Goal: Information Seeking & Learning: Compare options

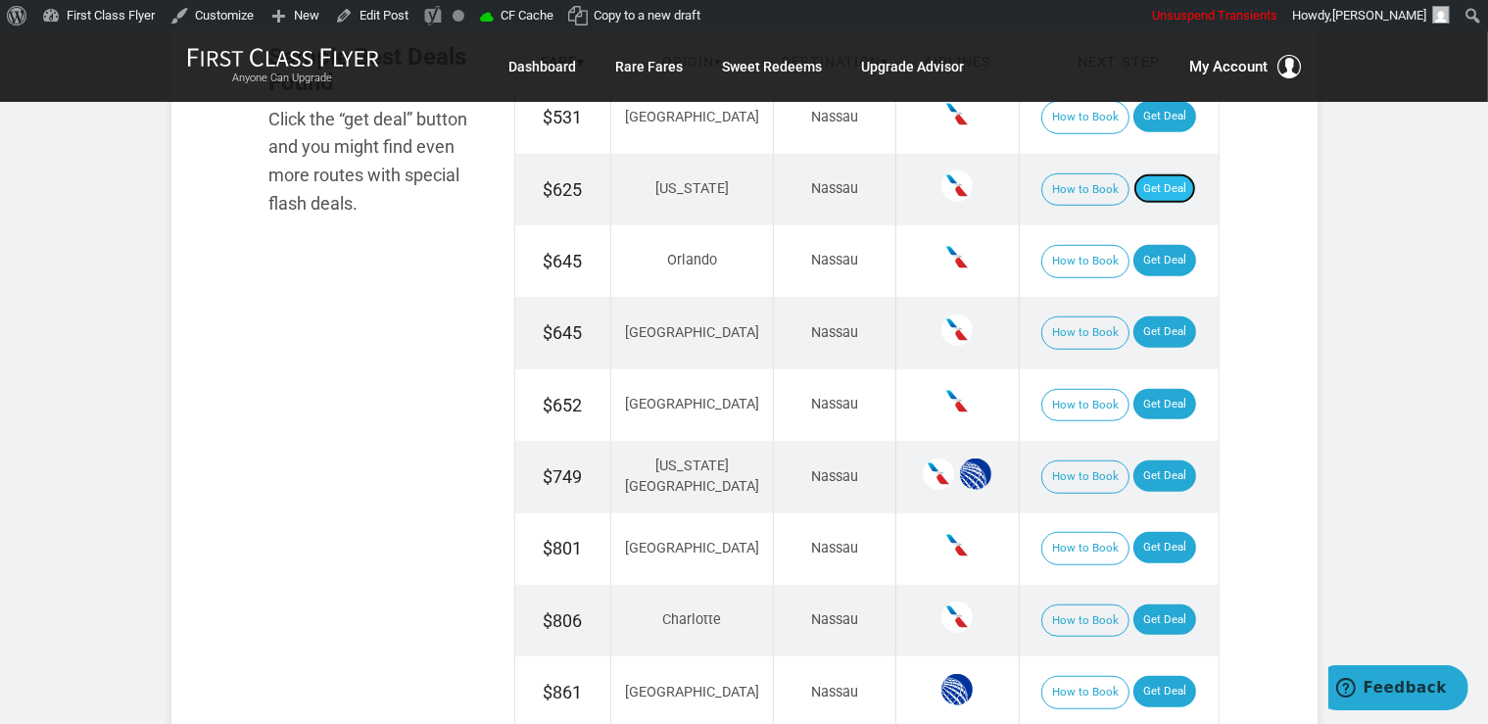
click at [1145, 190] on link "Get Deal" at bounding box center [1164, 188] width 63 height 31
click at [1134, 261] on link "Get Deal" at bounding box center [1164, 260] width 63 height 31
drag, startPoint x: 1130, startPoint y: 335, endPoint x: 1144, endPoint y: 304, distance: 34.2
click at [1133, 334] on link "Get Deal" at bounding box center [1164, 331] width 63 height 31
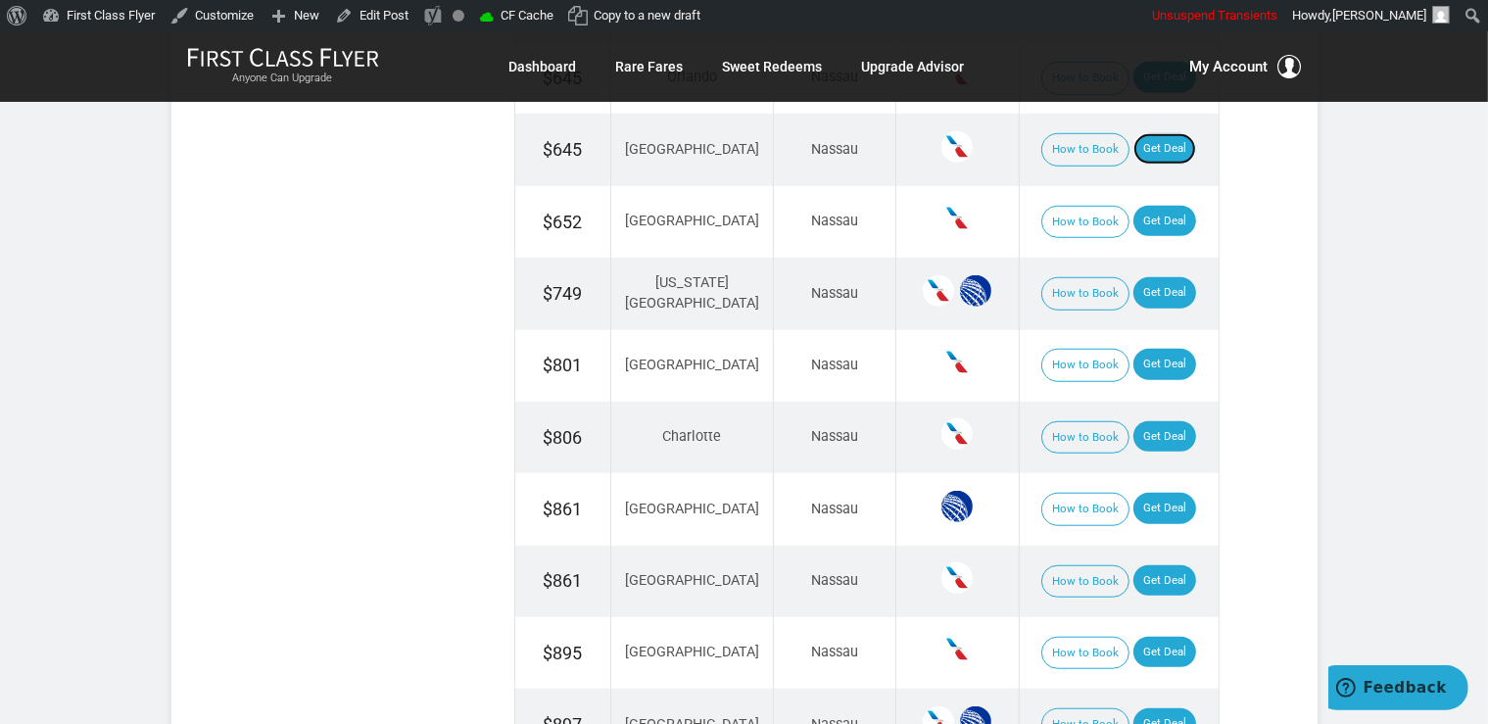
scroll to position [1551, 0]
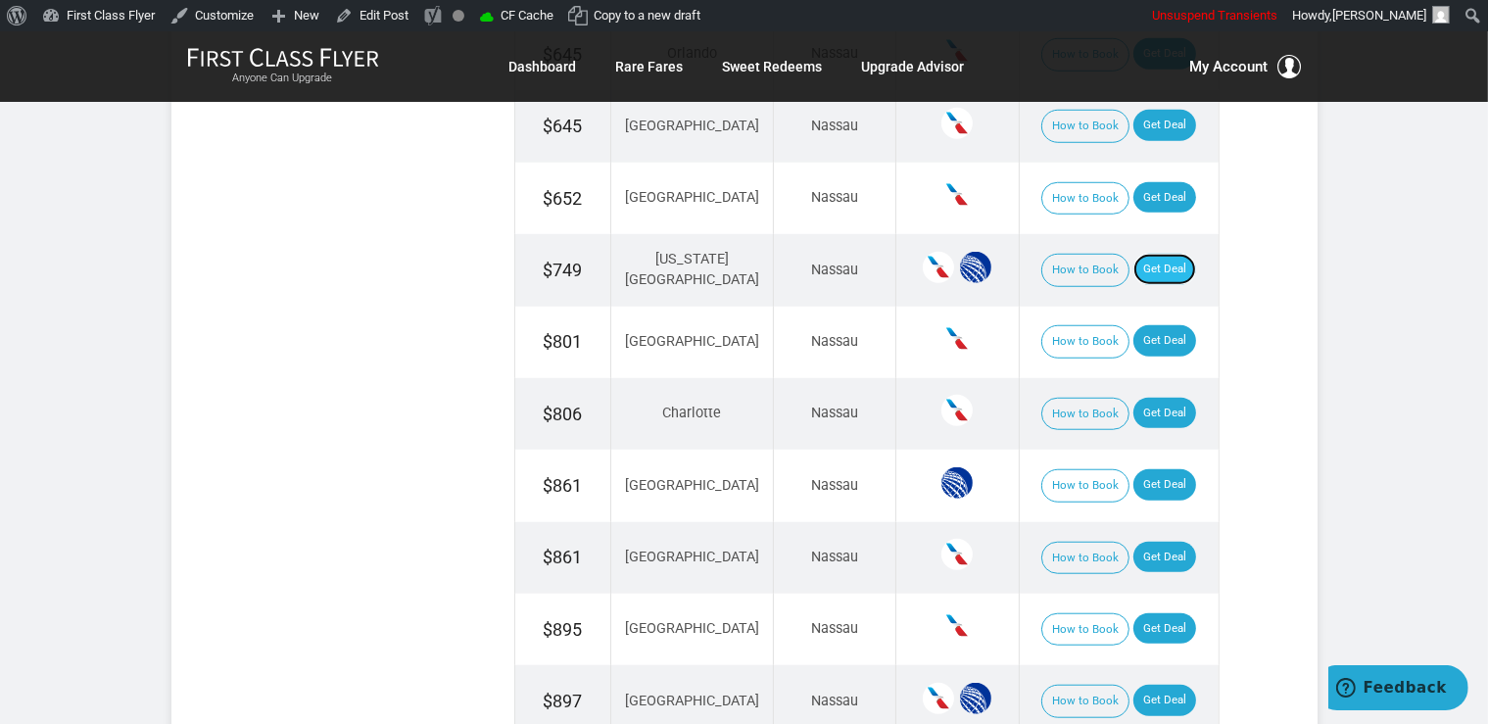
click at [1133, 259] on link "Get Deal" at bounding box center [1164, 269] width 63 height 31
click at [1133, 200] on link "Get Deal" at bounding box center [1164, 197] width 63 height 31
click at [1150, 478] on link "Get Deal" at bounding box center [1164, 484] width 63 height 31
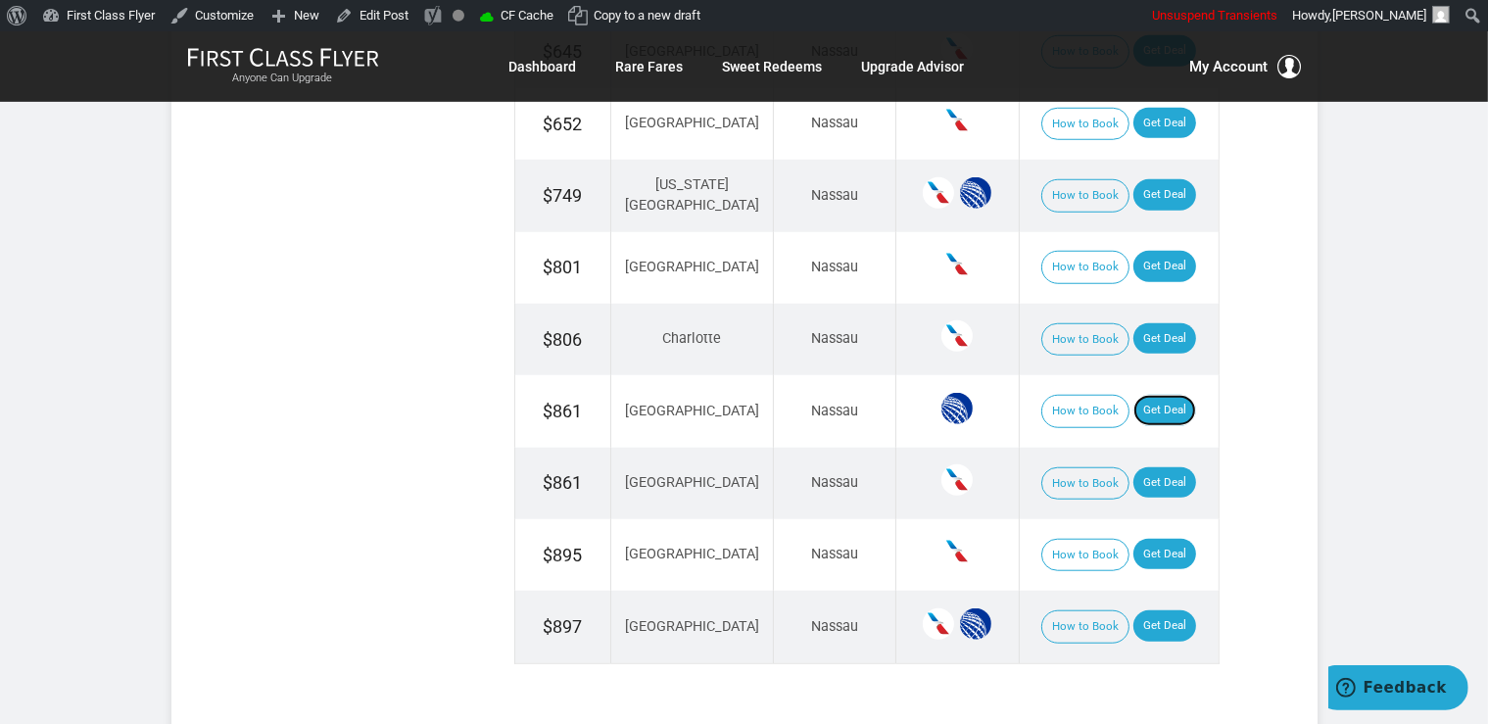
scroll to position [1654, 0]
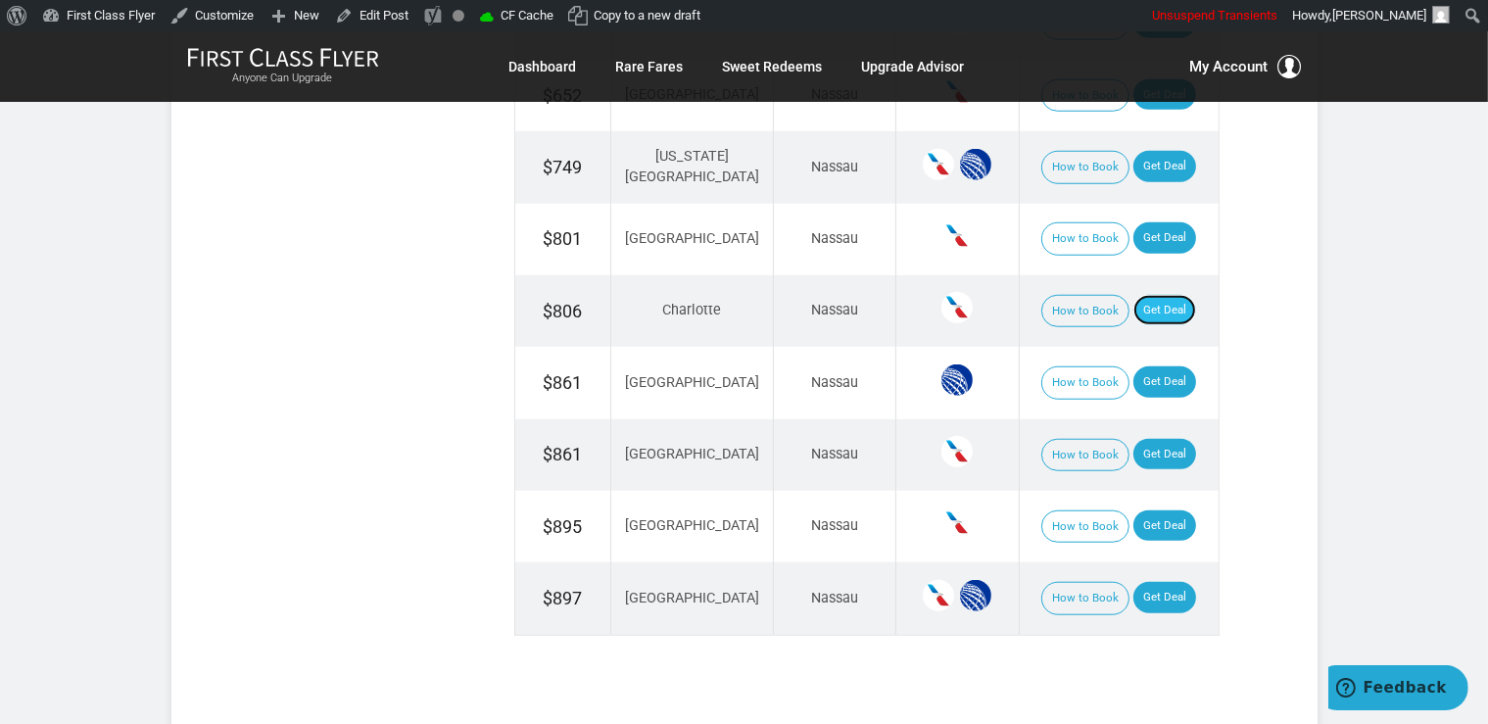
click at [1138, 305] on link "Get Deal" at bounding box center [1164, 310] width 63 height 31
click at [1151, 238] on link "Get Deal" at bounding box center [1164, 237] width 63 height 31
click at [1150, 584] on link "Get Deal" at bounding box center [1164, 597] width 63 height 31
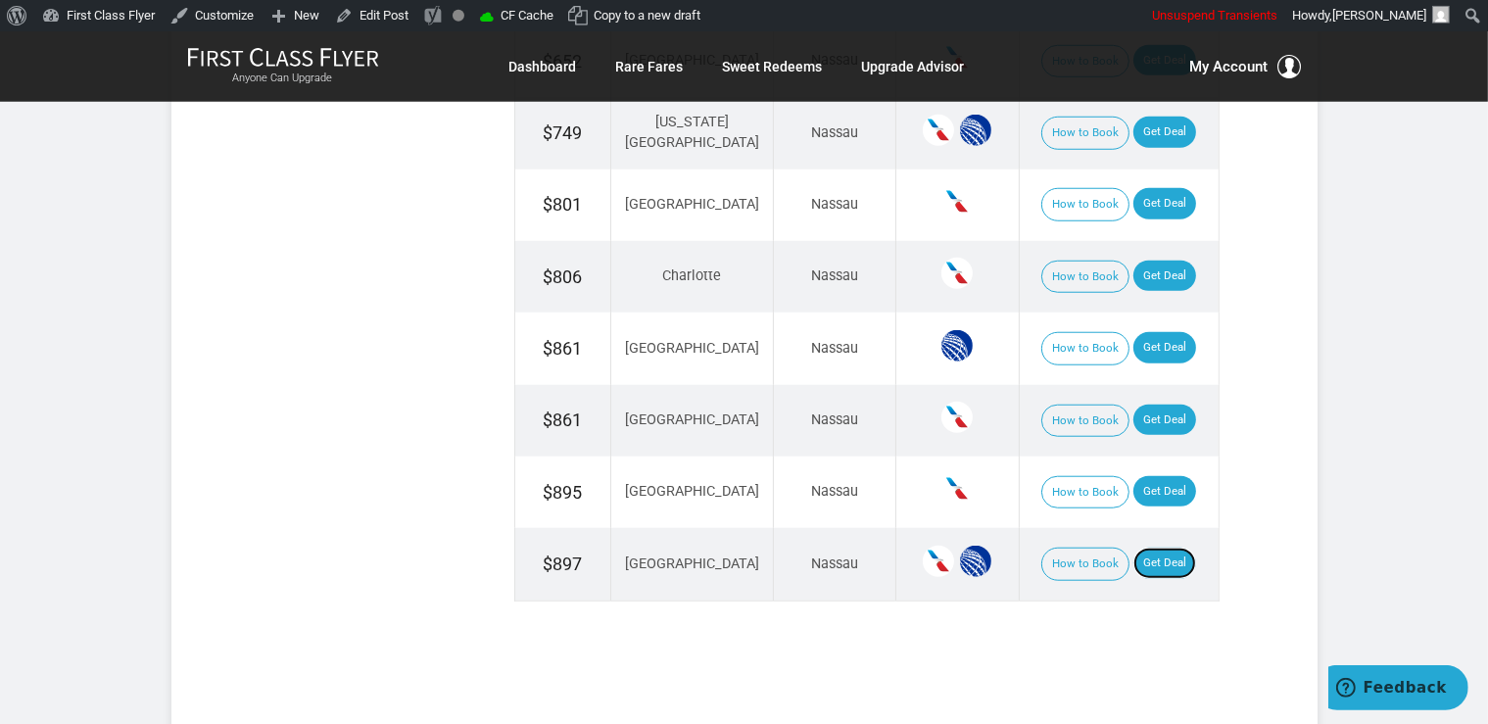
scroll to position [1758, 0]
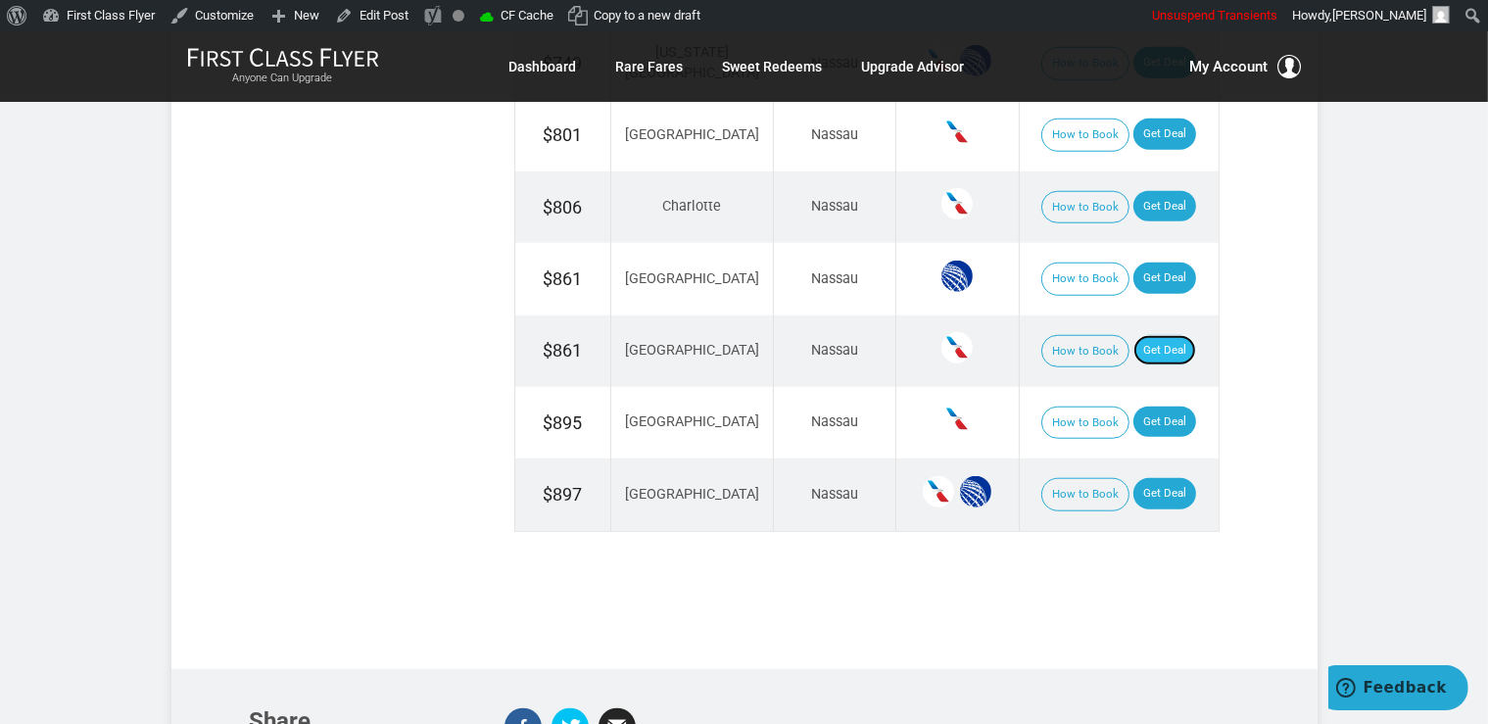
click at [1160, 335] on link "Get Deal" at bounding box center [1164, 350] width 63 height 31
click at [1139, 413] on link "Get Deal" at bounding box center [1164, 421] width 63 height 31
click at [1163, 409] on link "Get Deal" at bounding box center [1164, 421] width 63 height 31
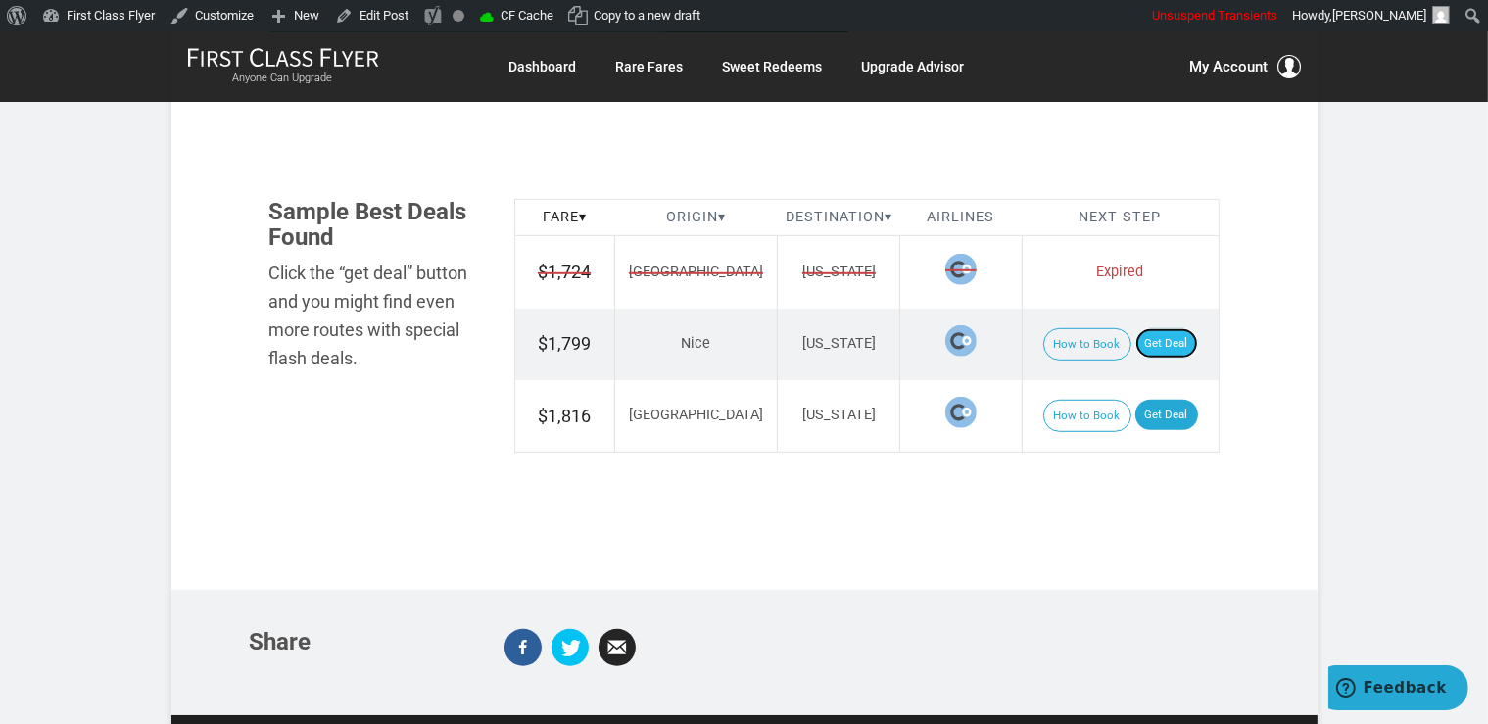
click at [1142, 329] on link "Get Deal" at bounding box center [1166, 343] width 63 height 31
click at [1147, 415] on link "Get Deal" at bounding box center [1166, 415] width 63 height 31
click at [1156, 414] on link "Get Deal" at bounding box center [1166, 415] width 63 height 31
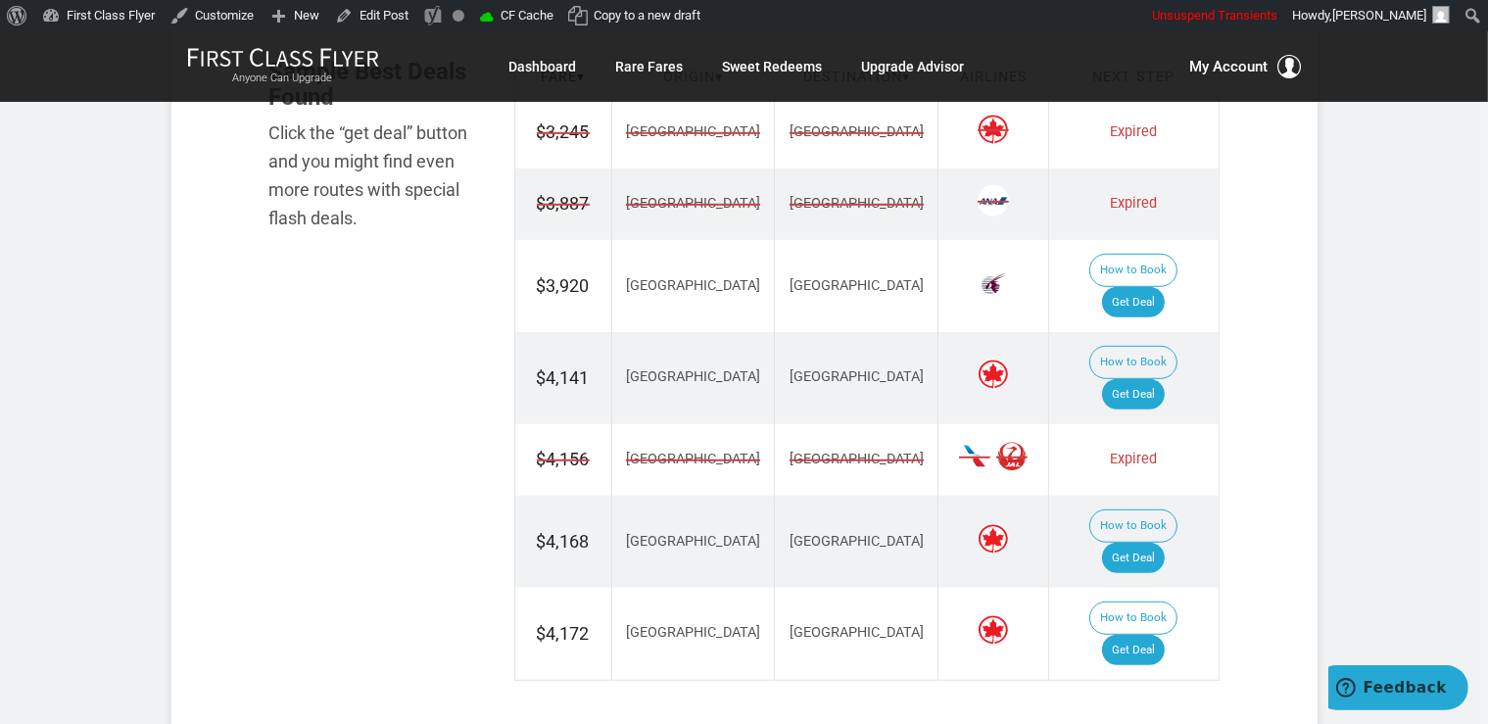
scroll to position [1241, 0]
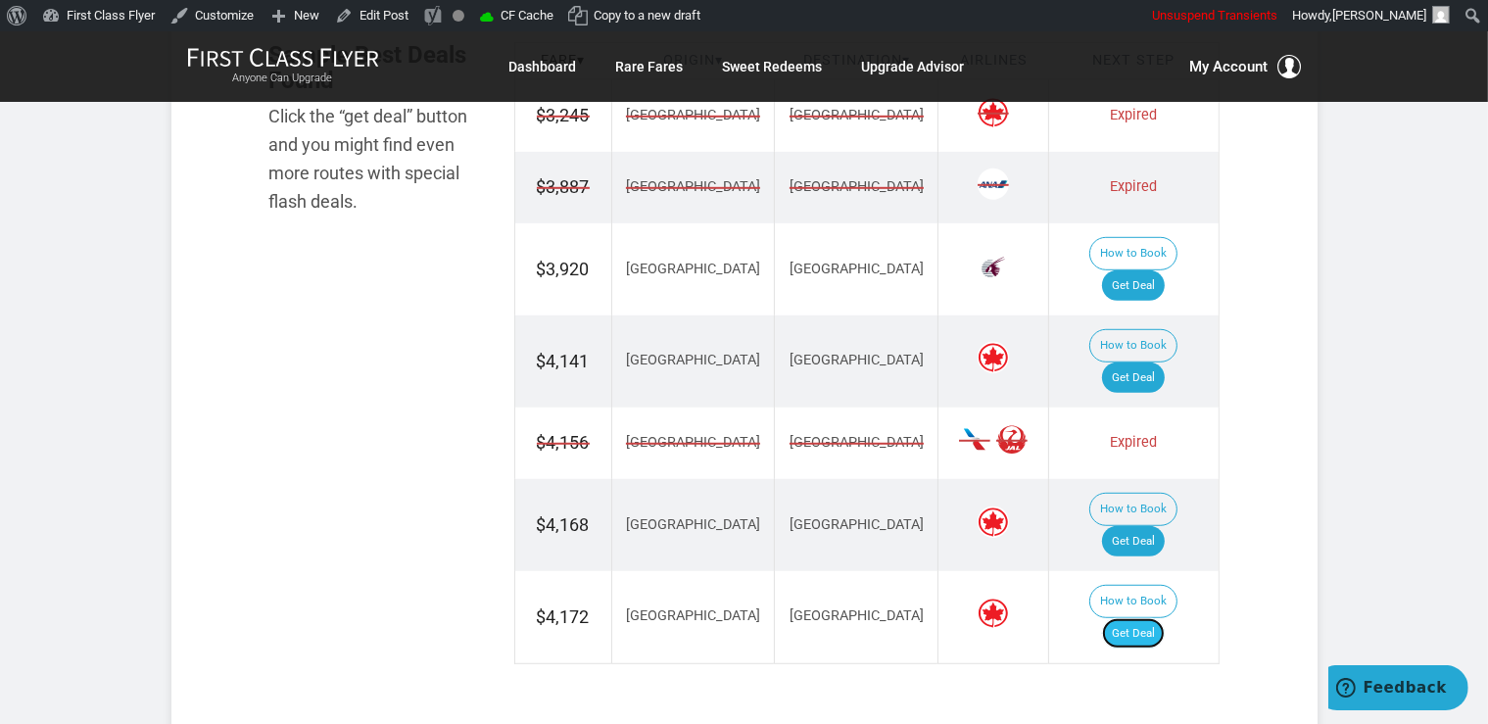
click at [1148, 618] on link "Get Deal" at bounding box center [1133, 633] width 63 height 31
click at [1133, 362] on link "Get Deal" at bounding box center [1133, 377] width 63 height 31
click at [1152, 270] on link "Get Deal" at bounding box center [1133, 285] width 63 height 31
click at [1150, 526] on link "Get Deal" at bounding box center [1133, 541] width 63 height 31
click at [1144, 526] on link "Get Deal" at bounding box center [1133, 541] width 63 height 31
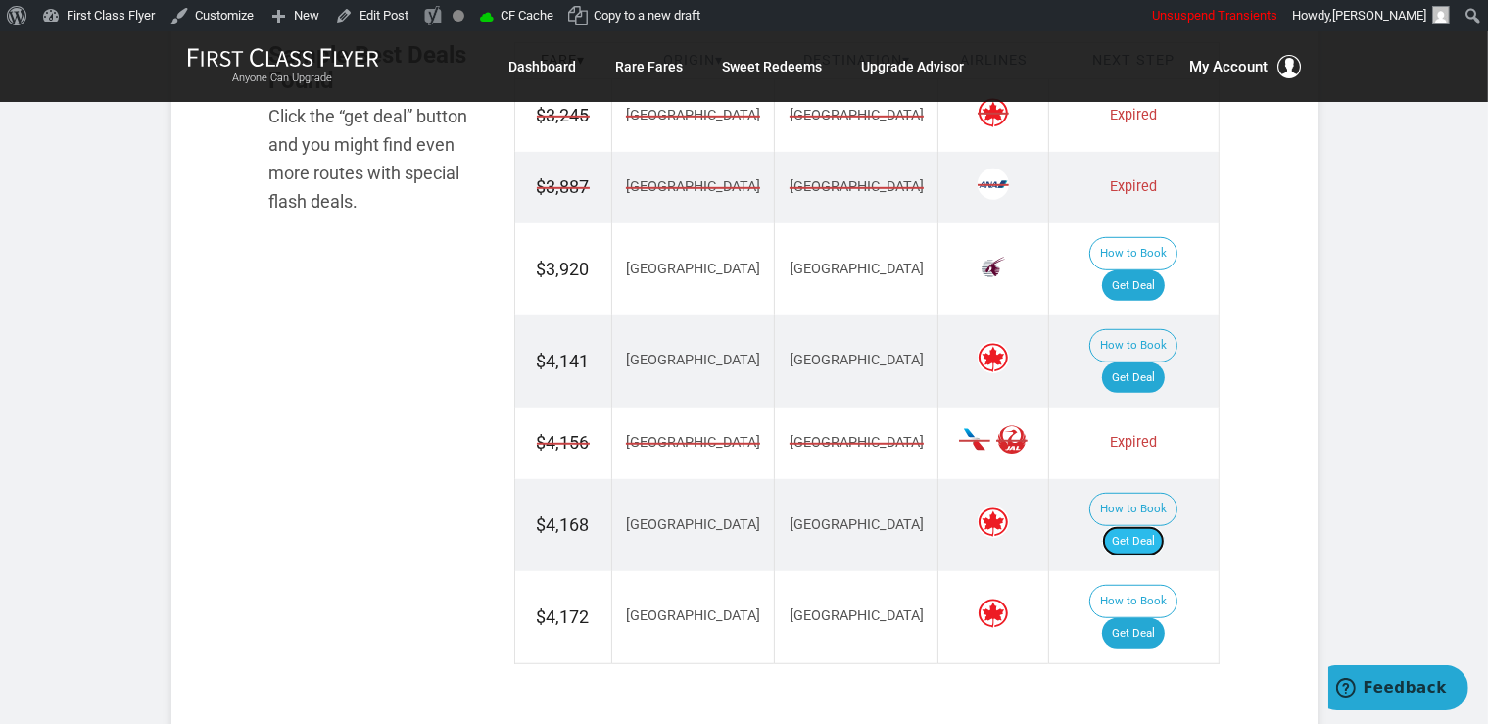
click at [1165, 526] on link "Get Deal" at bounding box center [1133, 541] width 63 height 31
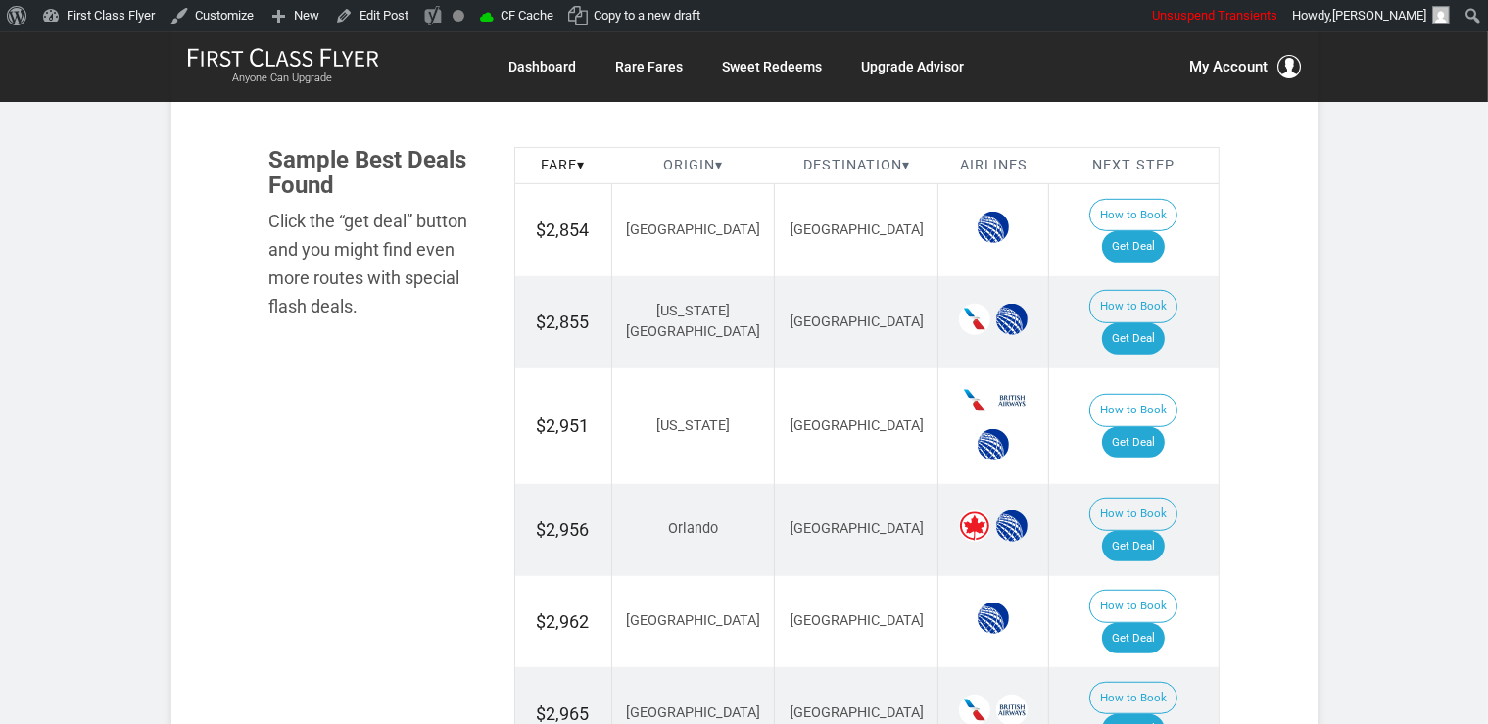
scroll to position [1137, 0]
click at [1156, 230] on link "Get Deal" at bounding box center [1133, 245] width 63 height 31
click at [1149, 230] on link "Get Deal" at bounding box center [1133, 245] width 63 height 31
click at [1163, 426] on link "Get Deal" at bounding box center [1133, 441] width 63 height 31
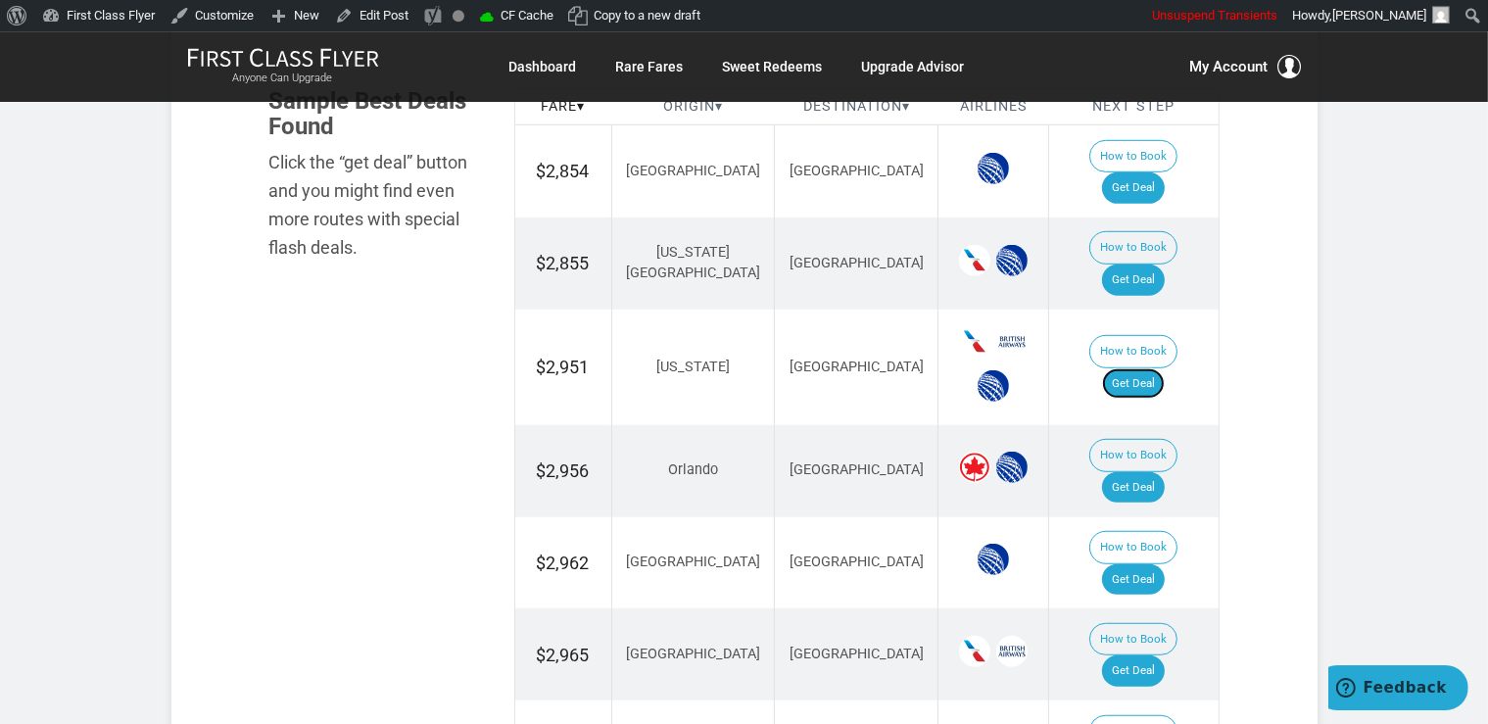
scroll to position [1241, 0]
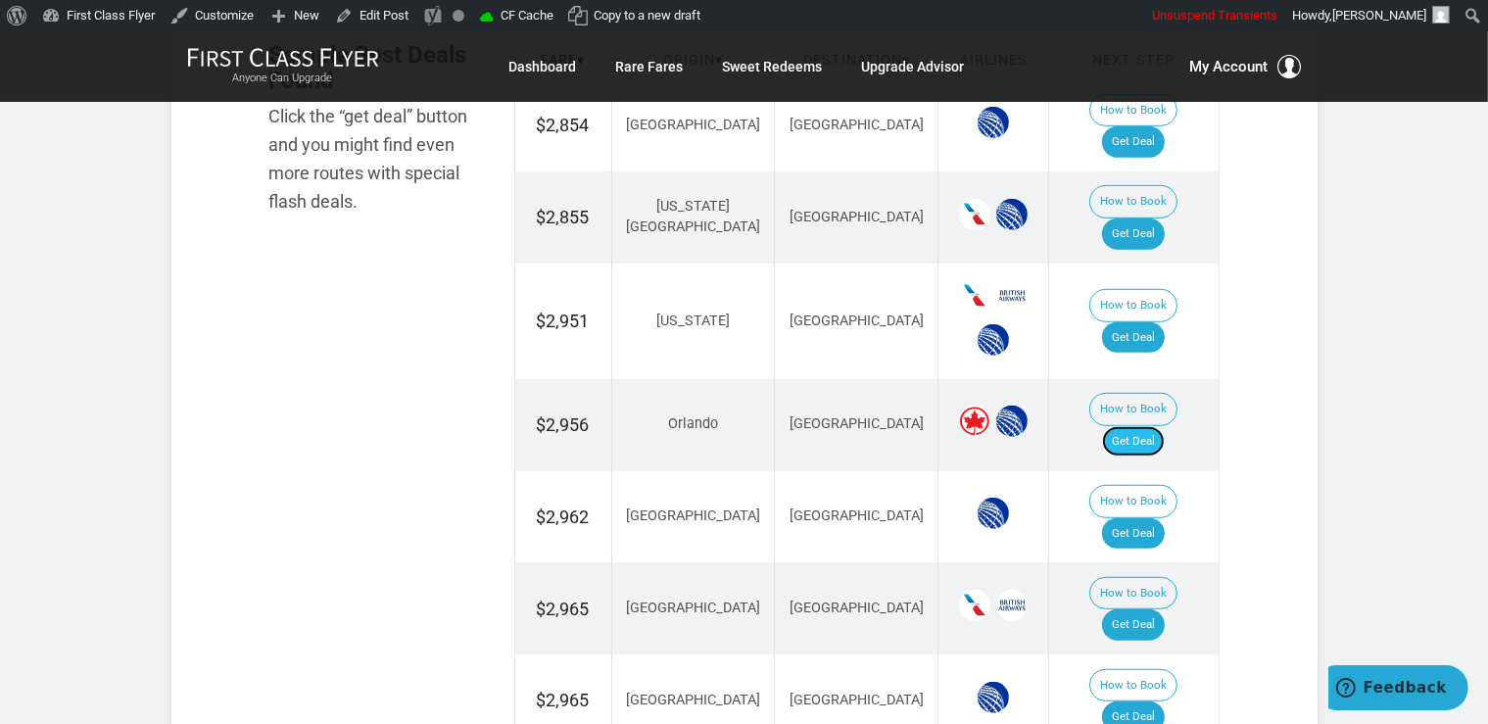
click at [1145, 426] on link "Get Deal" at bounding box center [1133, 441] width 63 height 31
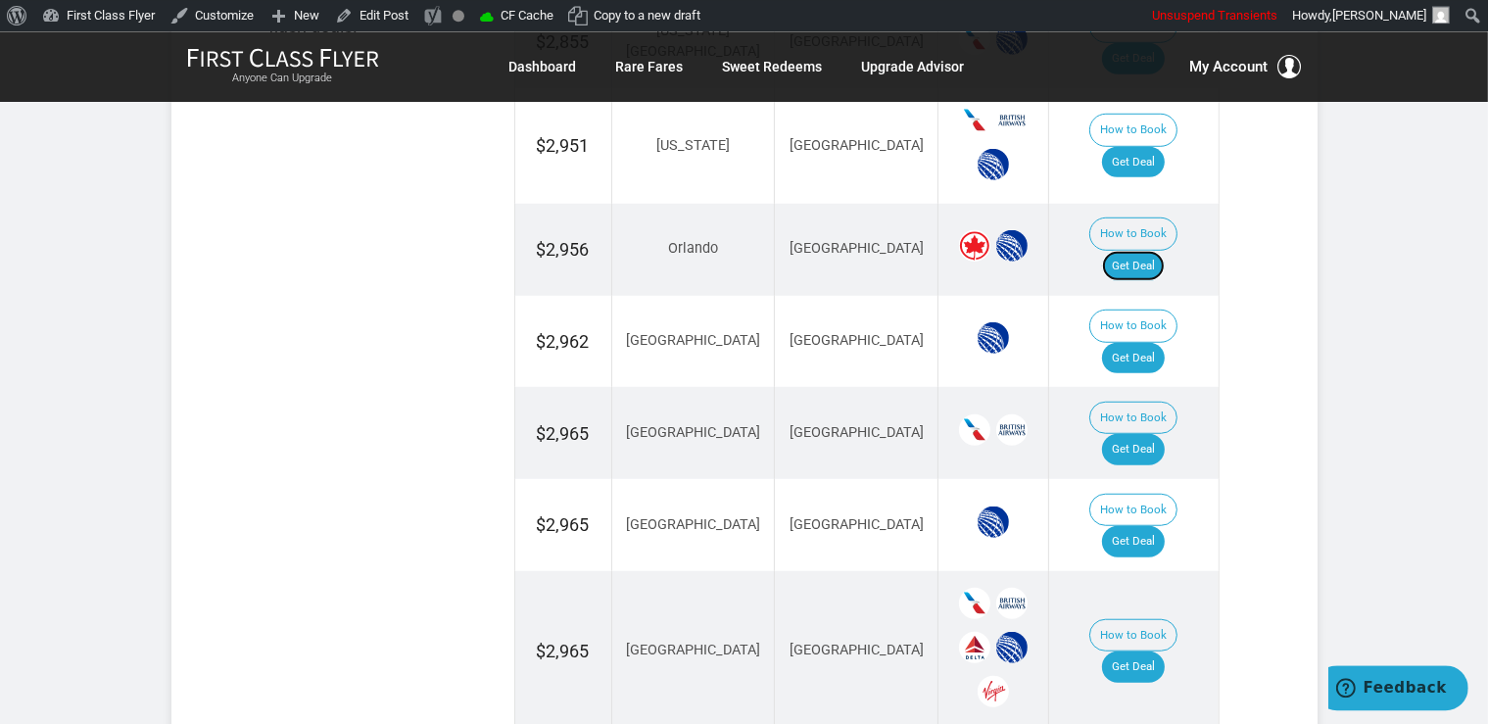
scroll to position [1448, 0]
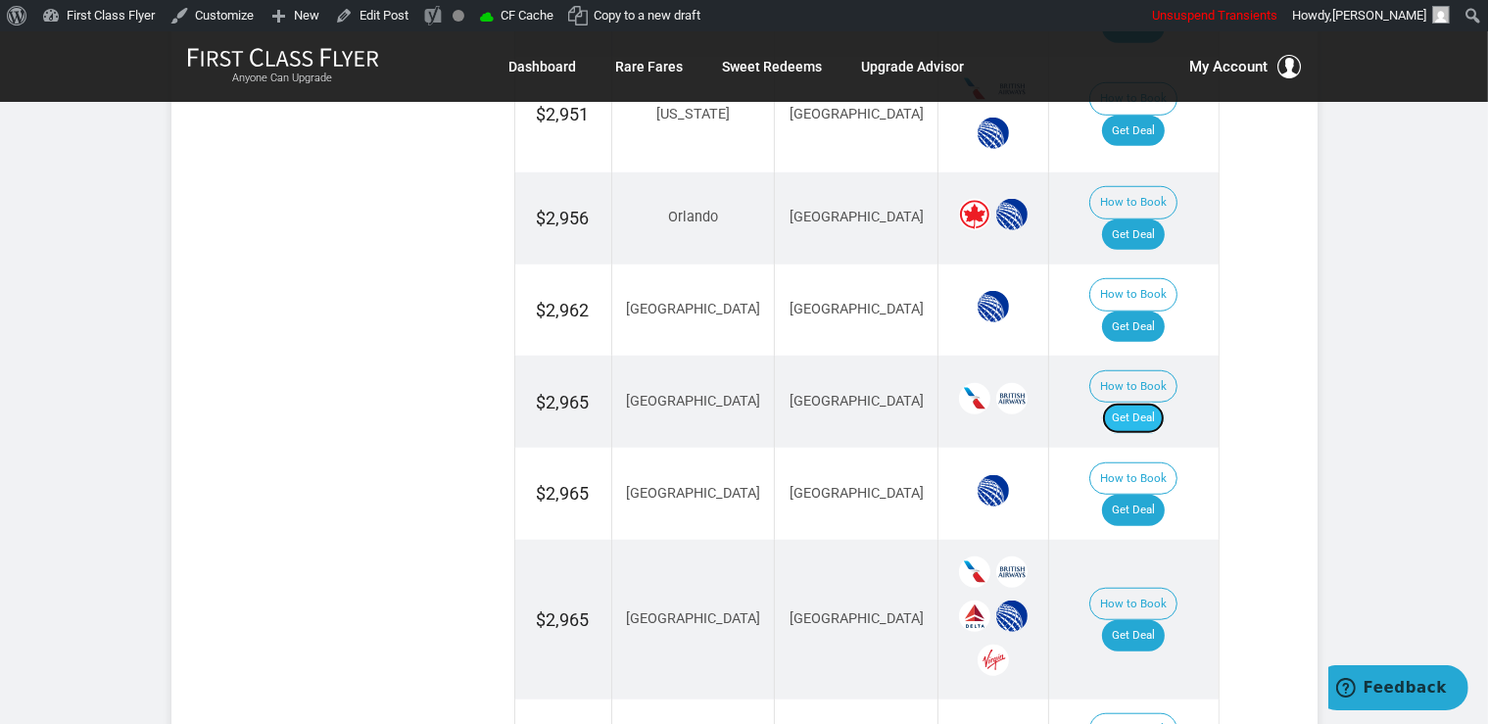
click at [1151, 403] on link "Get Deal" at bounding box center [1133, 418] width 63 height 31
click at [1165, 403] on link "Get Deal" at bounding box center [1133, 418] width 63 height 31
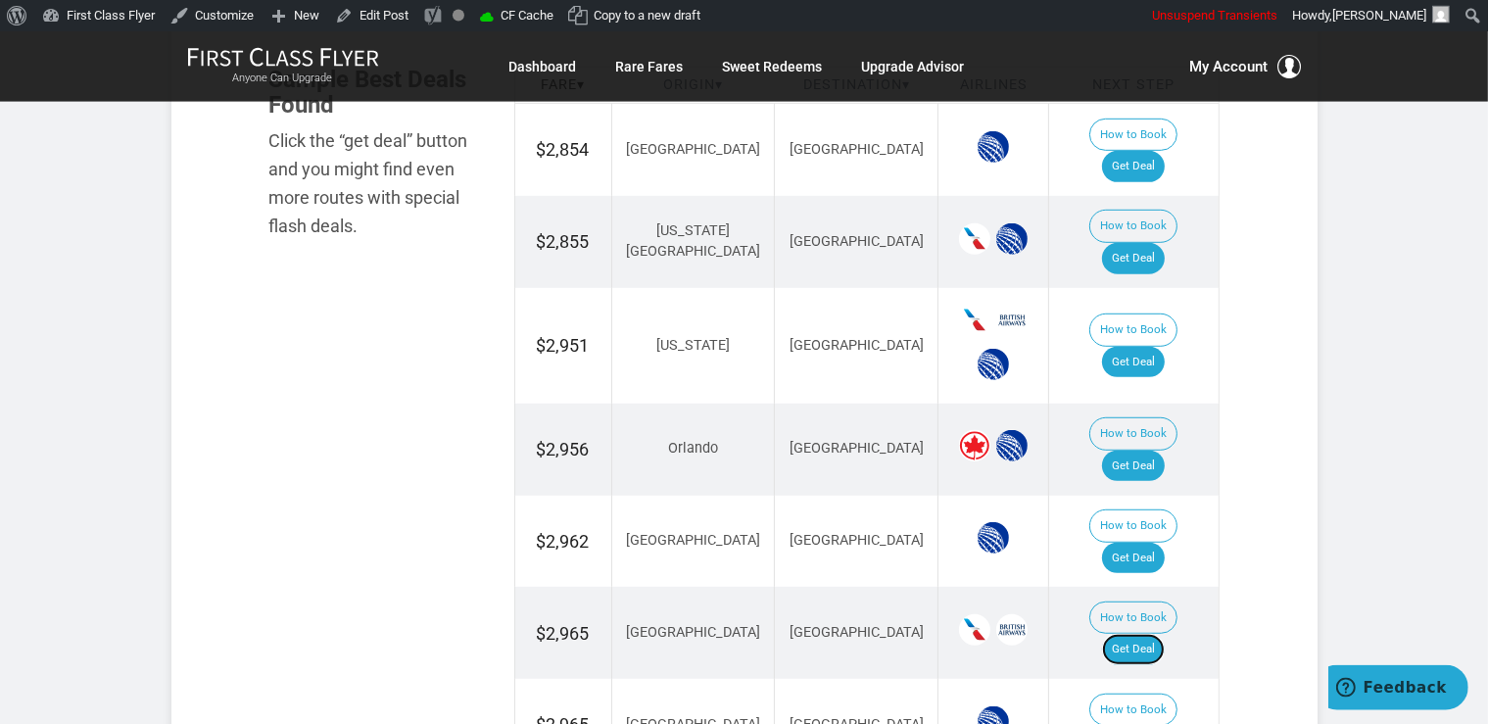
scroll to position [1034, 0]
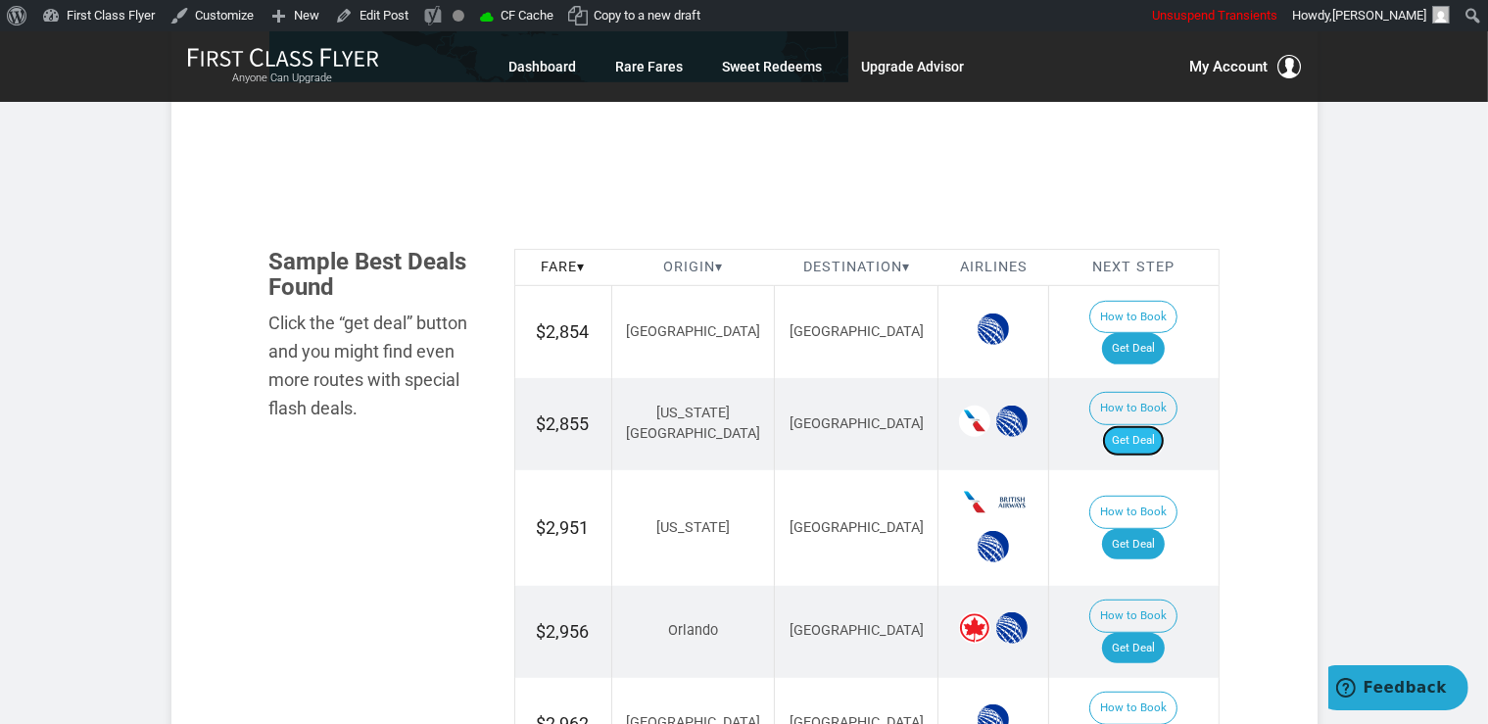
click at [1145, 425] on link "Get Deal" at bounding box center [1133, 440] width 63 height 31
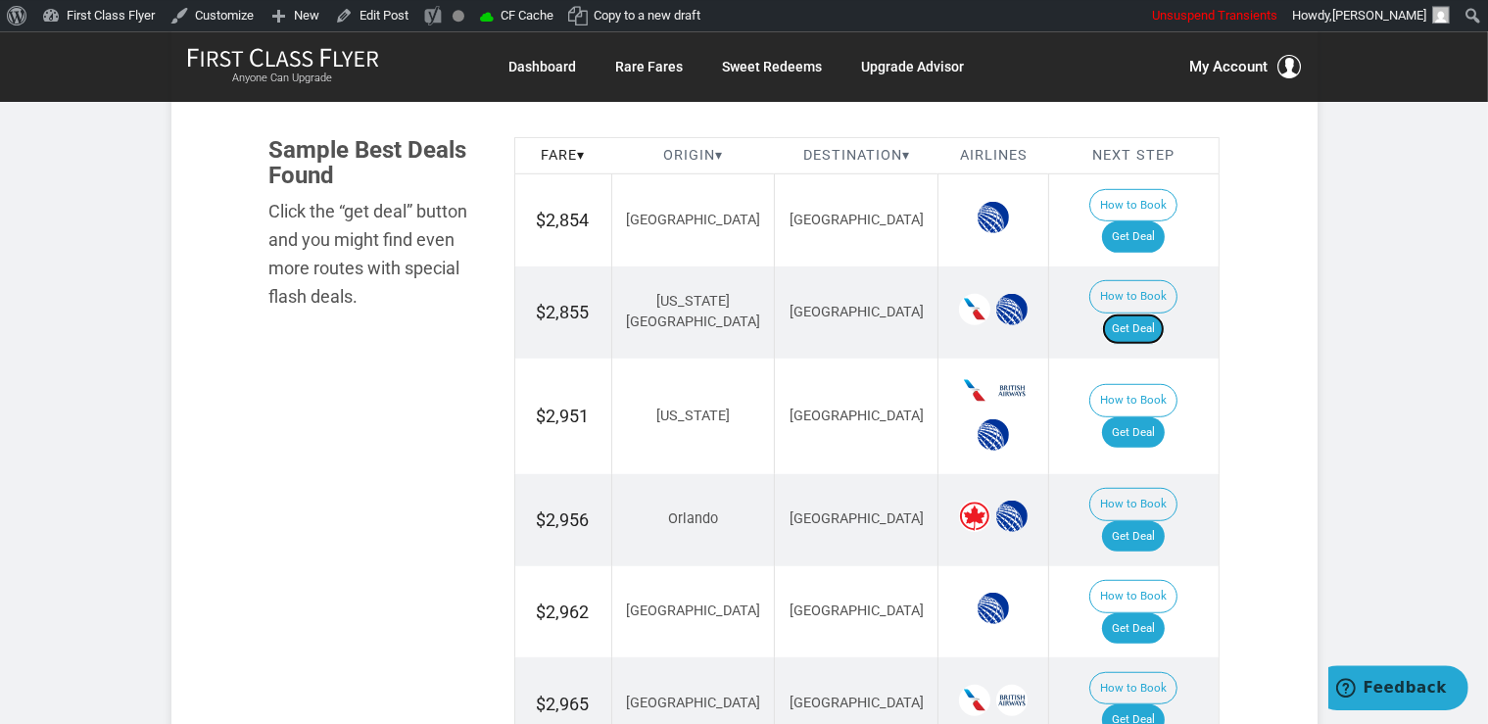
scroll to position [1194, 0]
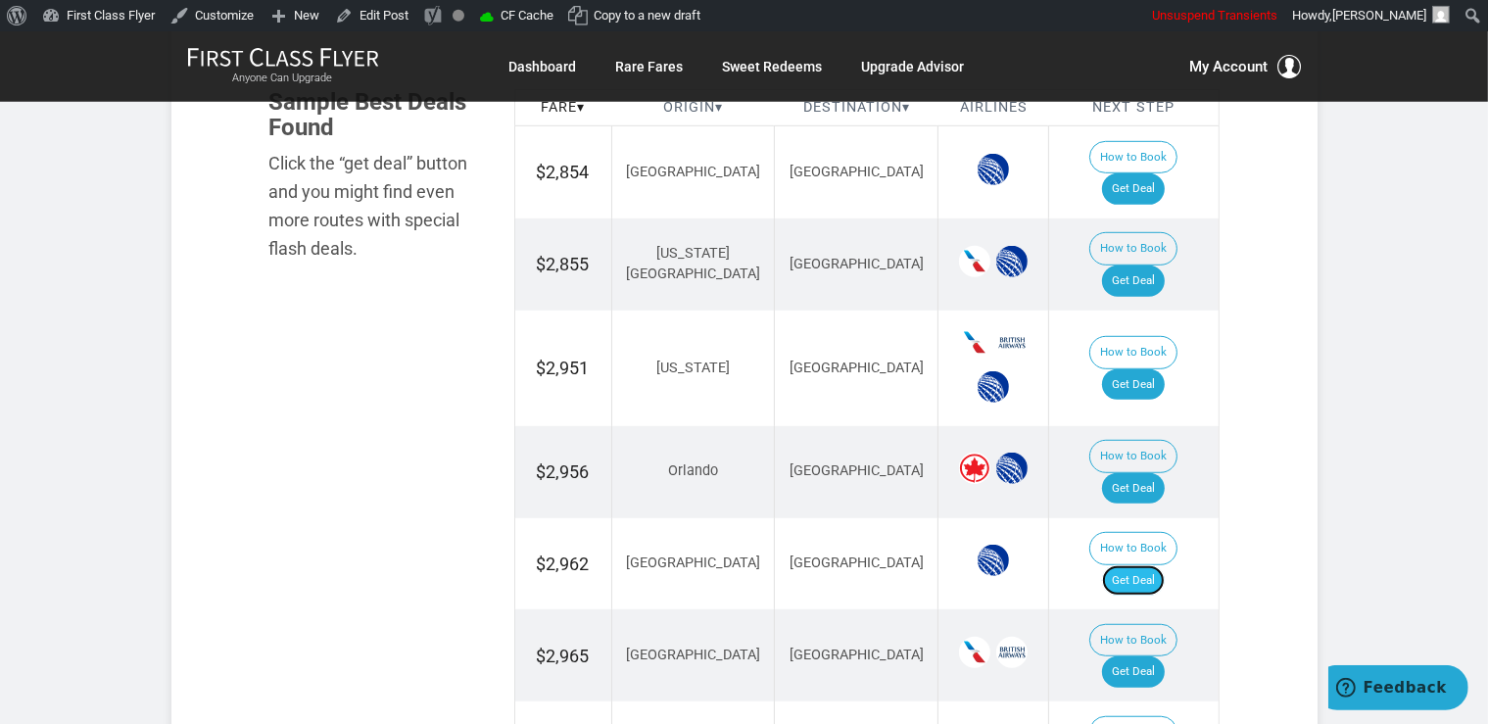
click at [1130, 565] on link "Get Deal" at bounding box center [1133, 580] width 63 height 31
click at [1139, 565] on link "Get Deal" at bounding box center [1133, 580] width 63 height 31
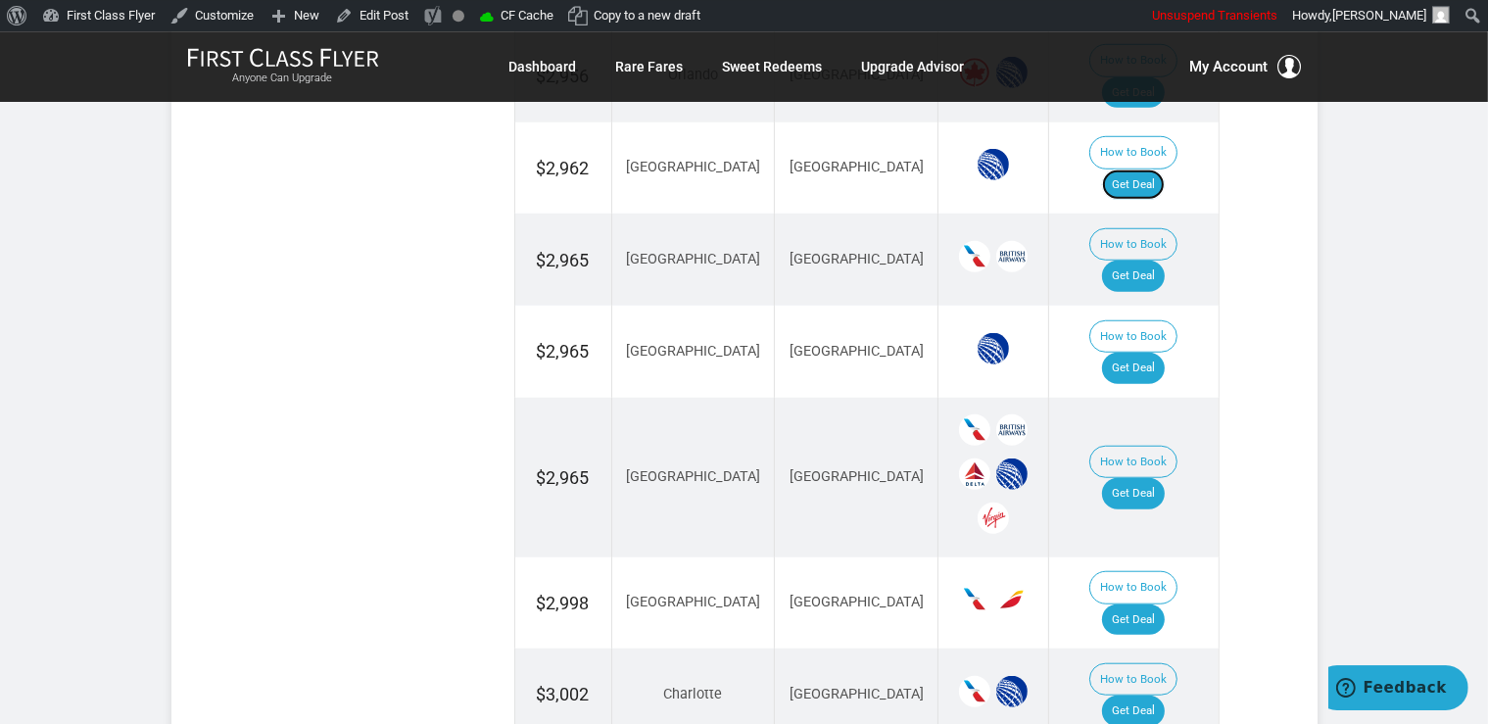
scroll to position [1607, 0]
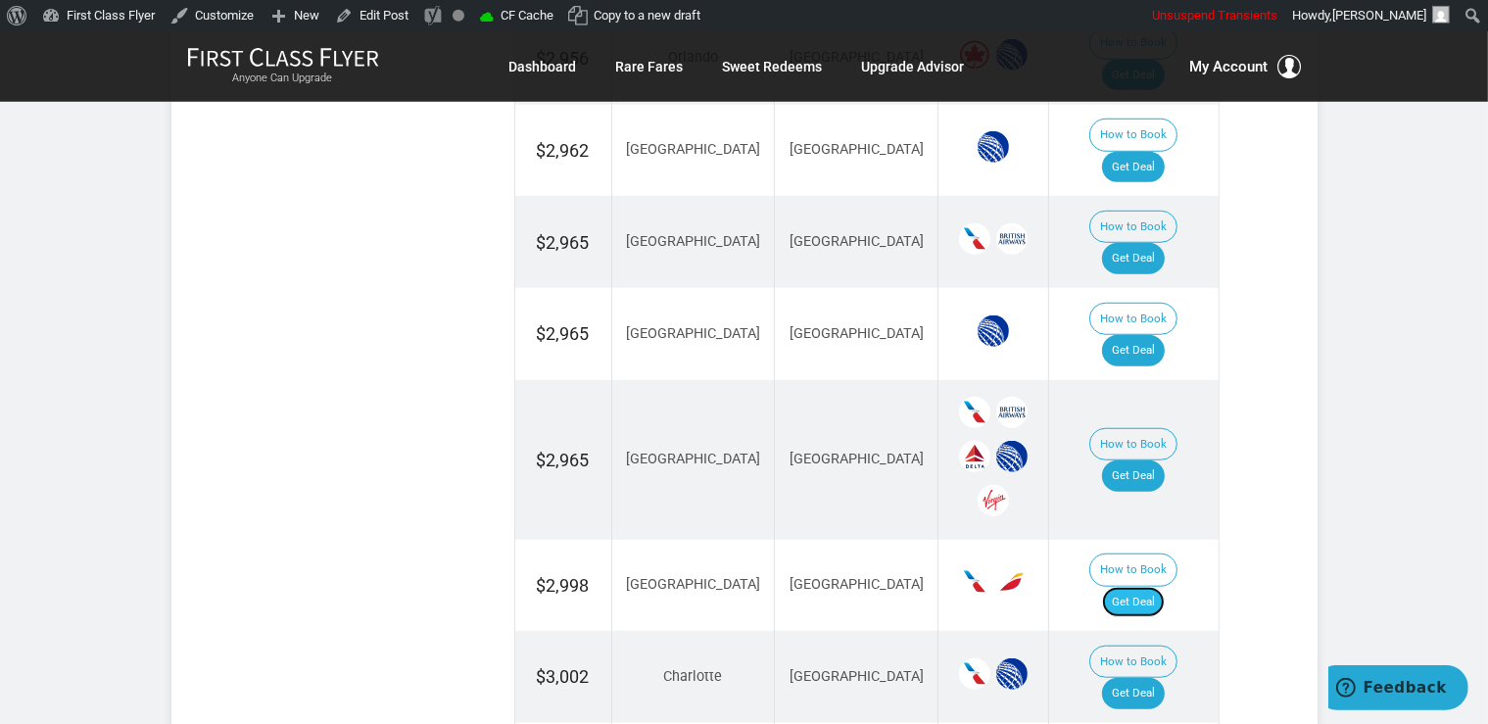
click at [1163, 587] on link "Get Deal" at bounding box center [1133, 602] width 63 height 31
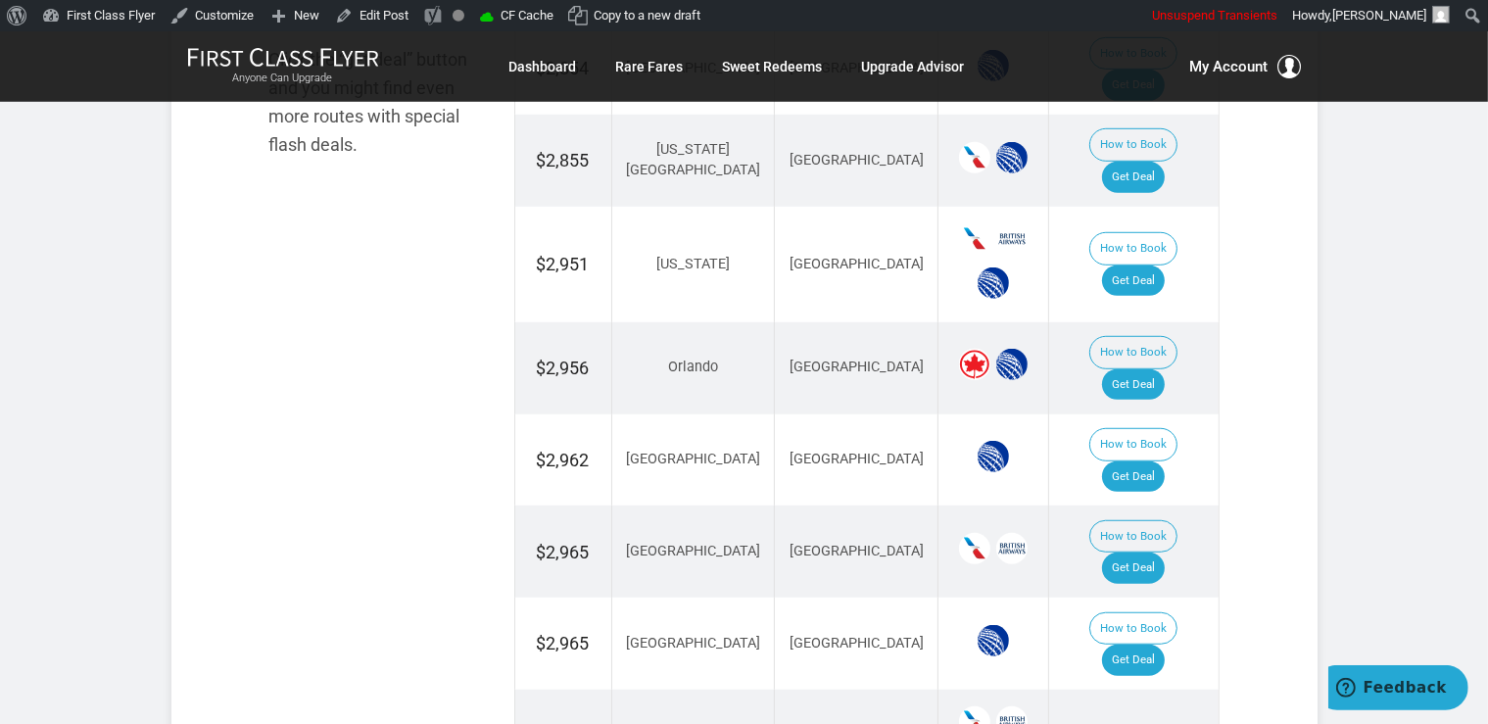
scroll to position [1297, 0]
click at [1135, 645] on link "Get Deal" at bounding box center [1133, 660] width 63 height 31
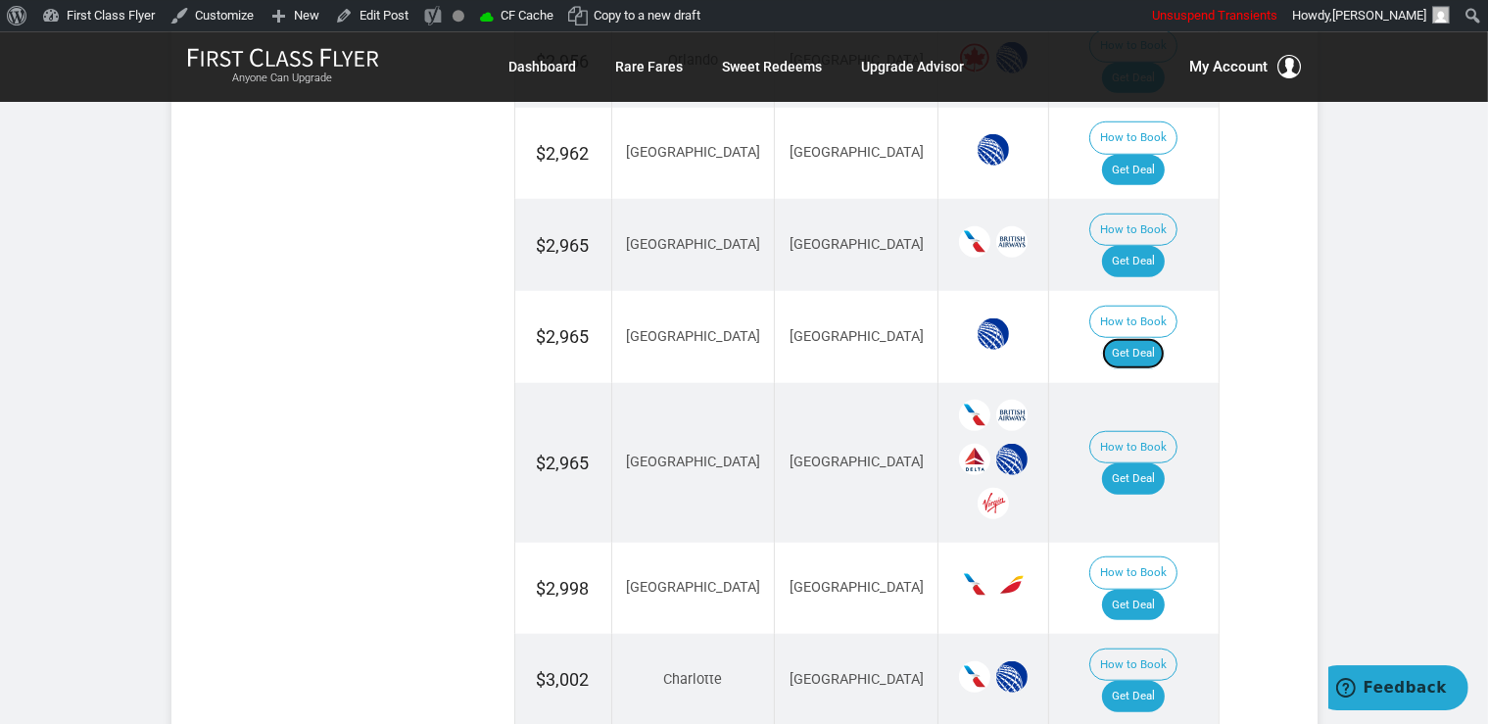
scroll to position [1607, 0]
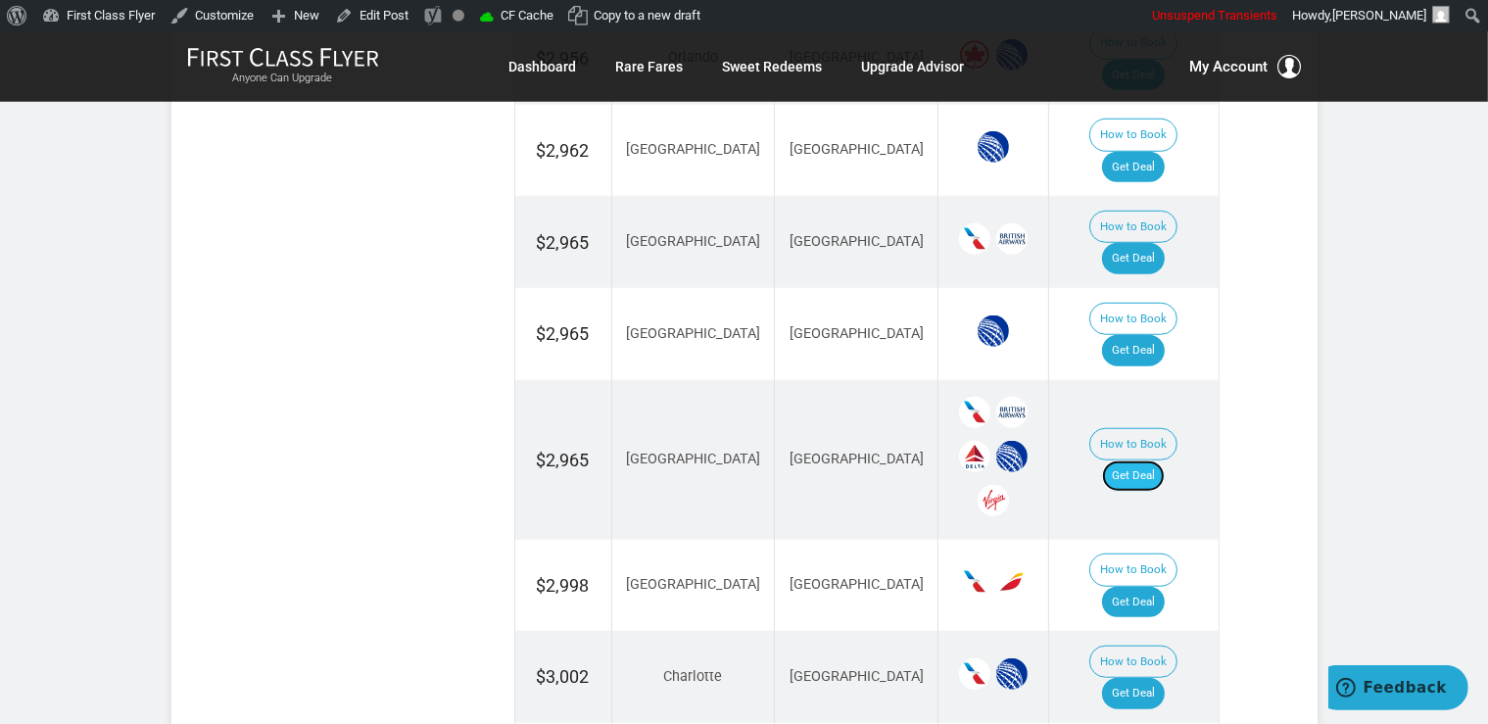
click at [1160, 460] on link "Get Deal" at bounding box center [1133, 475] width 63 height 31
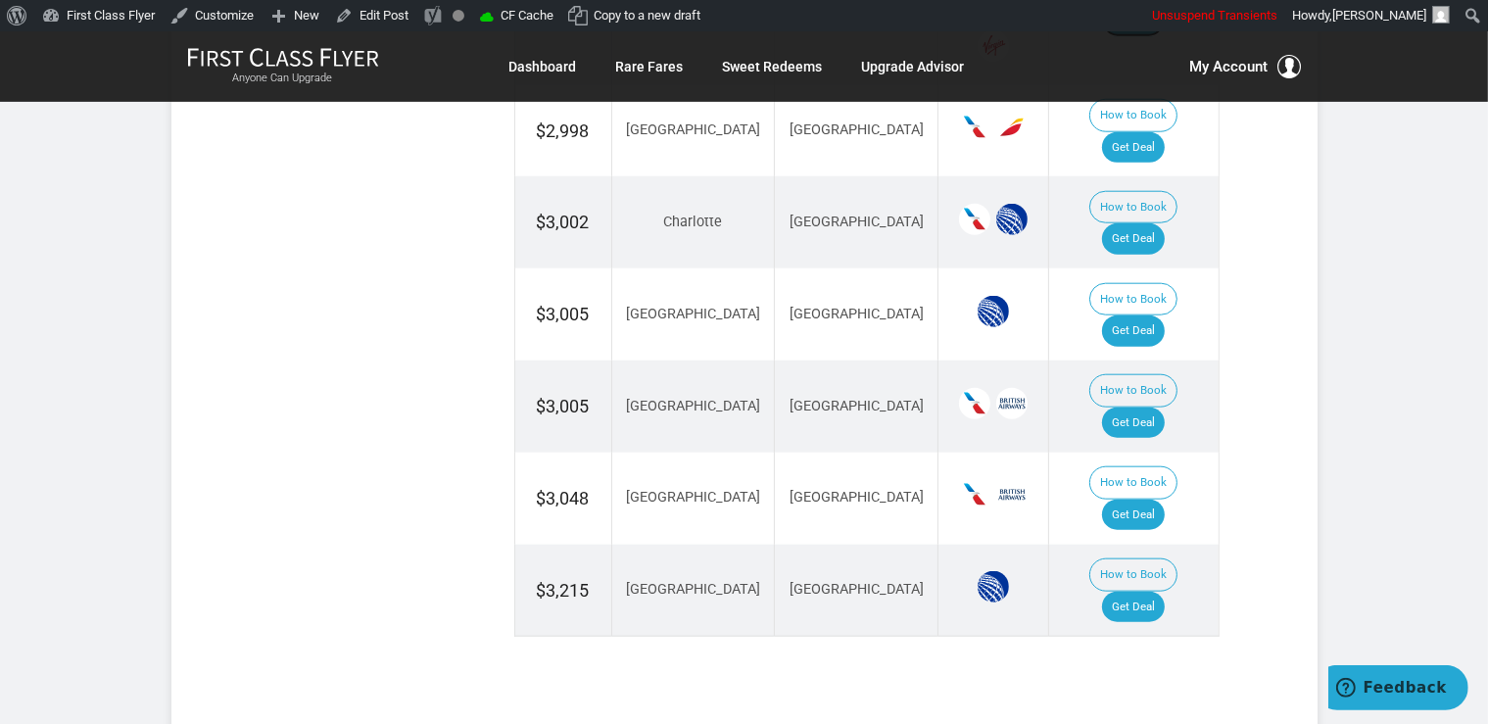
scroll to position [2124, 0]
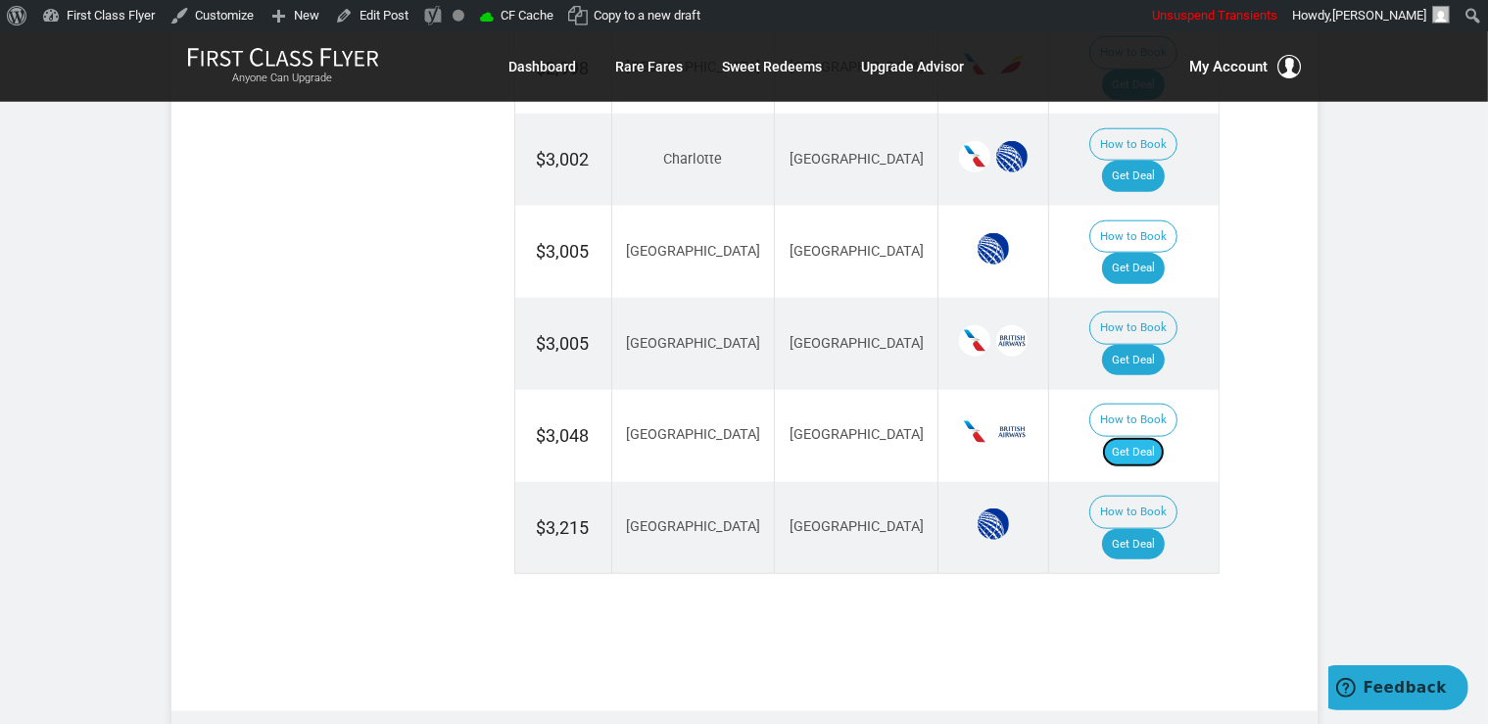
click at [1145, 437] on link "Get Deal" at bounding box center [1133, 452] width 63 height 31
click at [1137, 437] on link "Get Deal" at bounding box center [1133, 452] width 63 height 31
click at [1161, 437] on link "Get Deal" at bounding box center [1133, 452] width 63 height 31
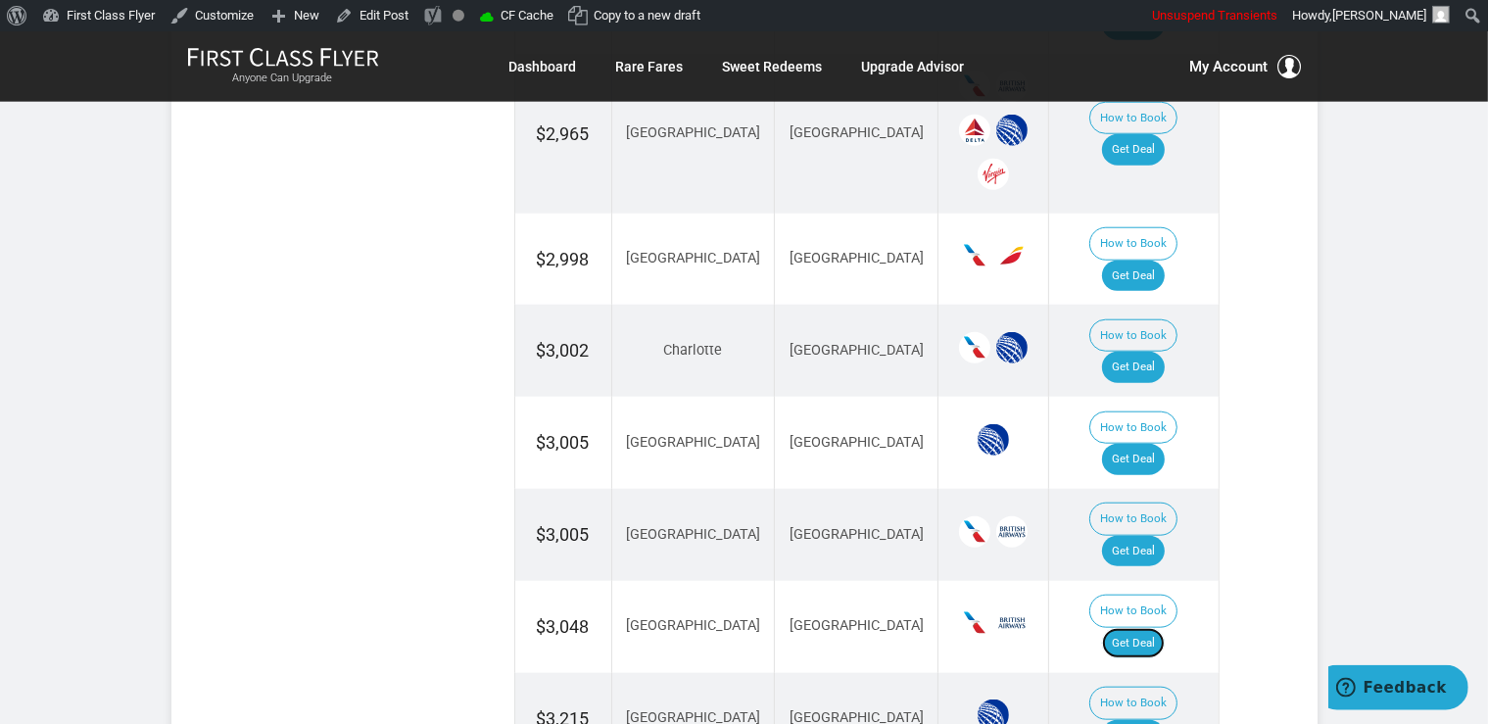
scroll to position [1918, 0]
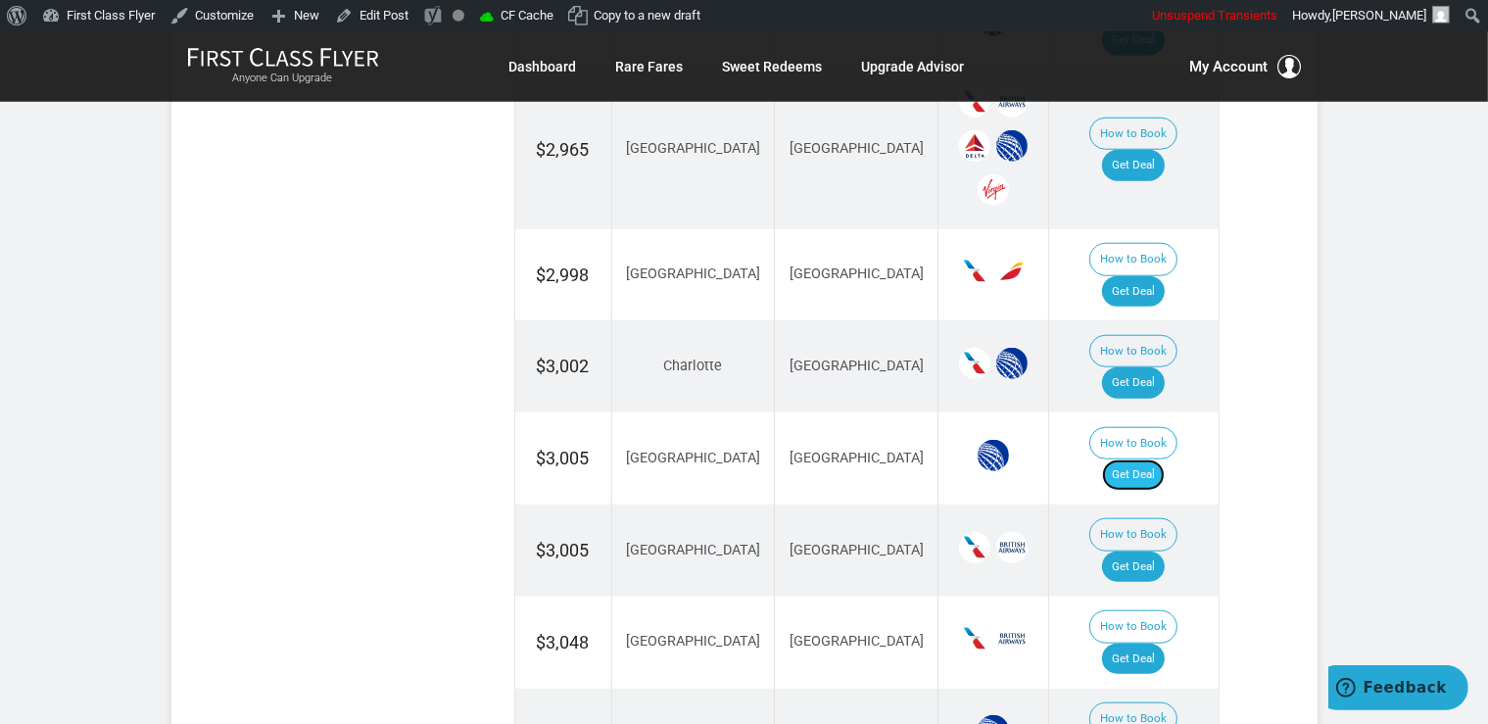
click at [1160, 459] on link "Get Deal" at bounding box center [1133, 474] width 63 height 31
click at [1133, 551] on link "Get Deal" at bounding box center [1133, 566] width 63 height 31
click at [1126, 367] on link "Get Deal" at bounding box center [1133, 382] width 63 height 31
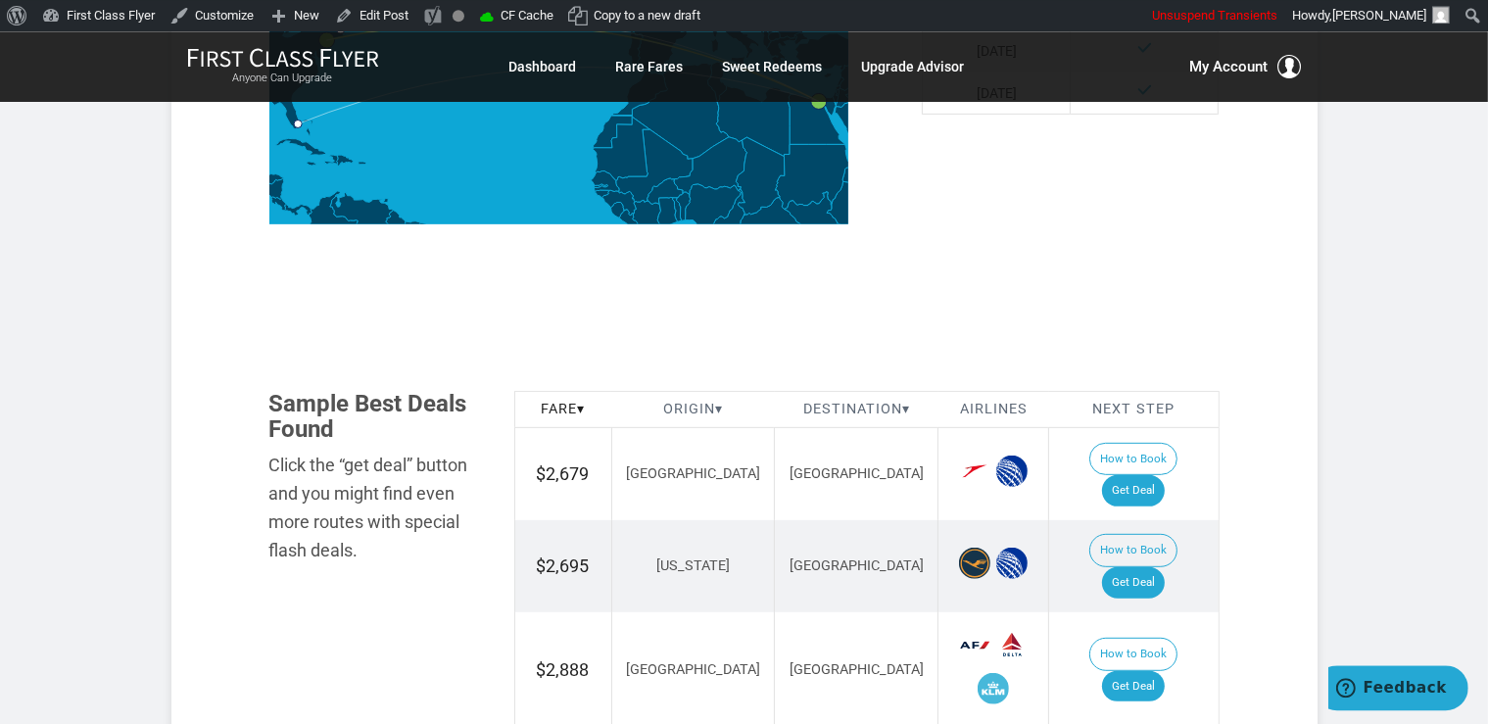
scroll to position [930, 0]
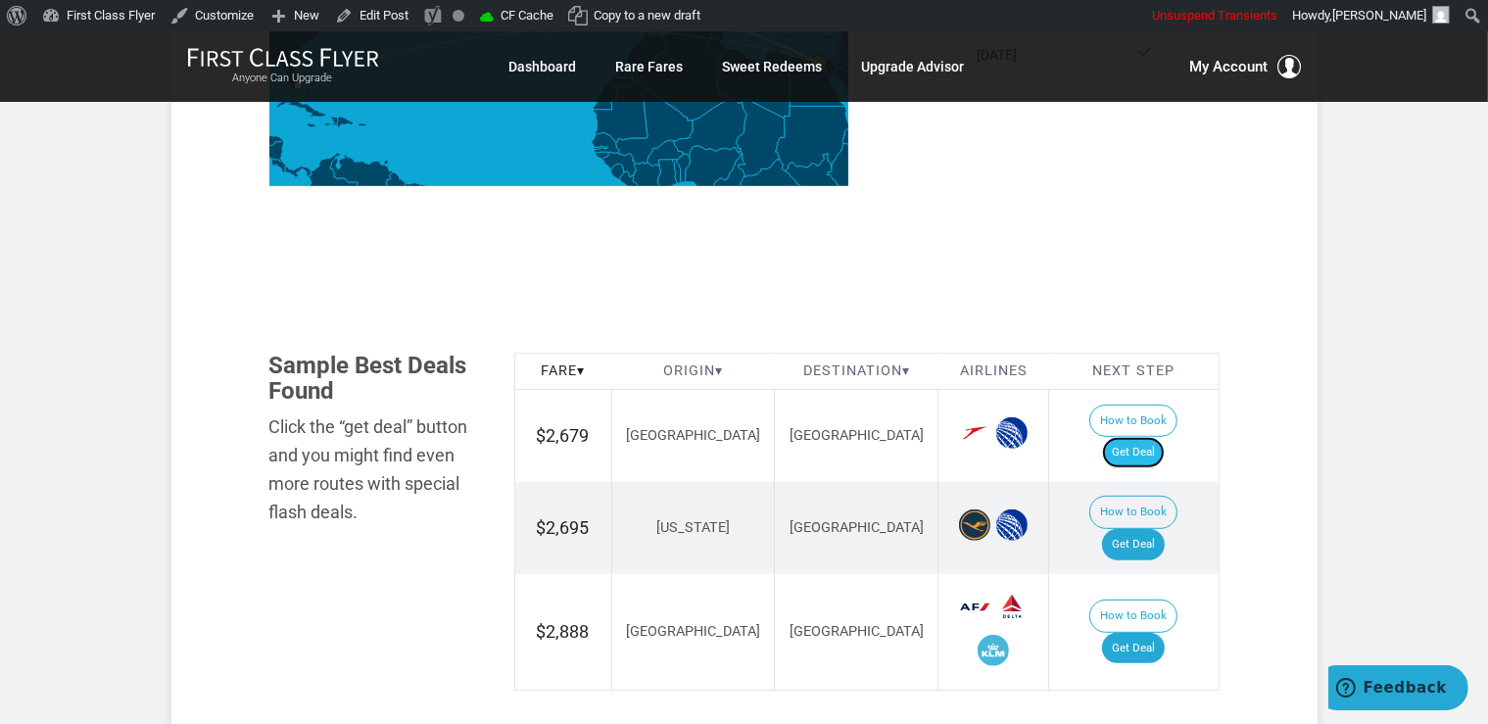
click at [1145, 437] on link "Get Deal" at bounding box center [1133, 452] width 63 height 31
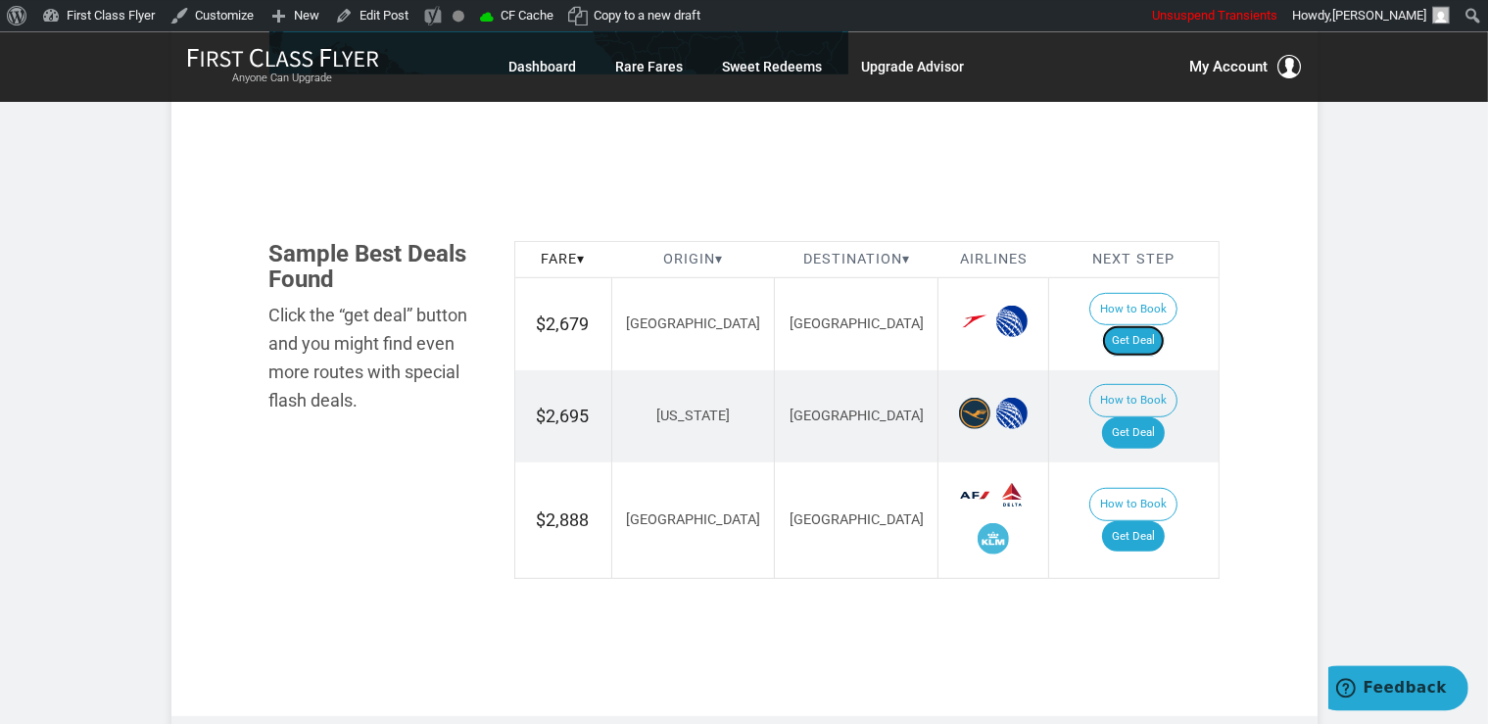
scroll to position [1137, 0]
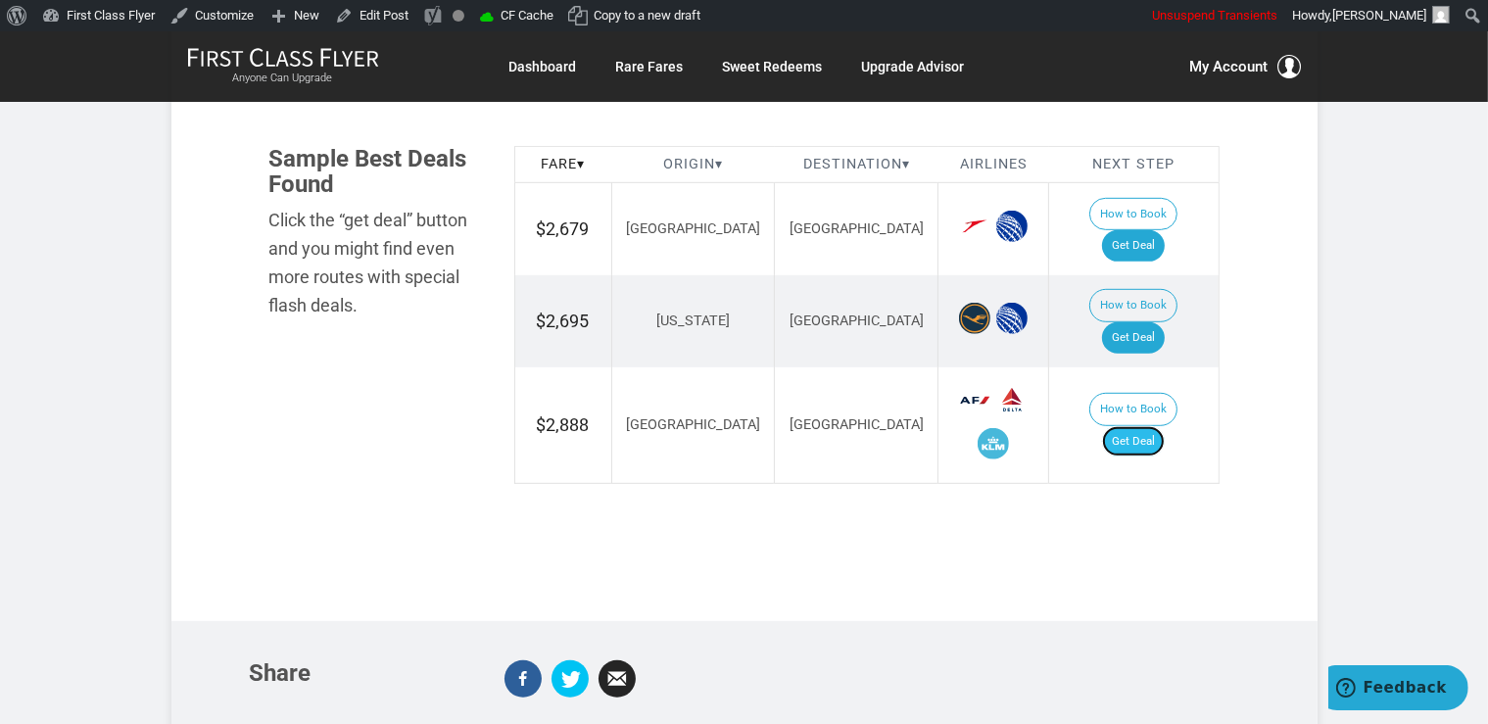
click at [1135, 426] on link "Get Deal" at bounding box center [1133, 441] width 63 height 31
click at [1152, 322] on link "Get Deal" at bounding box center [1133, 337] width 63 height 31
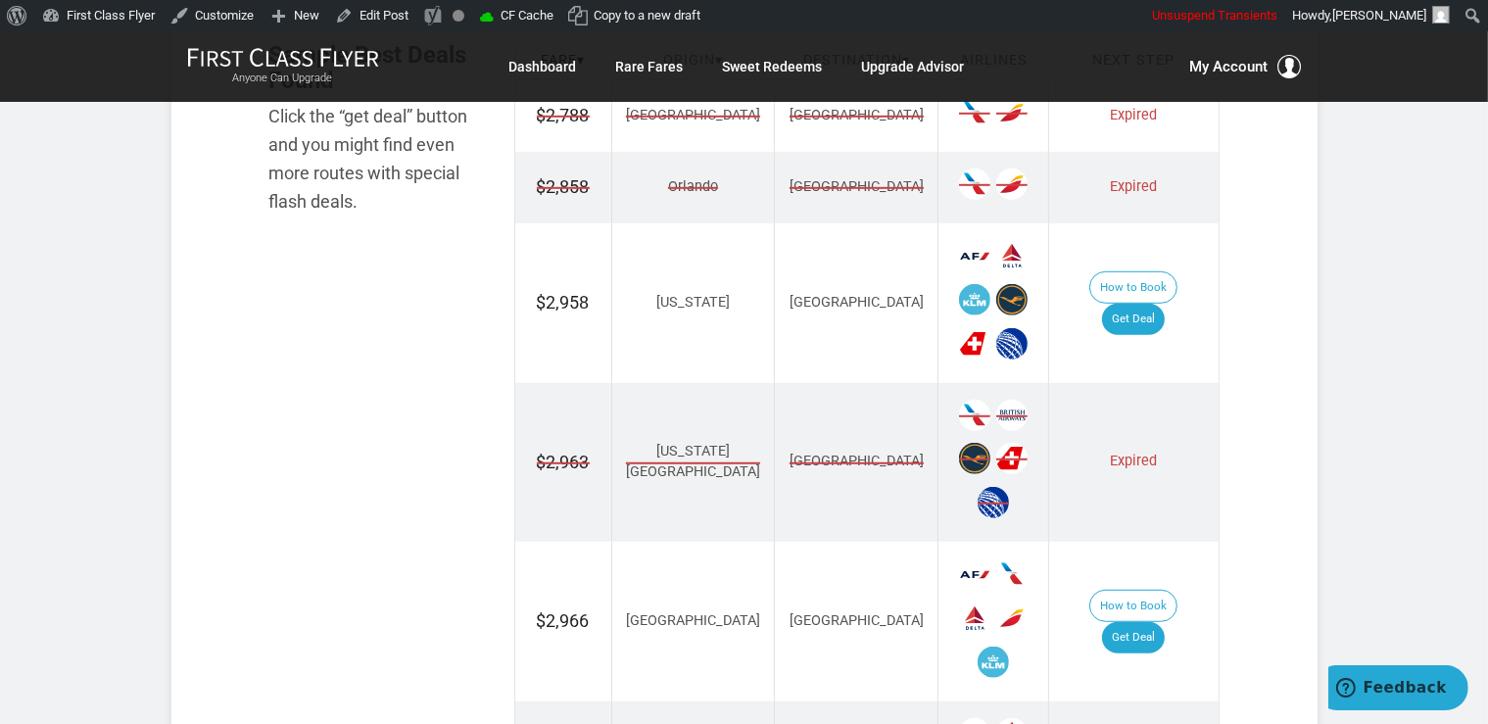
scroll to position [1448, 0]
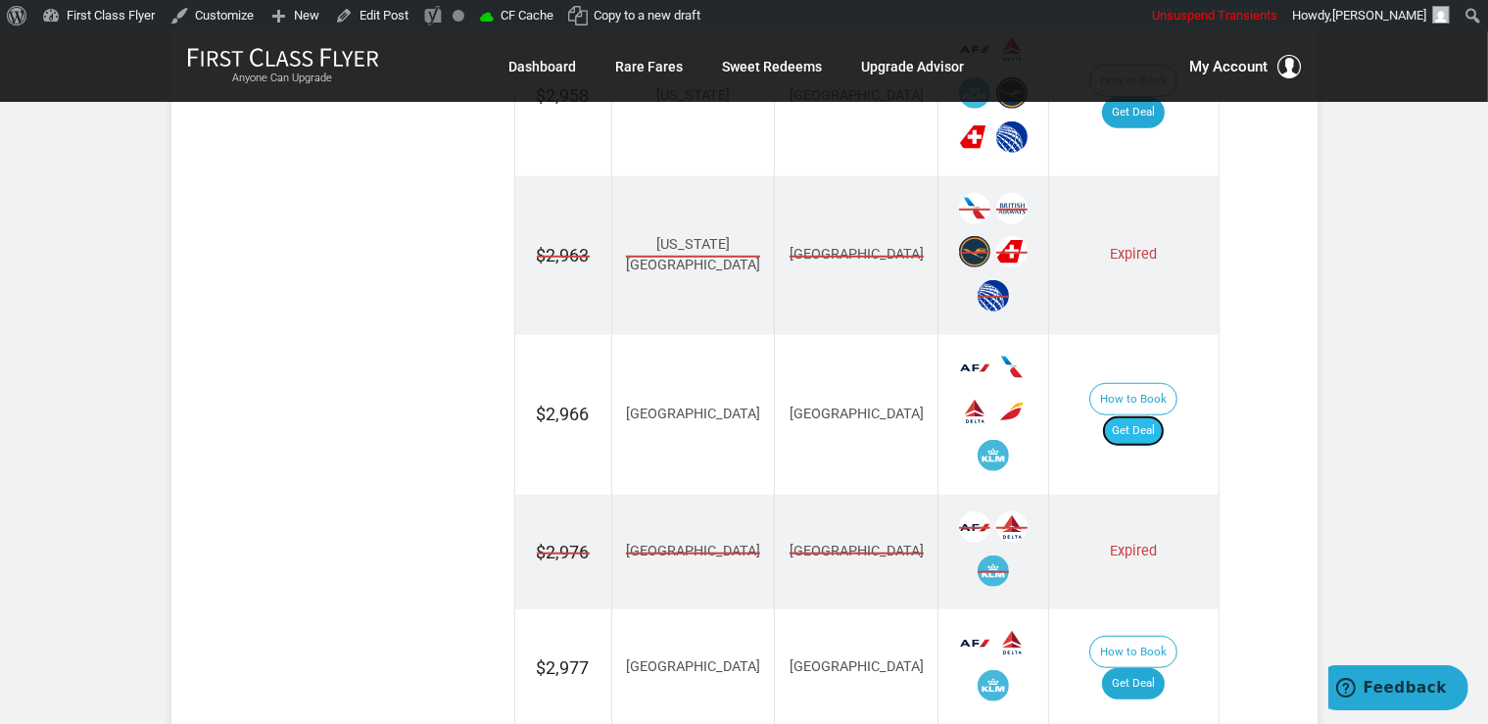
click at [1135, 415] on link "Get Deal" at bounding box center [1133, 430] width 63 height 31
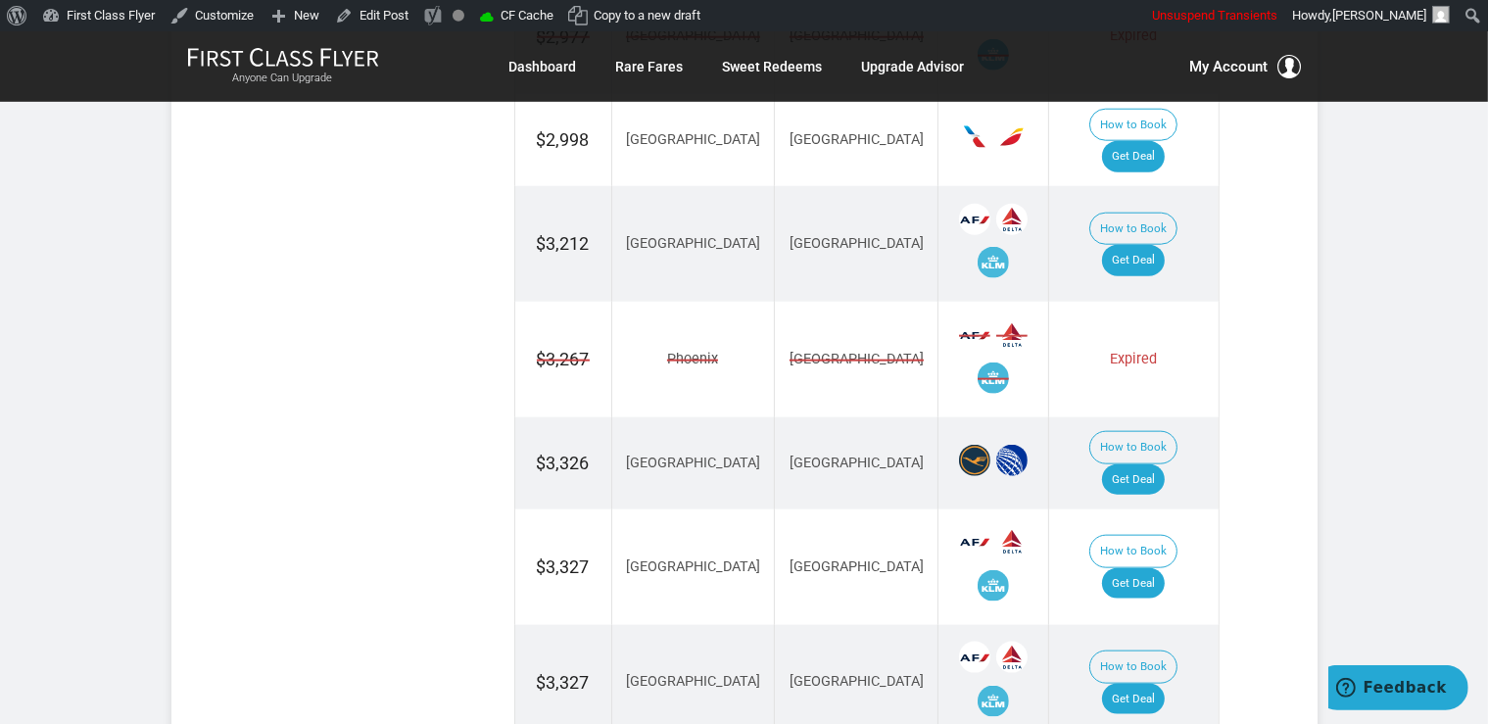
scroll to position [2275, 0]
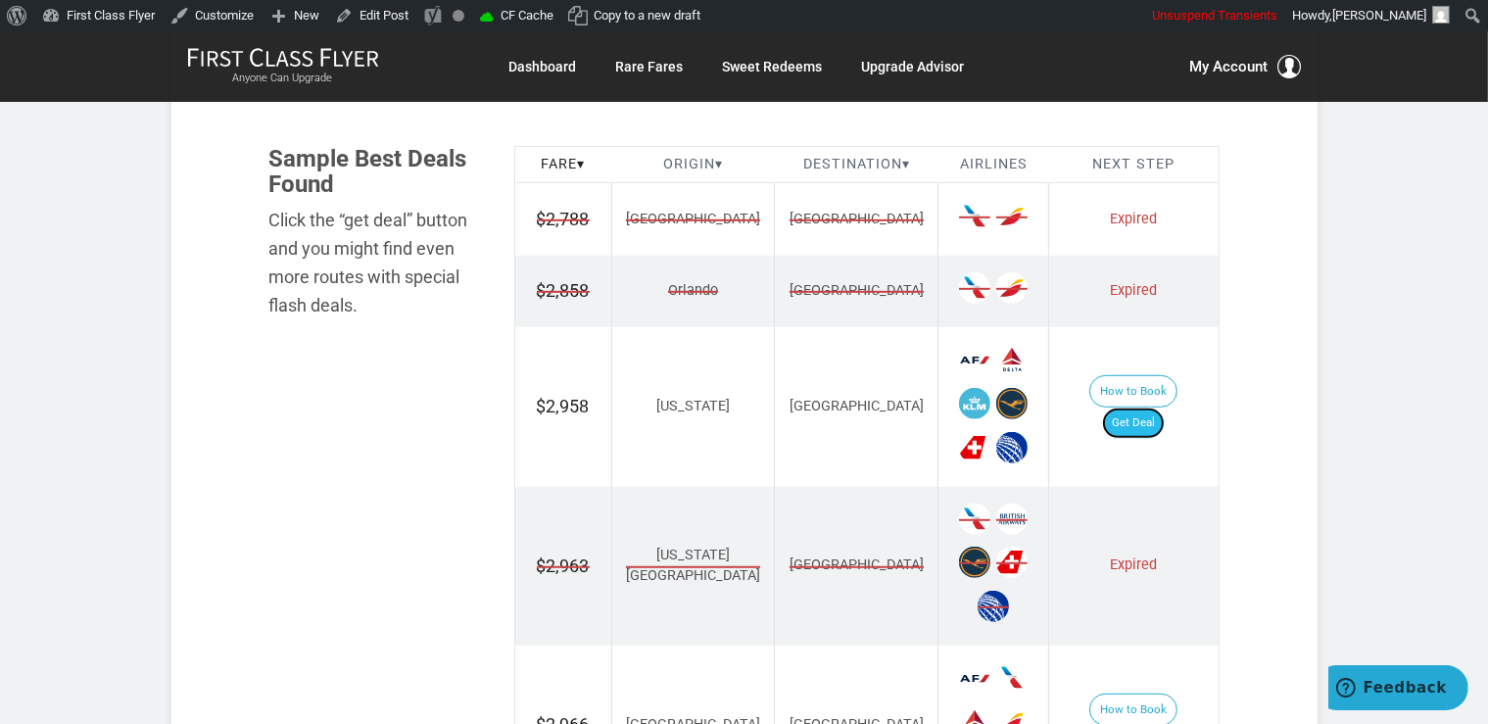
click at [1160, 408] on link "Get Deal" at bounding box center [1133, 422] width 63 height 31
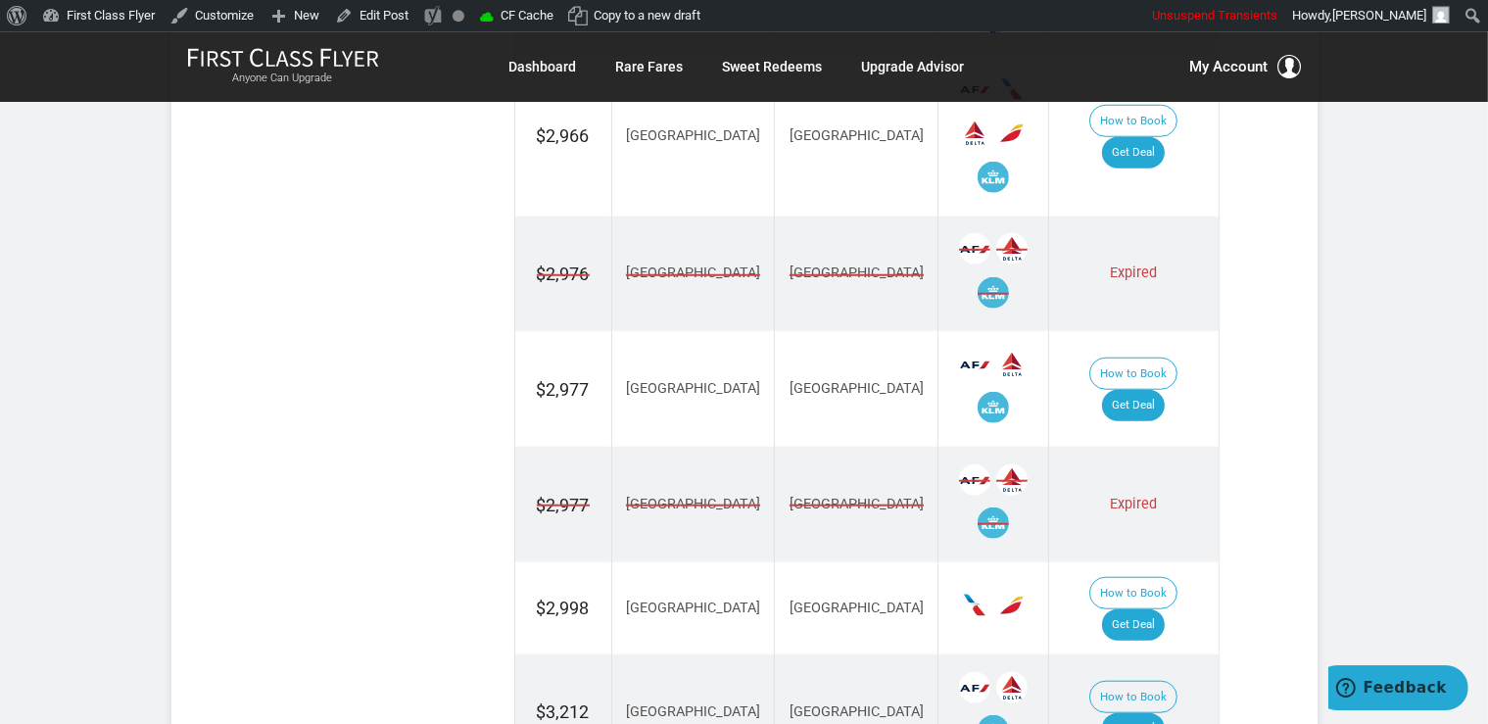
scroll to position [1795, 0]
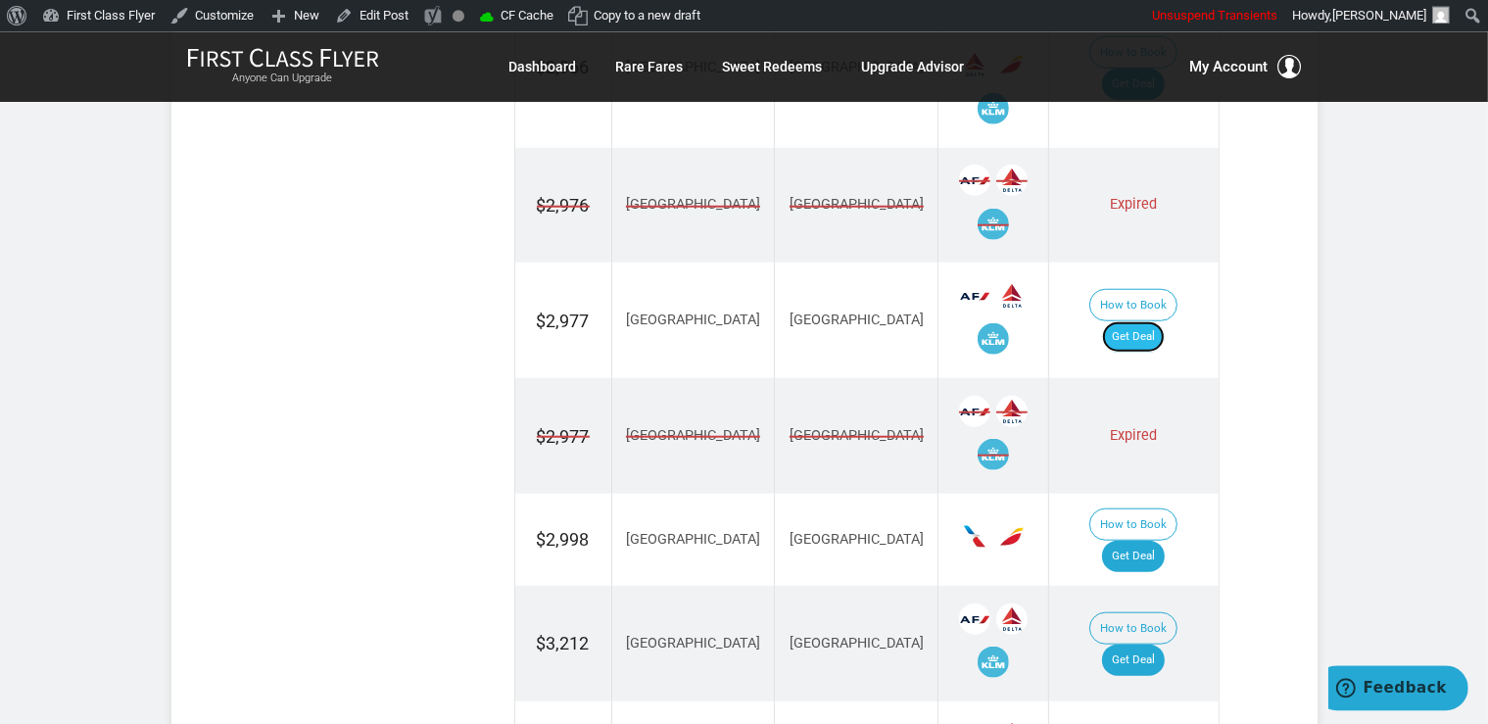
click at [1162, 320] on link "Get Deal" at bounding box center [1133, 335] width 63 height 31
click at [1131, 540] on link "Get Deal" at bounding box center [1133, 555] width 63 height 31
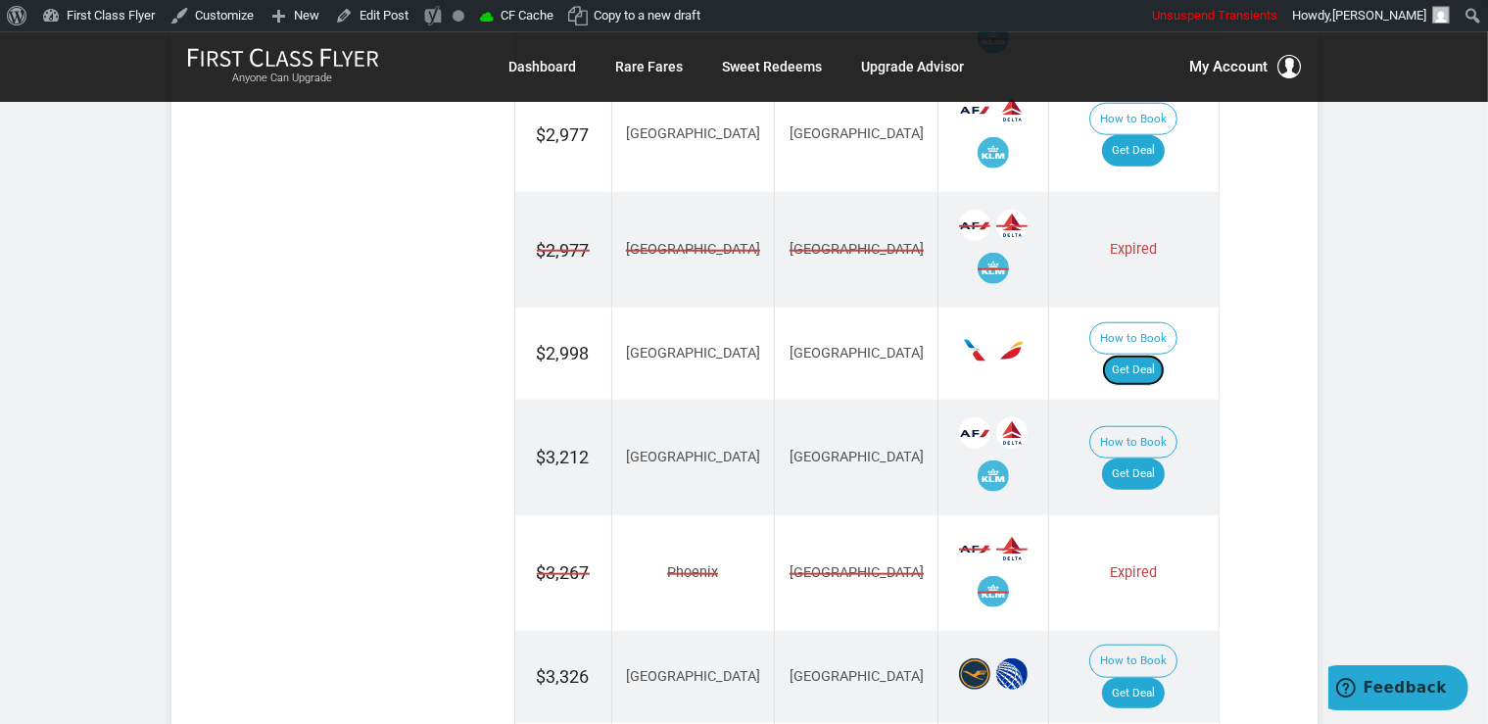
scroll to position [2002, 0]
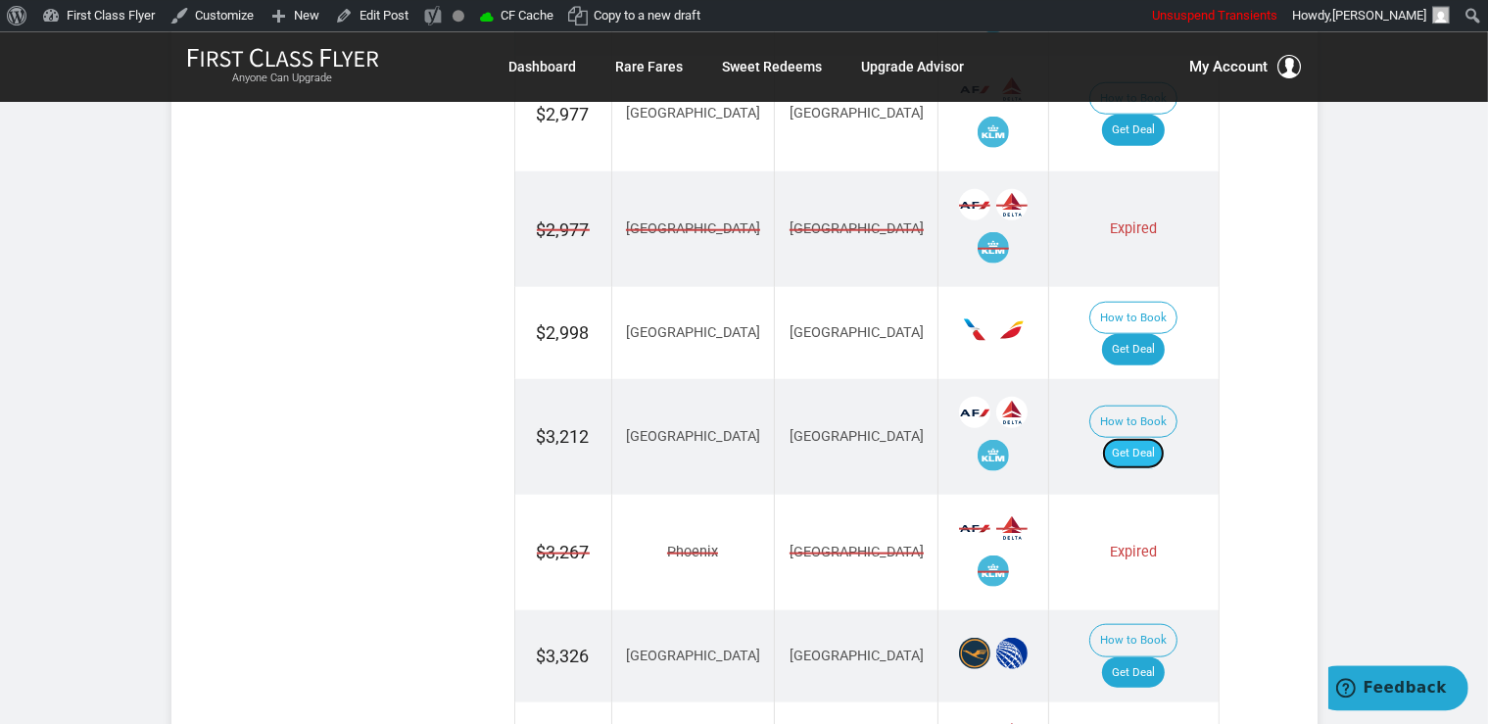
click at [1157, 437] on link "Get Deal" at bounding box center [1133, 452] width 63 height 31
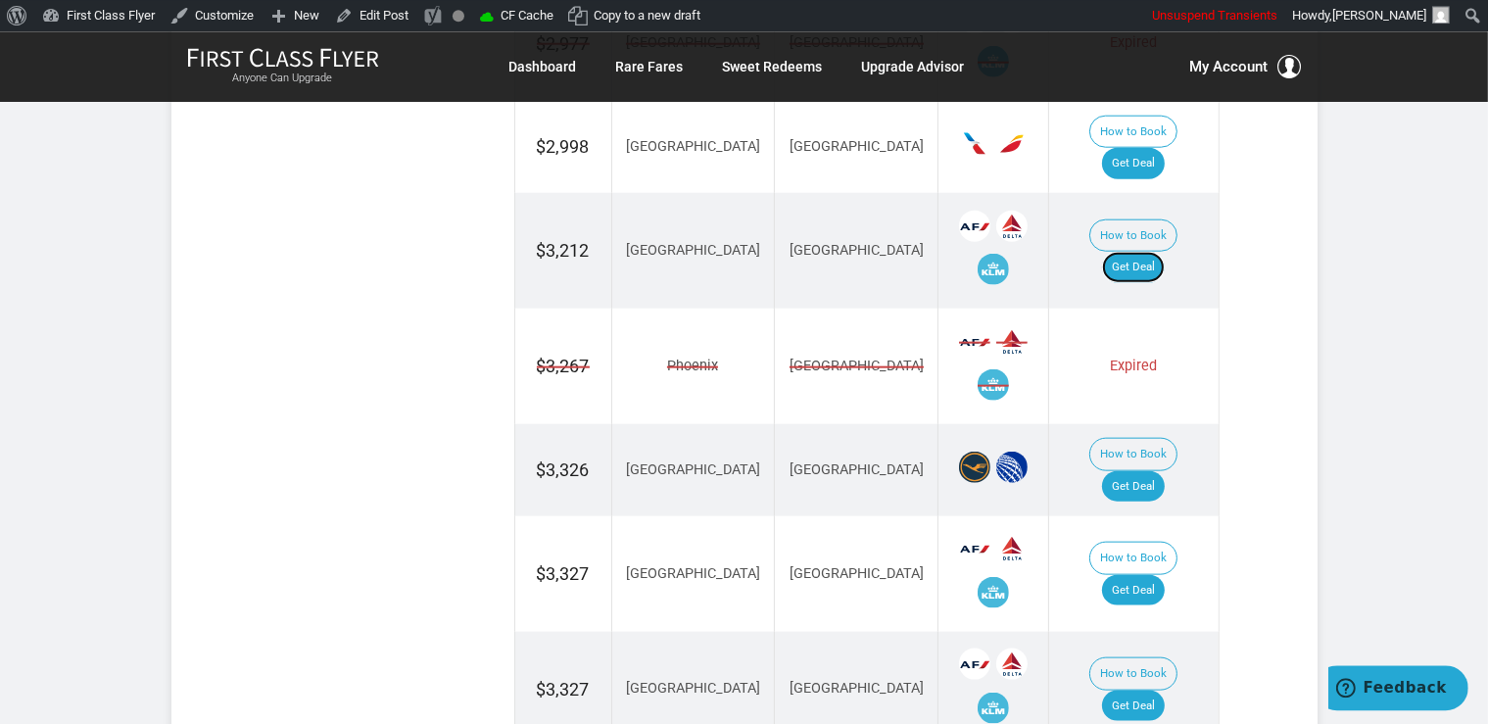
scroll to position [2210, 0]
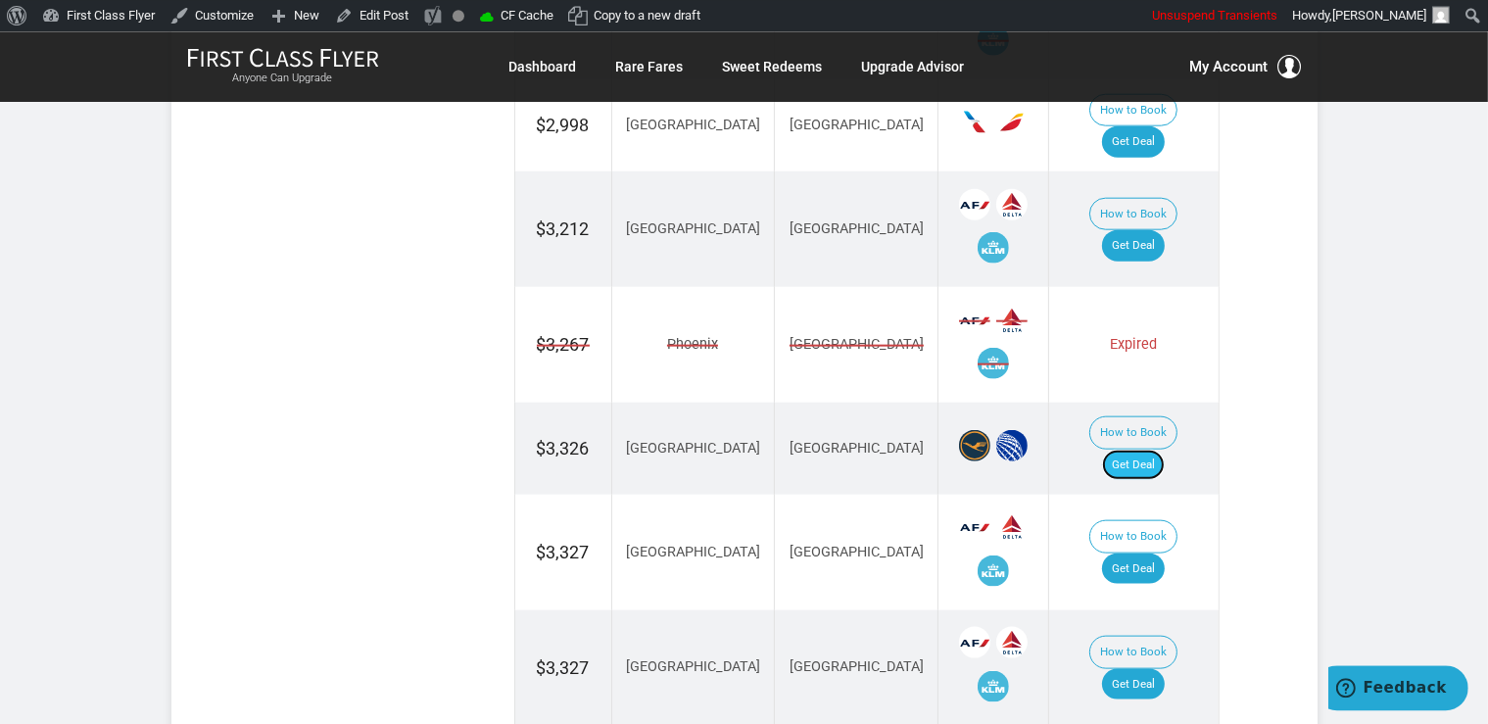
click at [1149, 449] on link "Get Deal" at bounding box center [1133, 464] width 63 height 31
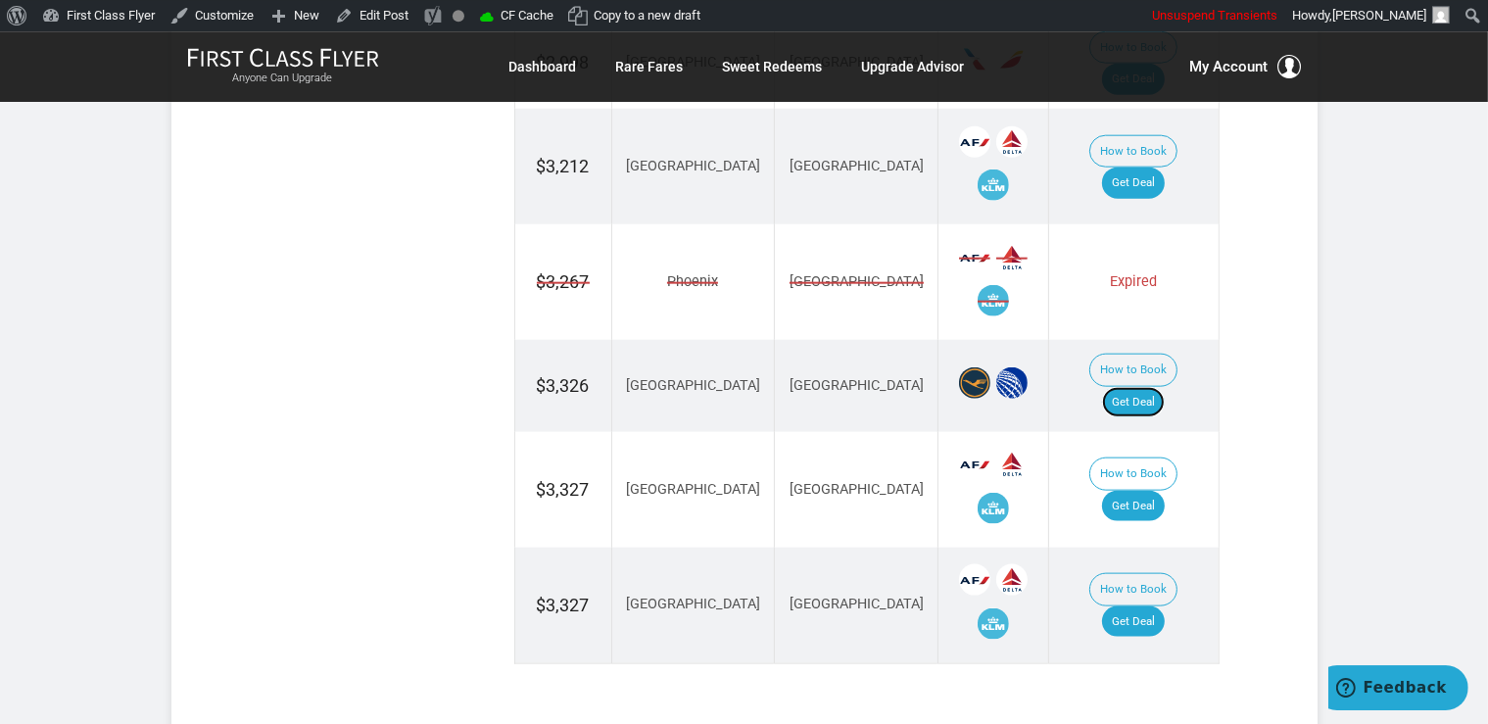
scroll to position [2312, 0]
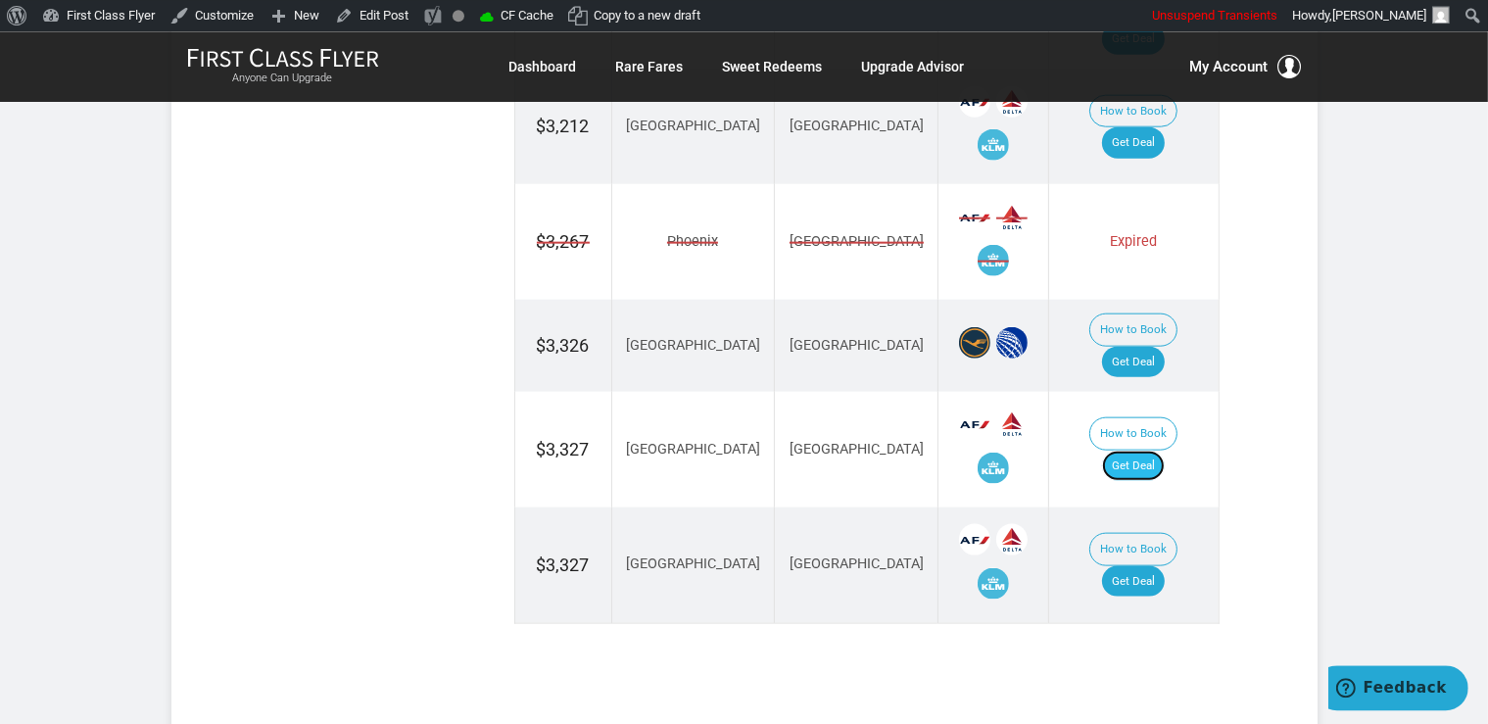
click at [1141, 450] on link "Get Deal" at bounding box center [1133, 465] width 63 height 31
click at [1122, 565] on link "Get Deal" at bounding box center [1133, 580] width 63 height 31
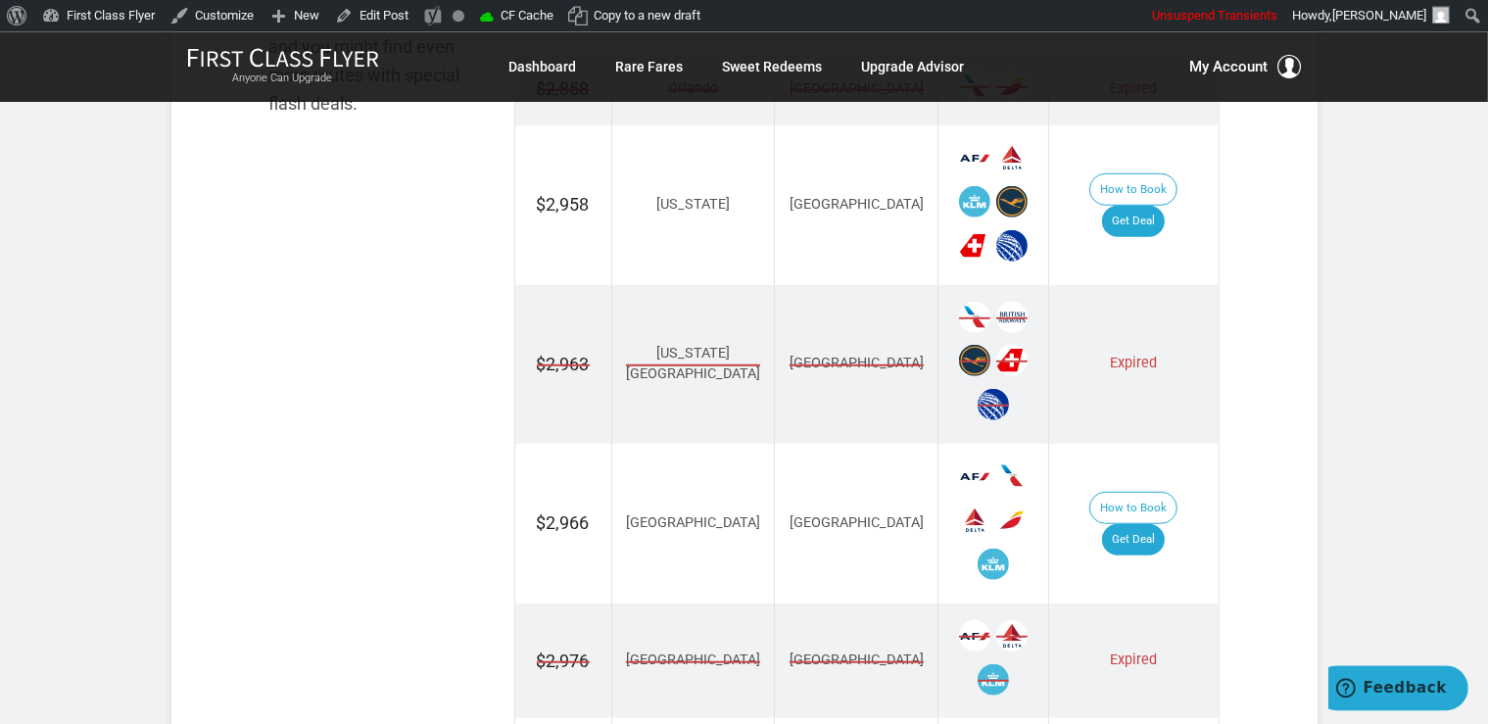
scroll to position [1278, 0]
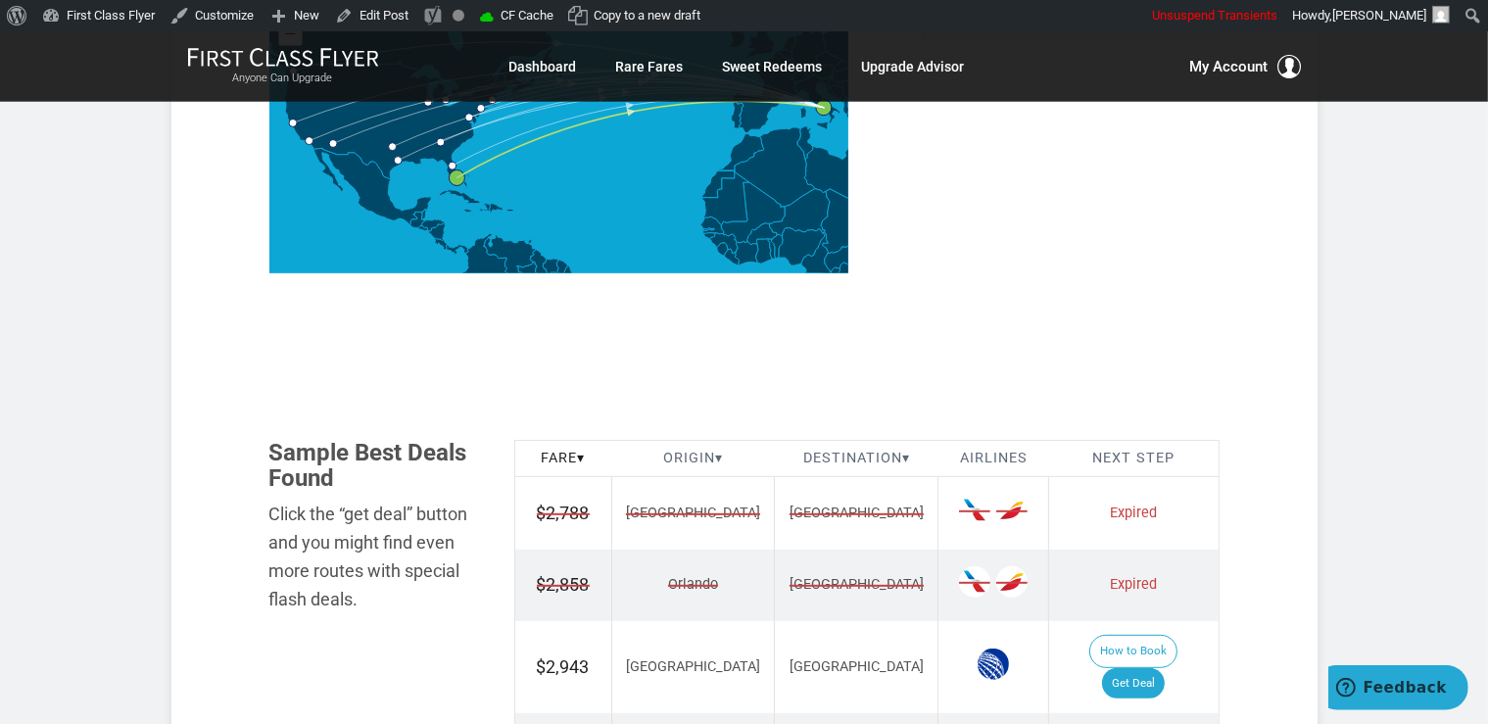
scroll to position [1034, 0]
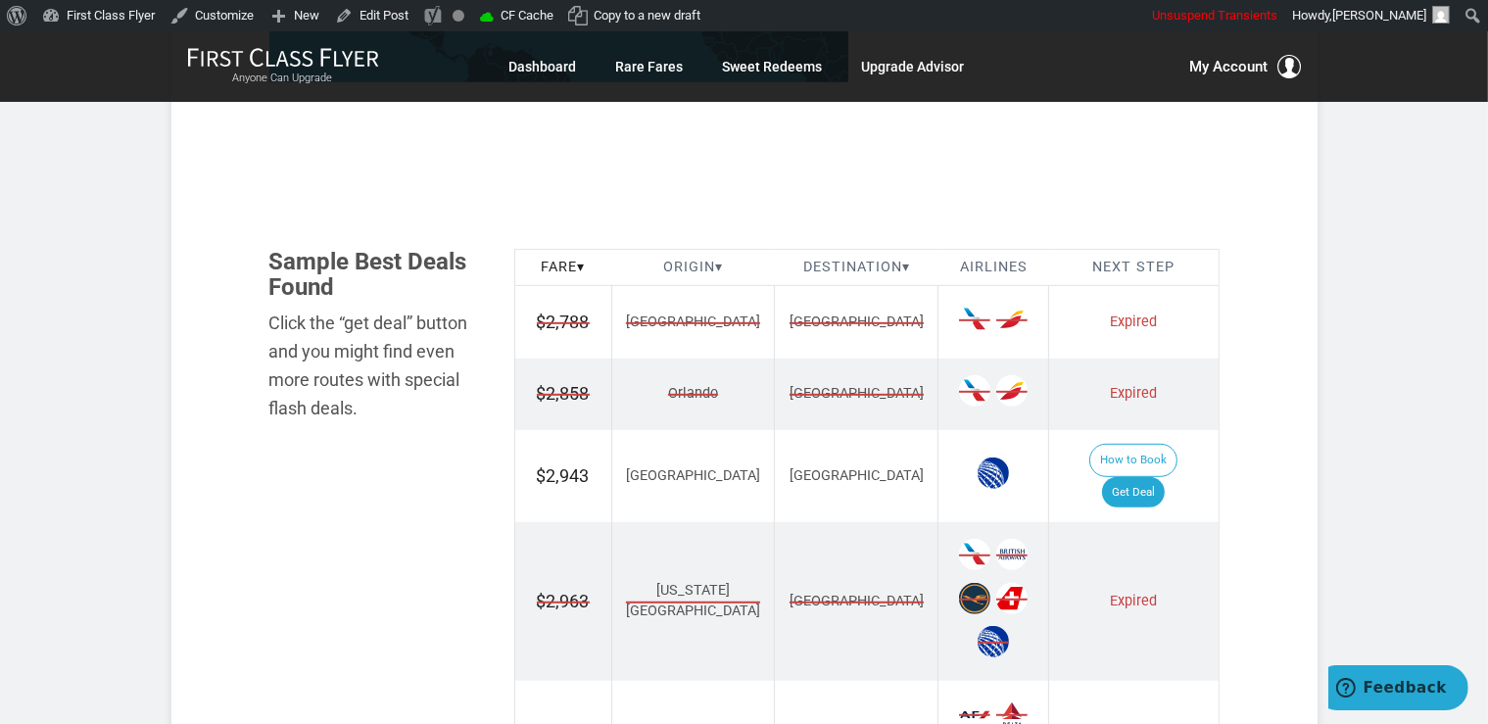
click at [1287, 316] on section "Flash Deal Summary Sample Savings : Boston to Naples goes for $2,788 round-trip…" at bounding box center [744, 688] width 1146 height 2698
drag, startPoint x: 1298, startPoint y: 361, endPoint x: 1299, endPoint y: 382, distance: 20.6
click at [1297, 362] on section "Flash Deal Summary Sample Savings : Boston to Naples goes for $2,788 round-trip…" at bounding box center [744, 688] width 1146 height 2698
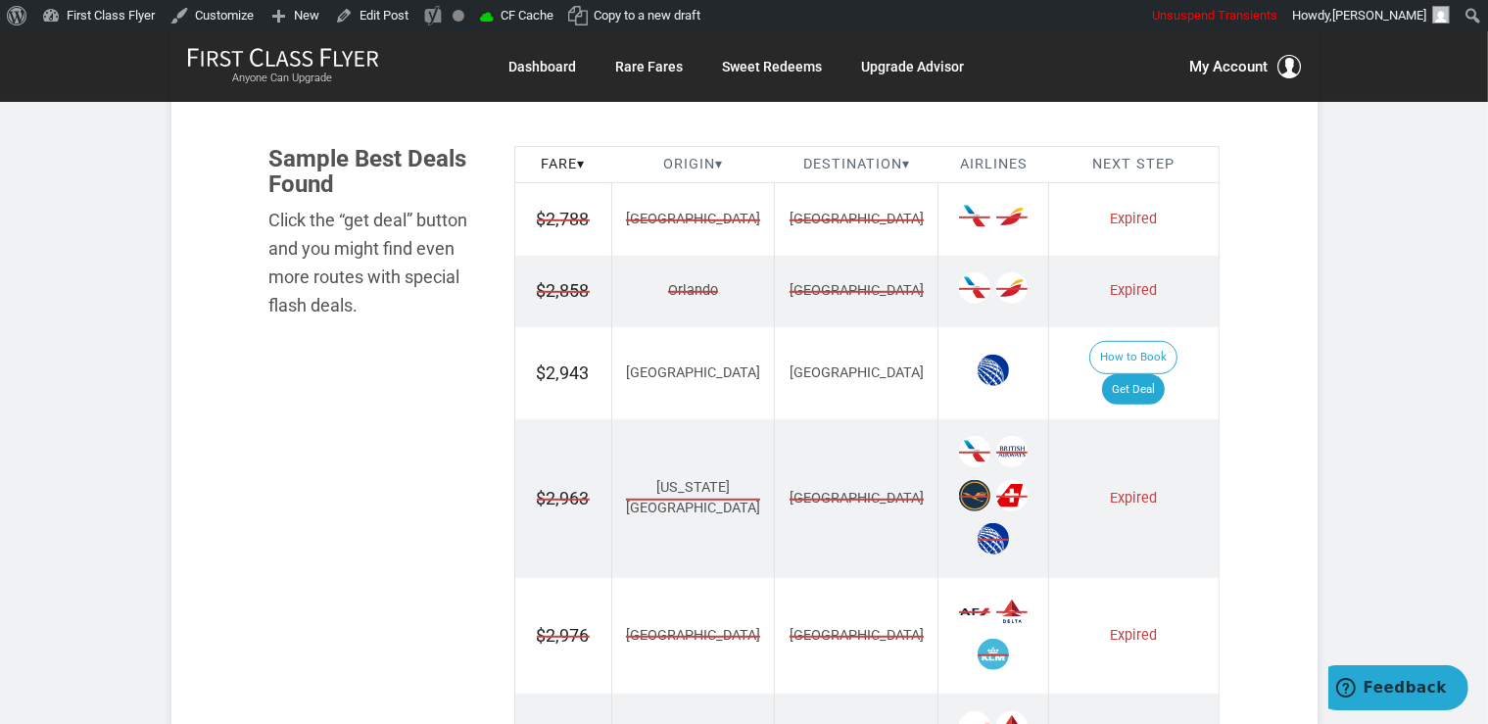
click at [1264, 405] on section "Flash Deal Summary Sample Savings : Boston to Naples goes for $2,788 round-trip…" at bounding box center [744, 585] width 1146 height 2698
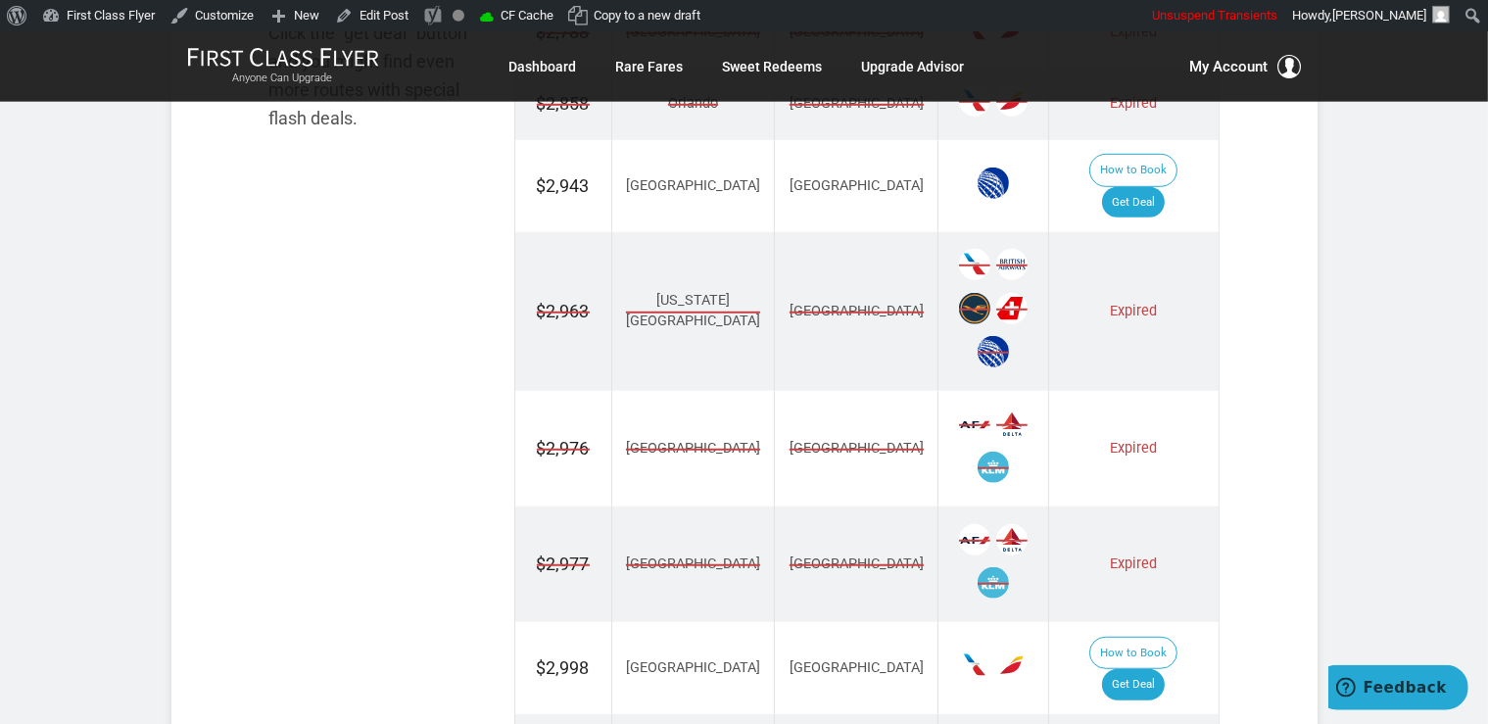
scroll to position [1448, 0]
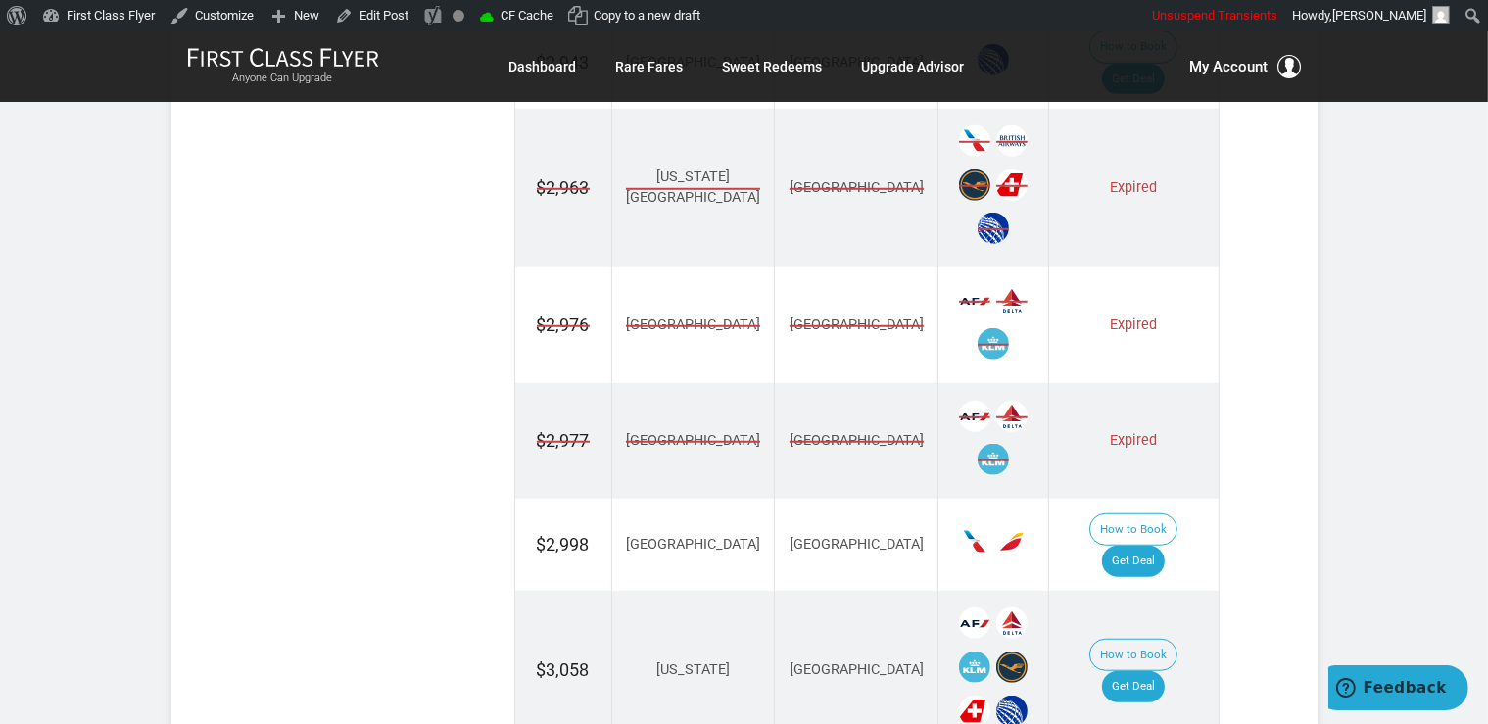
click at [1252, 296] on div "Flash Deal Summary Sample Savings : Boston to Naples goes for $2,788 round-trip…" at bounding box center [744, 304] width 1019 height 2640
click at [1265, 401] on section "Flash Deal Summary Sample Savings : Boston to Naples goes for $2,788 round-trip…" at bounding box center [744, 275] width 1146 height 2698
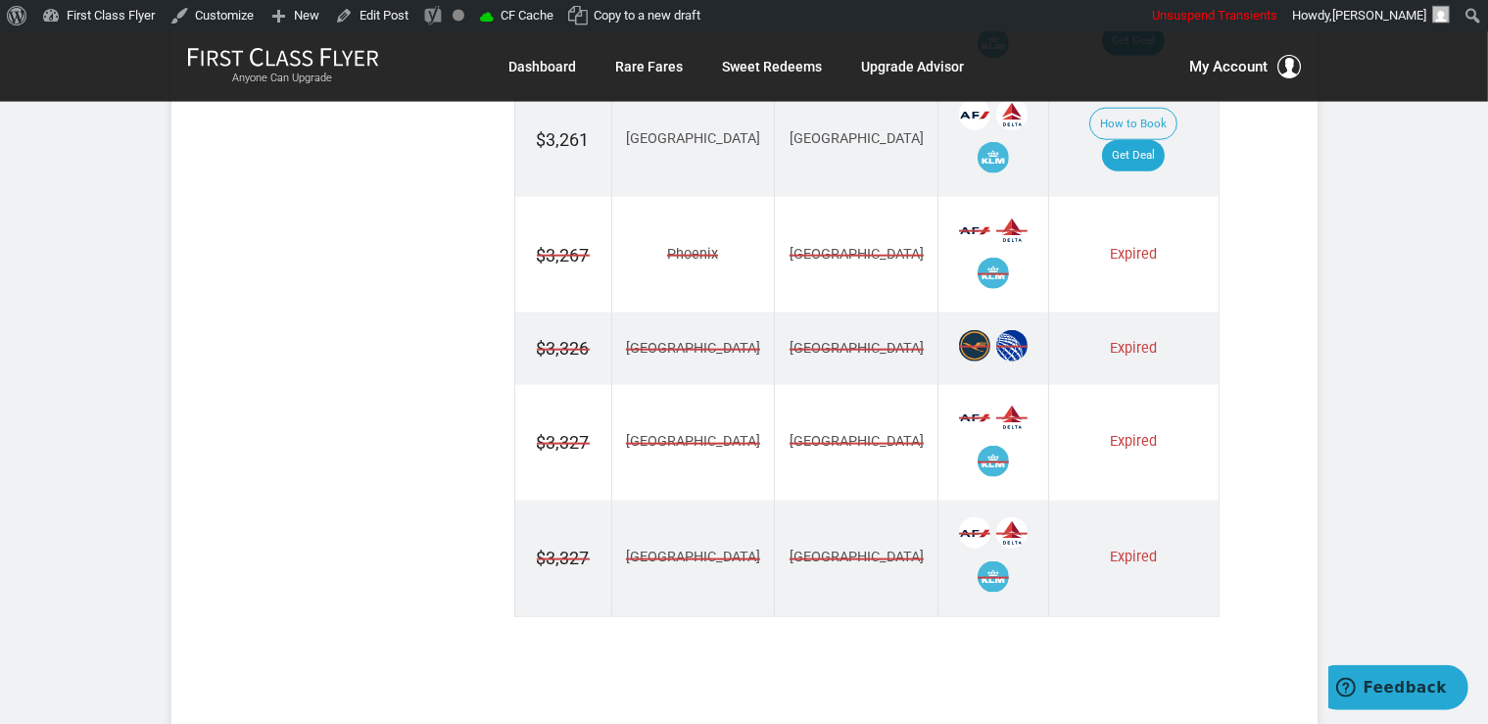
scroll to position [2275, 0]
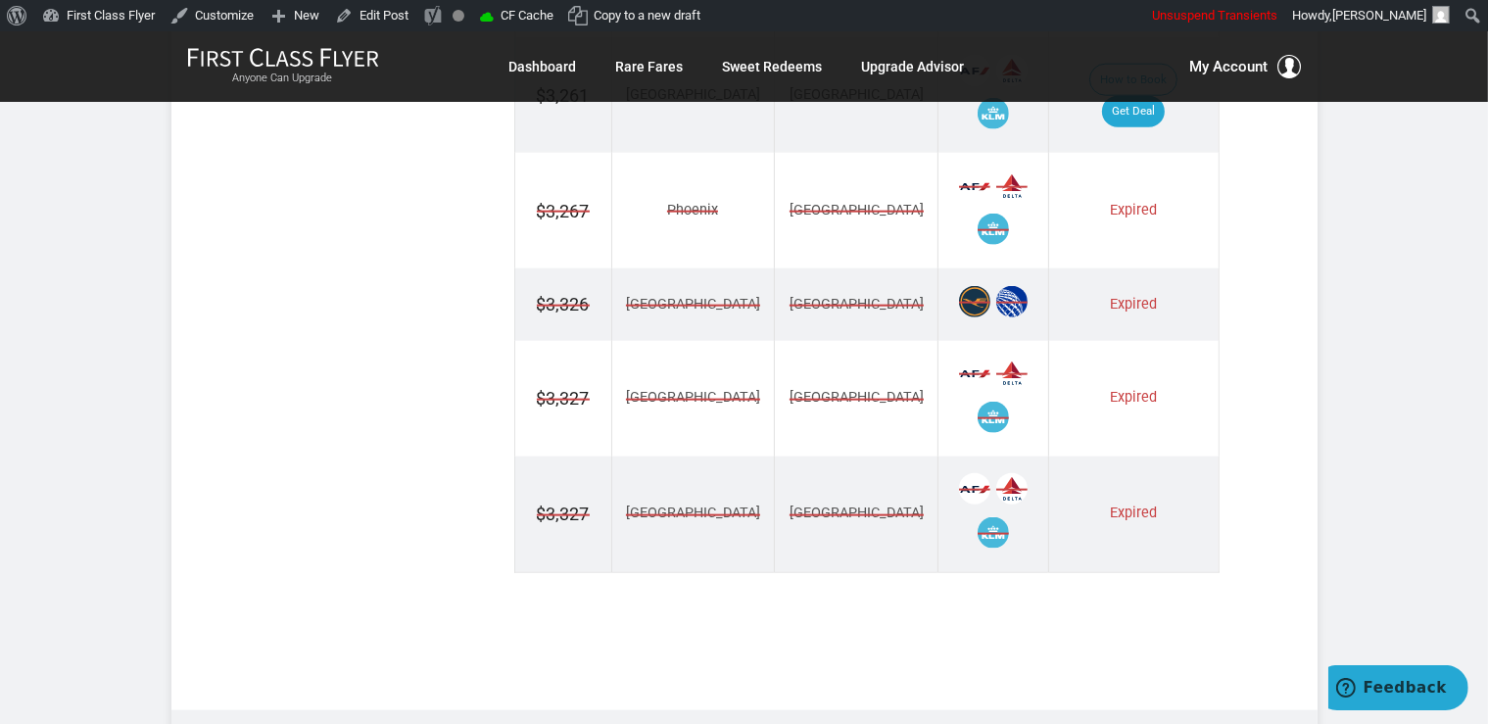
drag, startPoint x: 1285, startPoint y: 374, endPoint x: 1289, endPoint y: 435, distance: 60.9
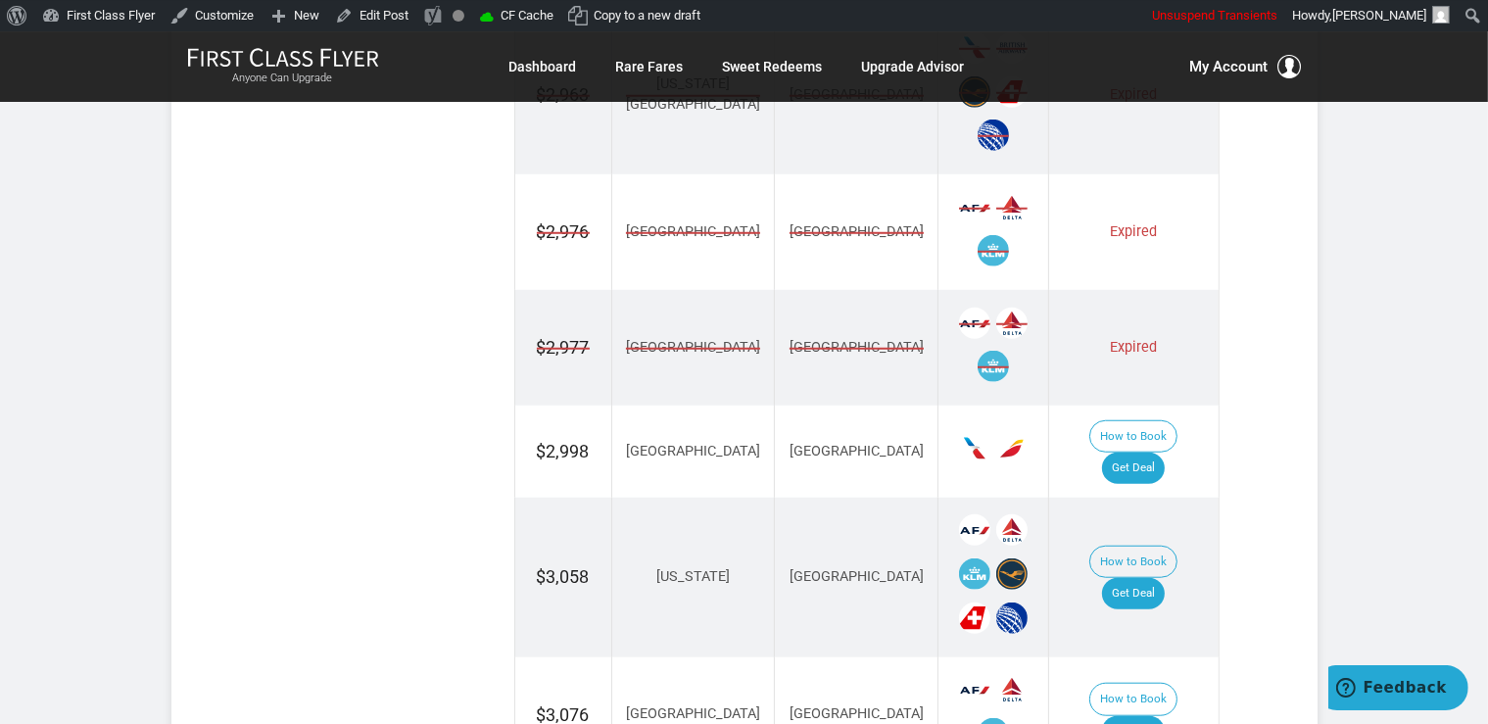
scroll to position [1654, 0]
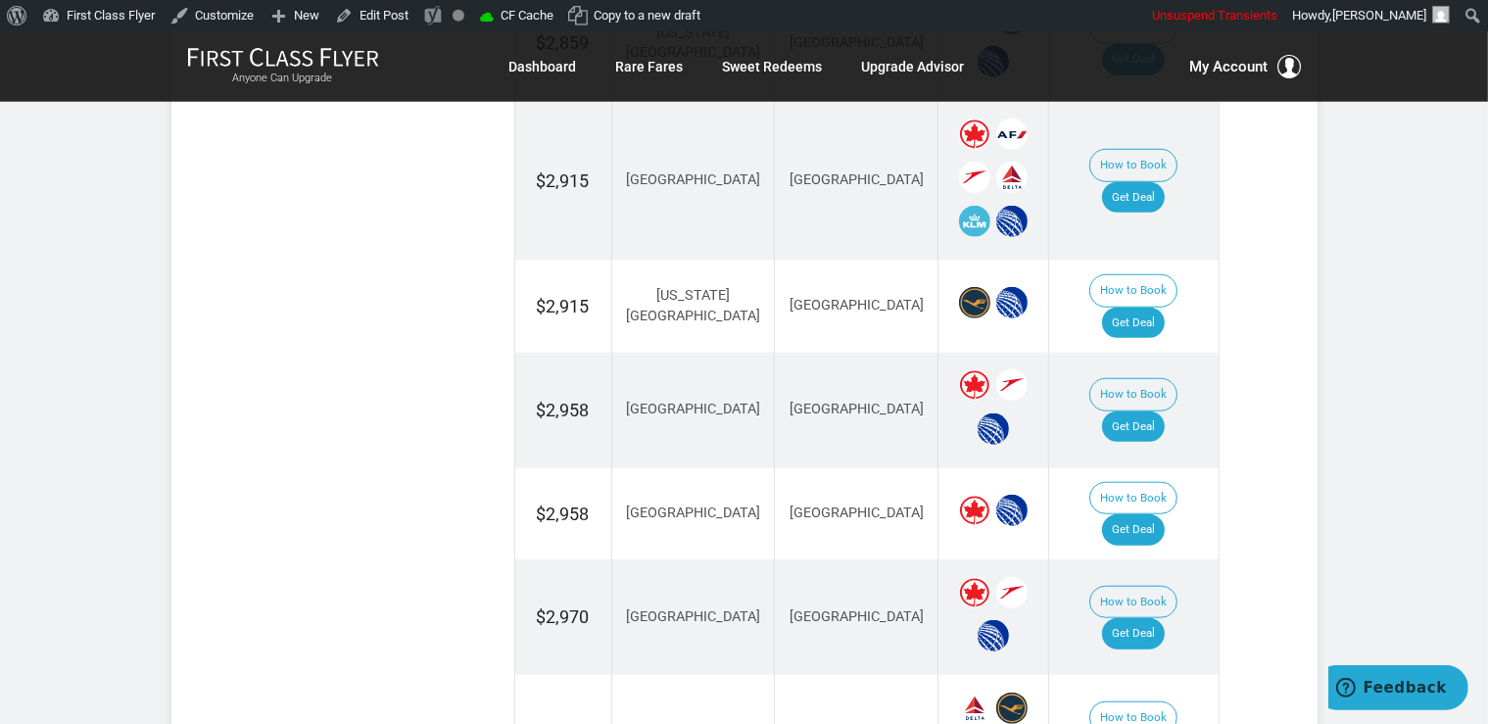
scroll to position [1654, 0]
click at [1157, 410] on link "Get Deal" at bounding box center [1133, 425] width 63 height 31
click at [1165, 513] on link "Get Deal" at bounding box center [1133, 528] width 63 height 31
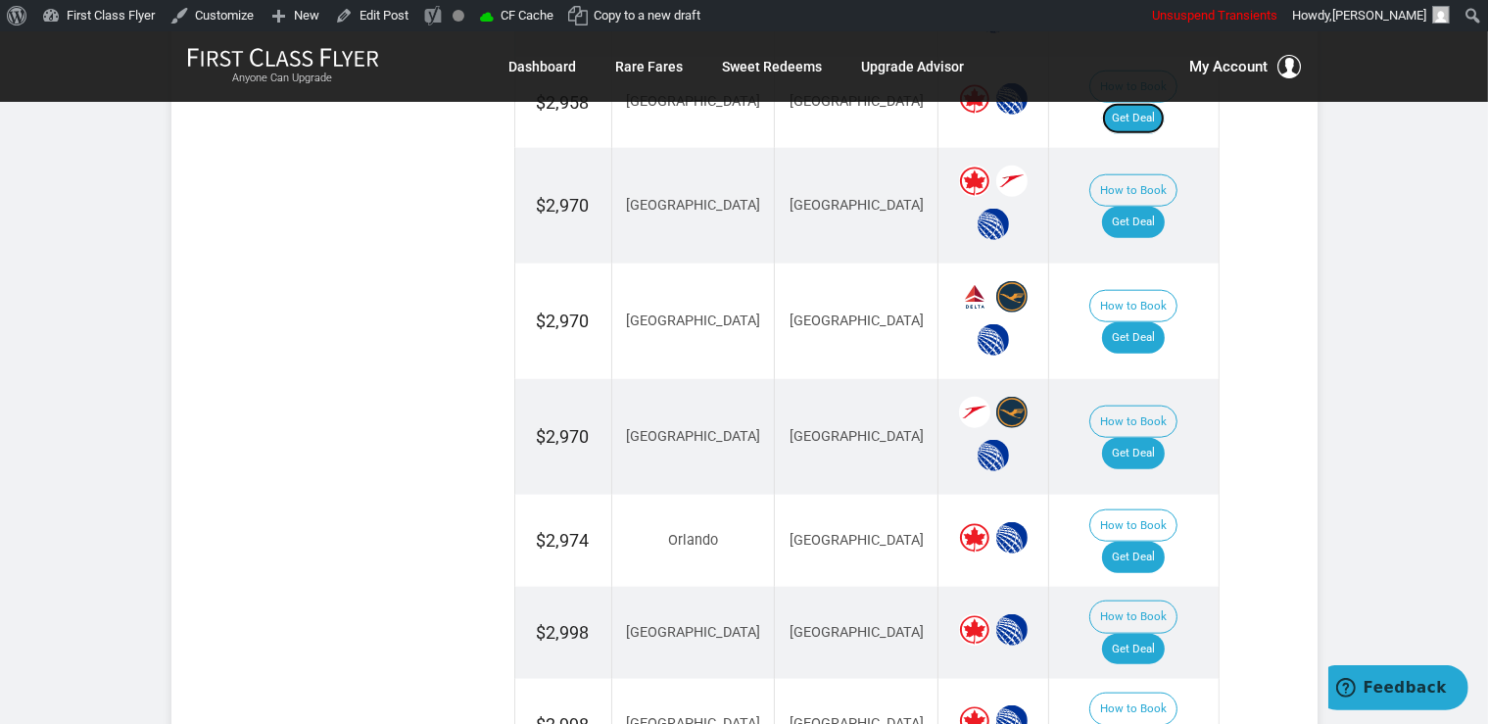
scroll to position [2275, 0]
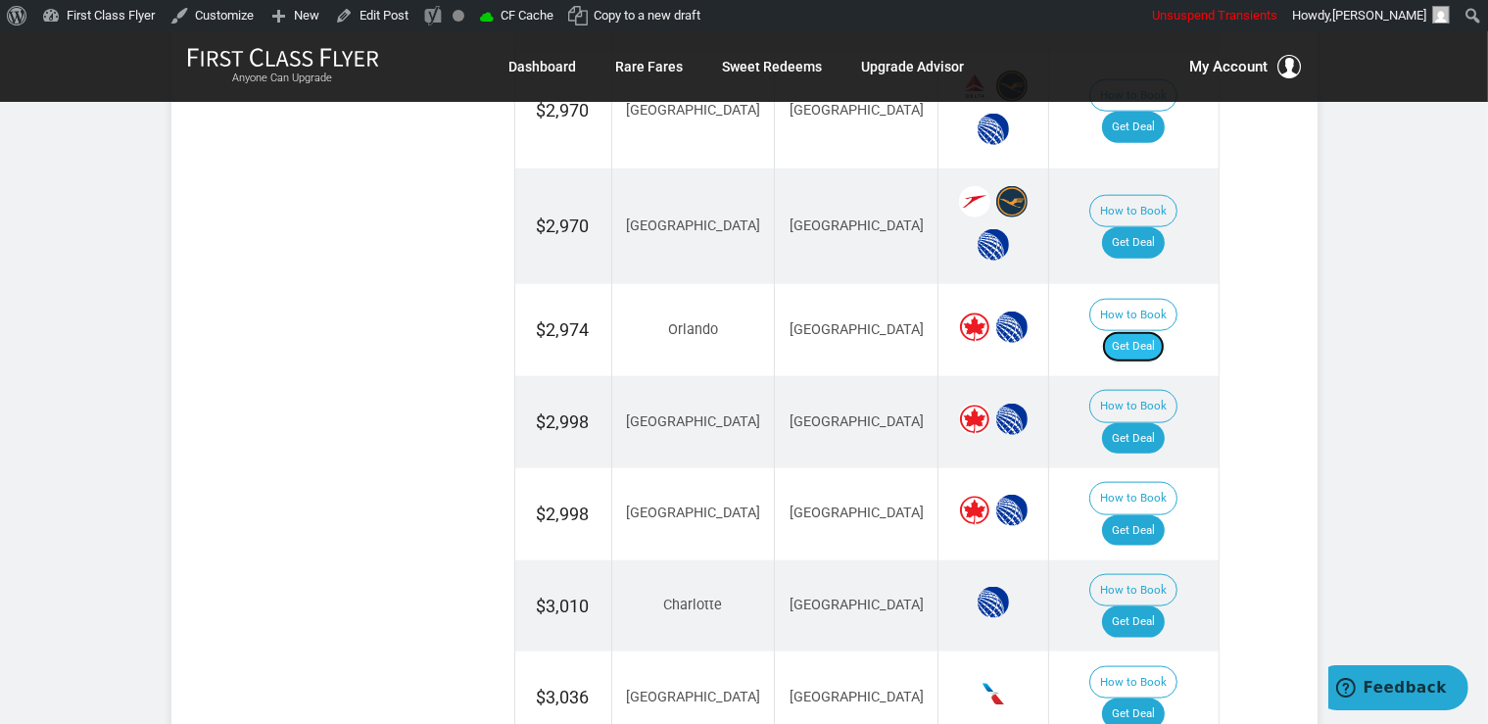
click at [1165, 331] on link "Get Deal" at bounding box center [1133, 346] width 63 height 31
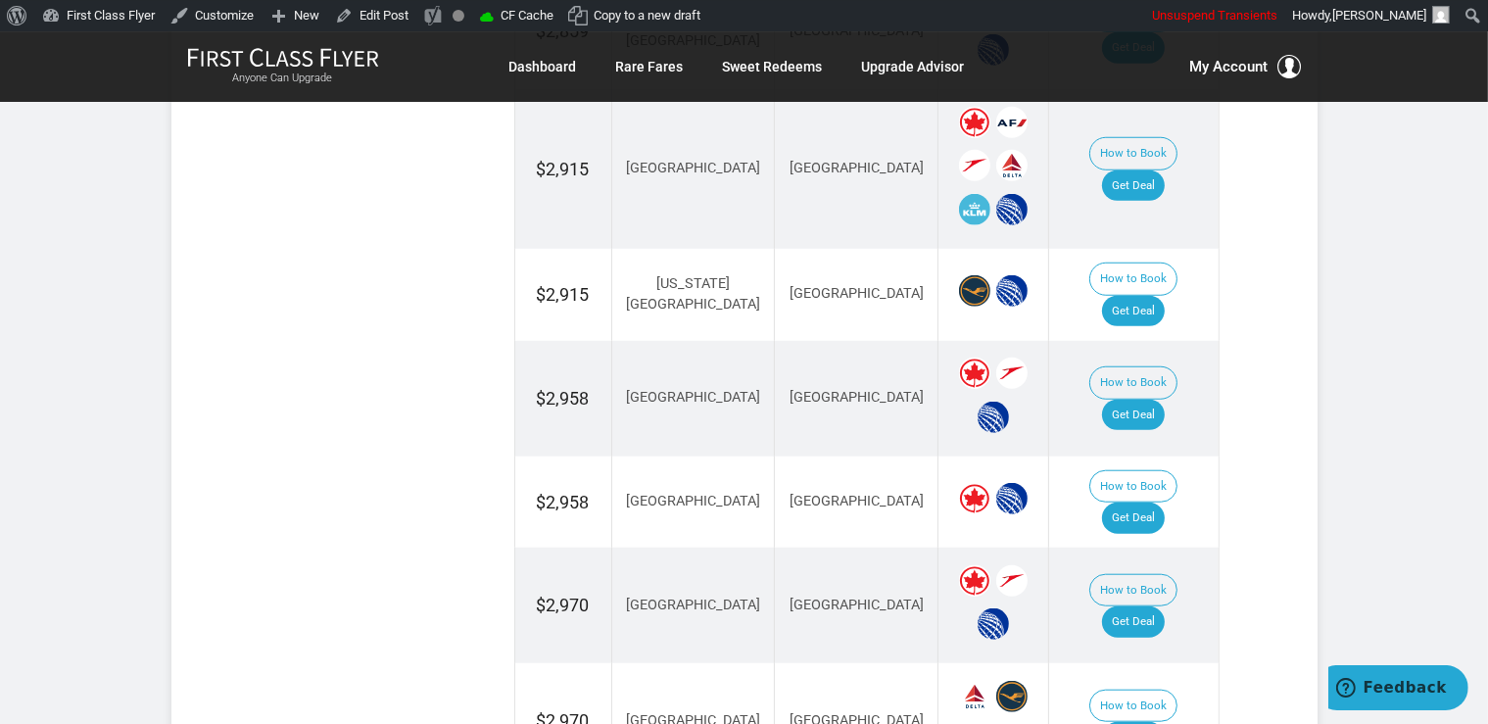
scroll to position [1654, 0]
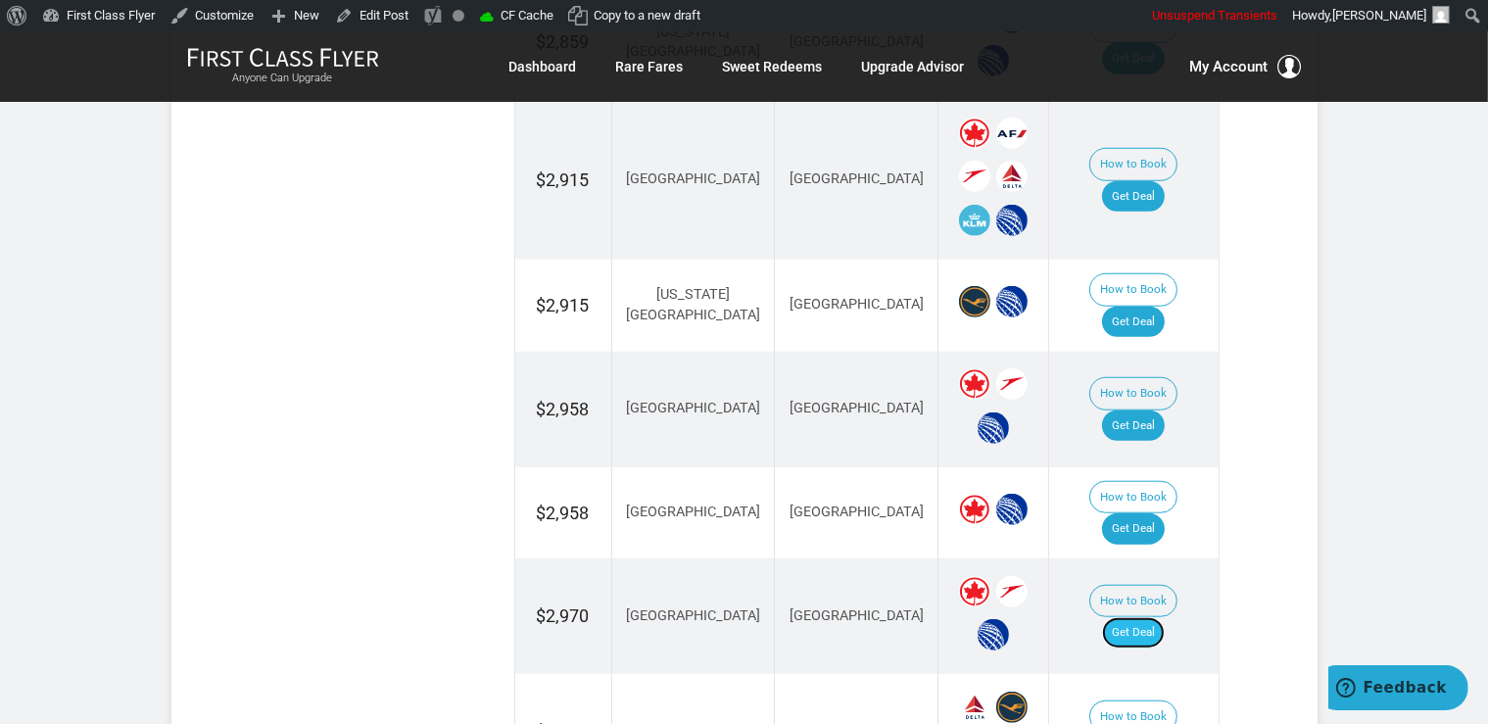
click at [1130, 617] on link "Get Deal" at bounding box center [1133, 632] width 63 height 31
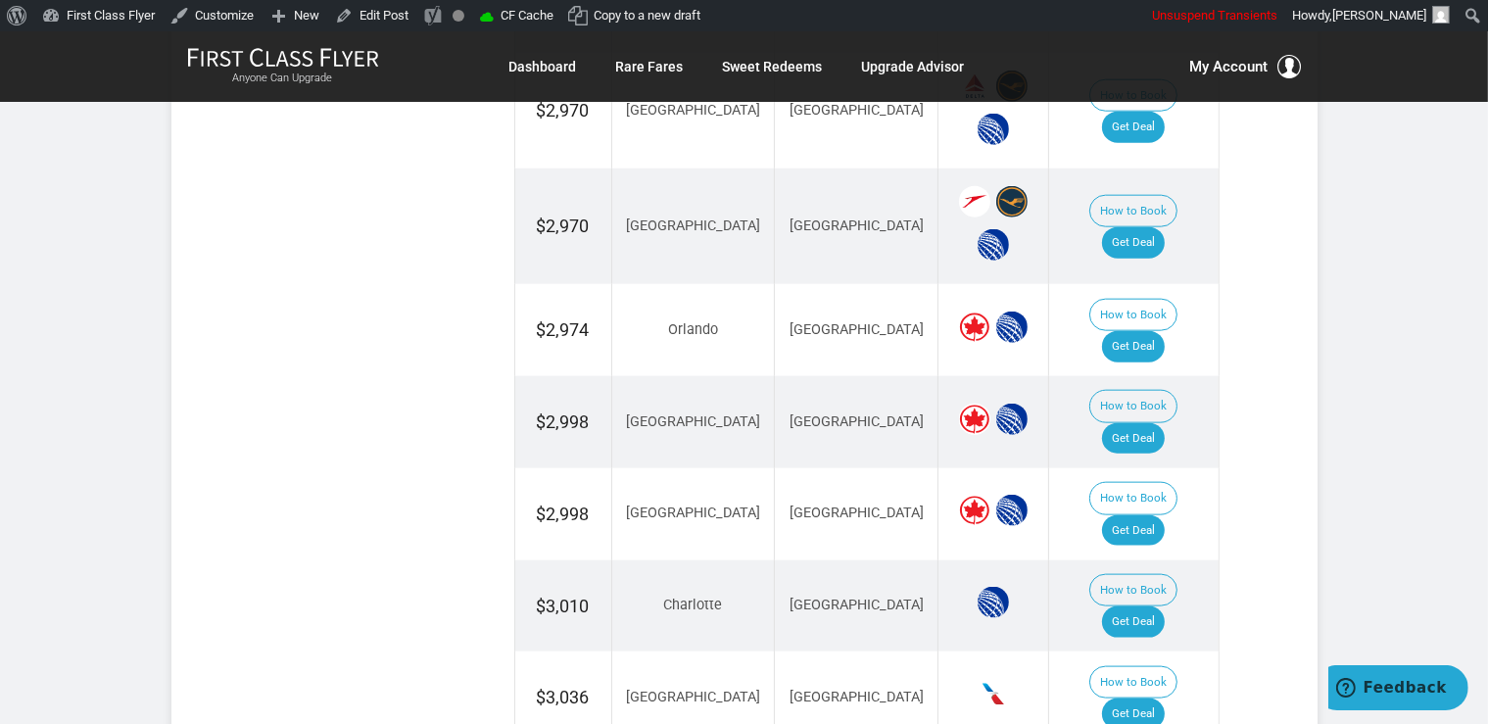
scroll to position [2586, 0]
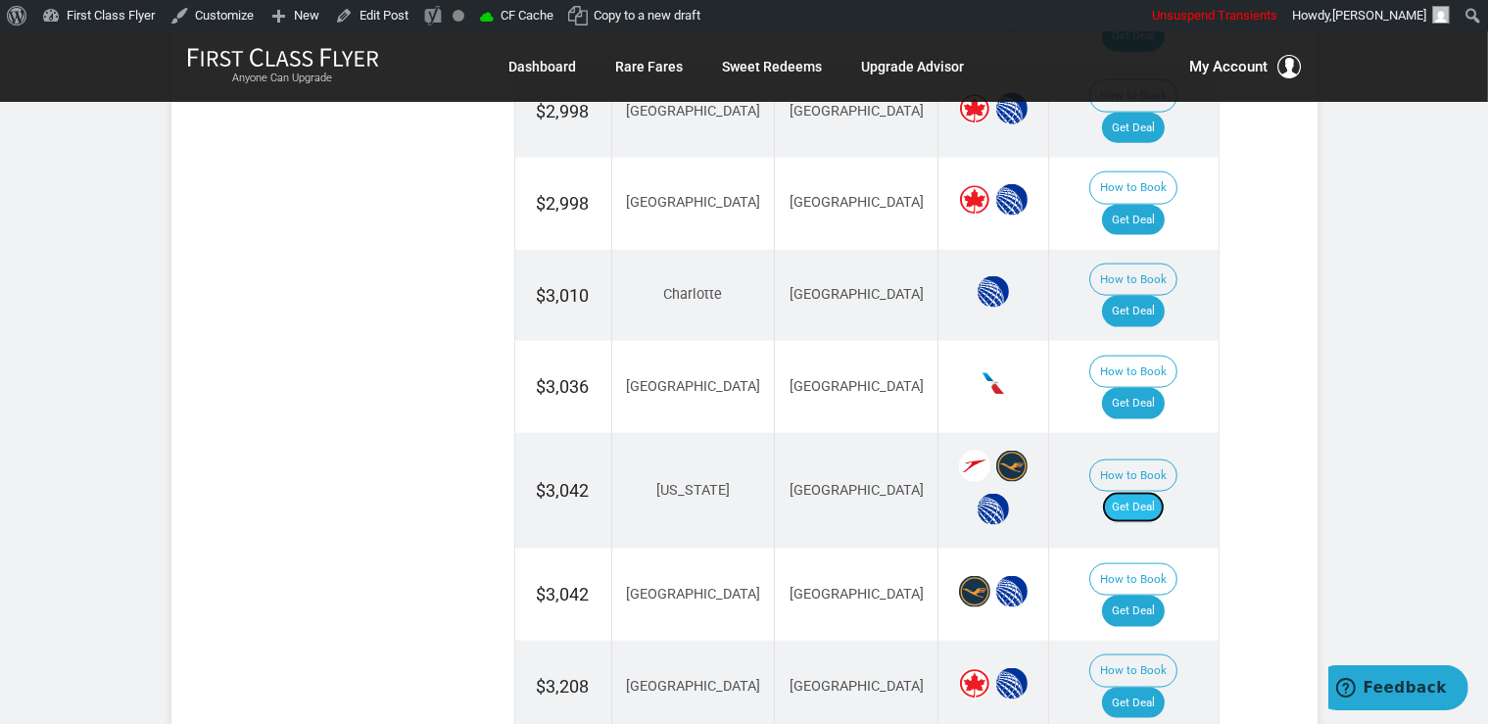
click at [1165, 492] on link "Get Deal" at bounding box center [1133, 507] width 63 height 31
click at [1165, 596] on link "Get Deal" at bounding box center [1133, 611] width 63 height 31
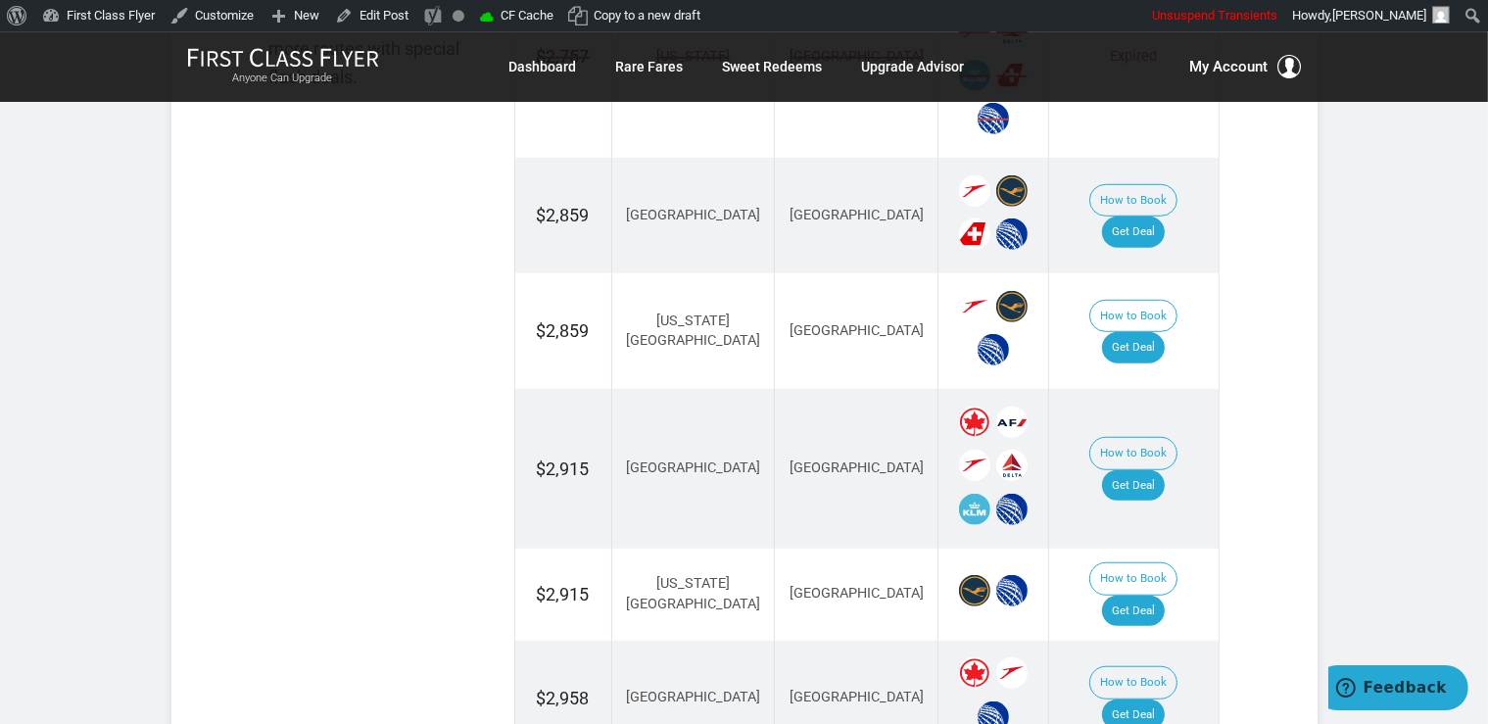
scroll to position [1344, 0]
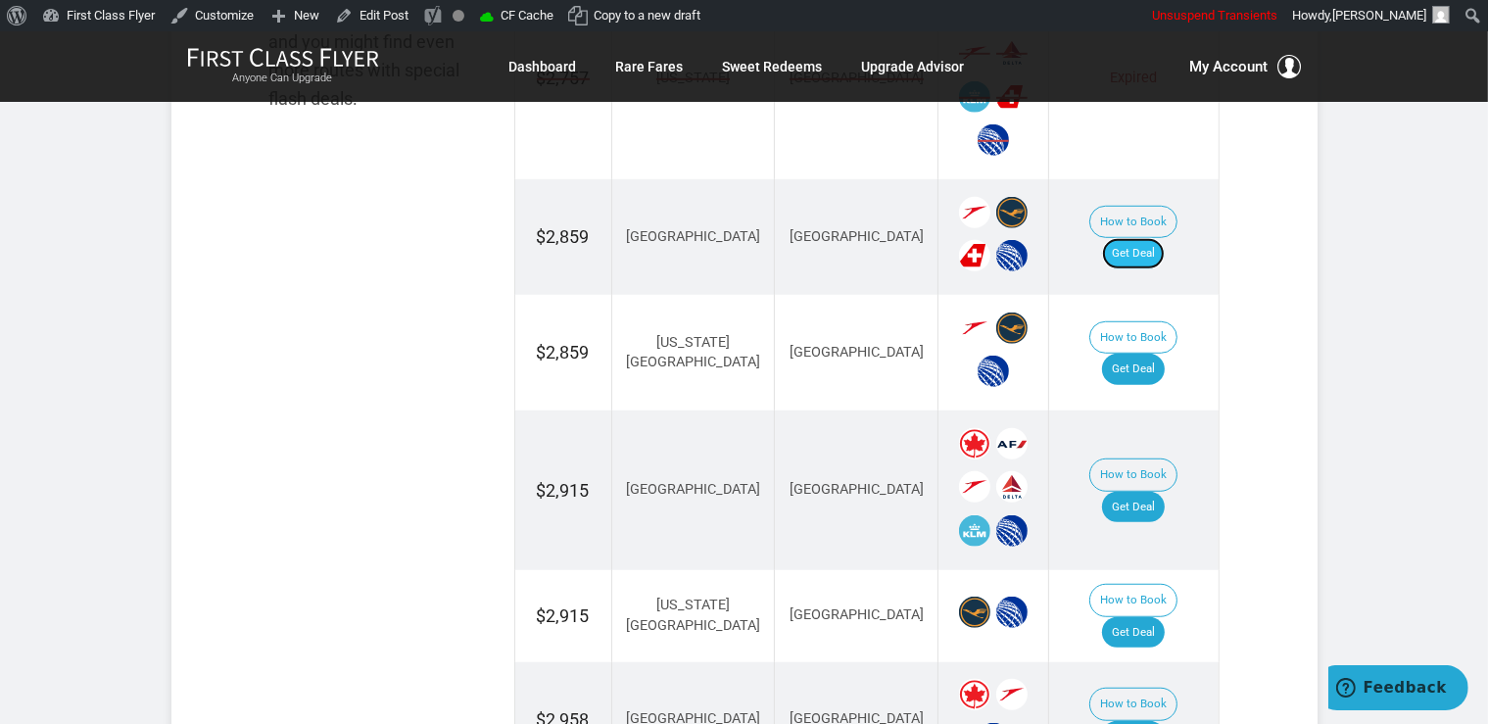
click at [1162, 238] on link "Get Deal" at bounding box center [1133, 253] width 63 height 31
click at [1140, 354] on link "Get Deal" at bounding box center [1133, 369] width 63 height 31
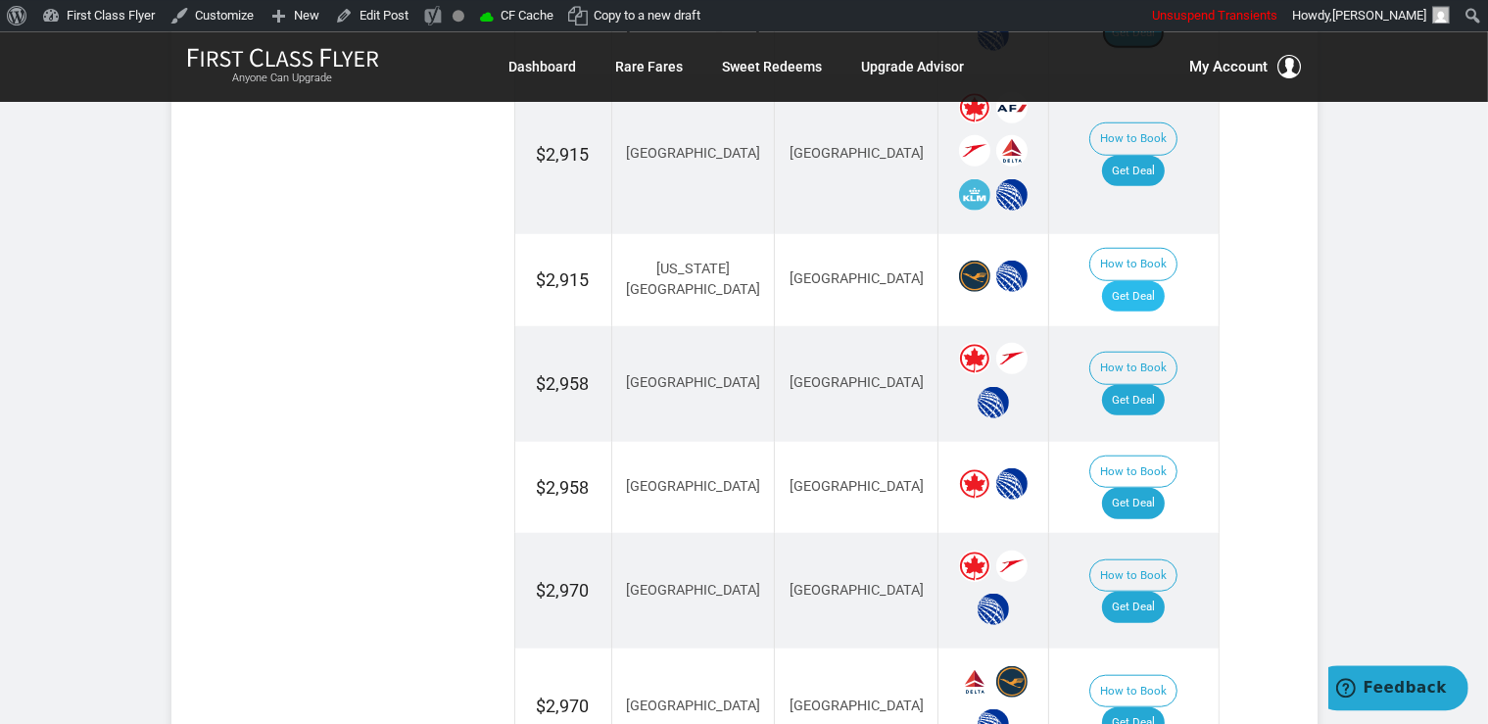
scroll to position [1758, 0]
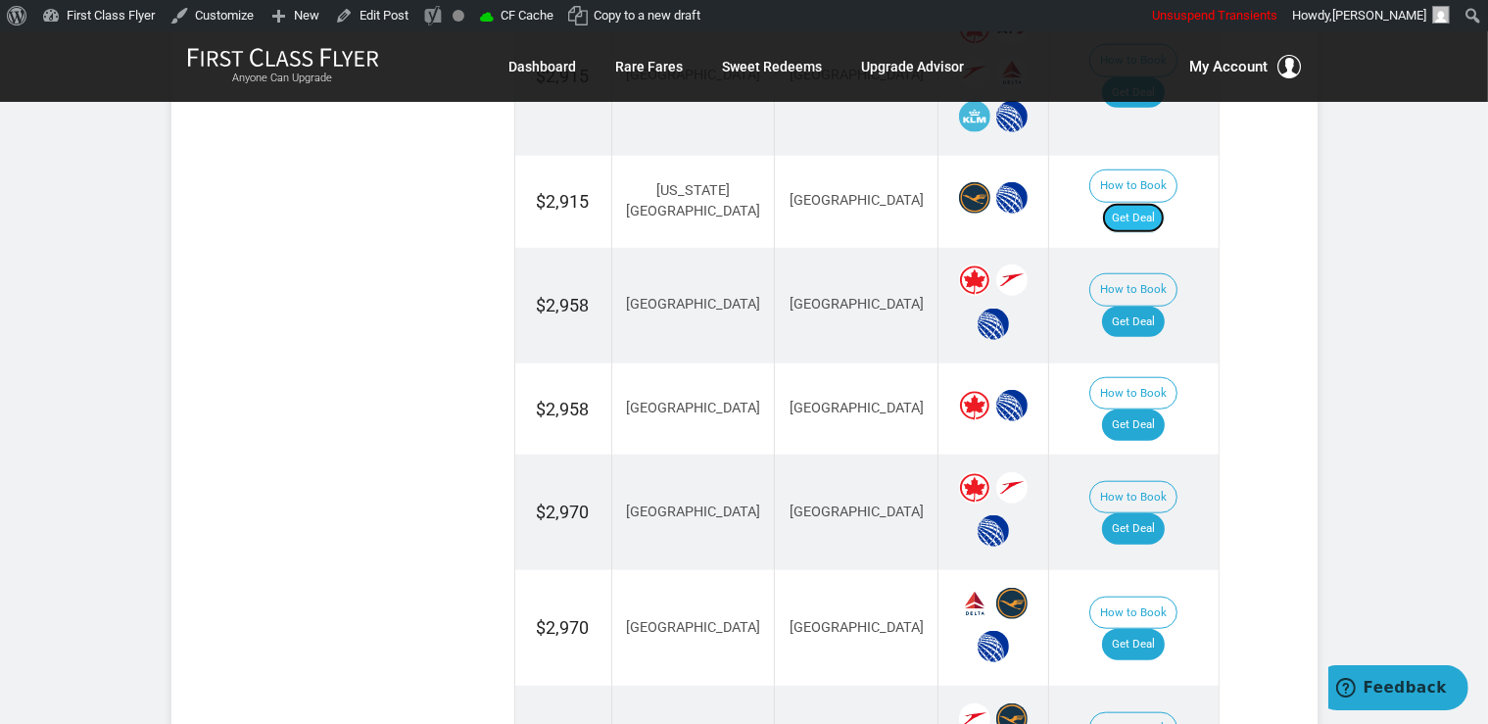
click at [1131, 203] on link "Get Deal" at bounding box center [1133, 218] width 63 height 31
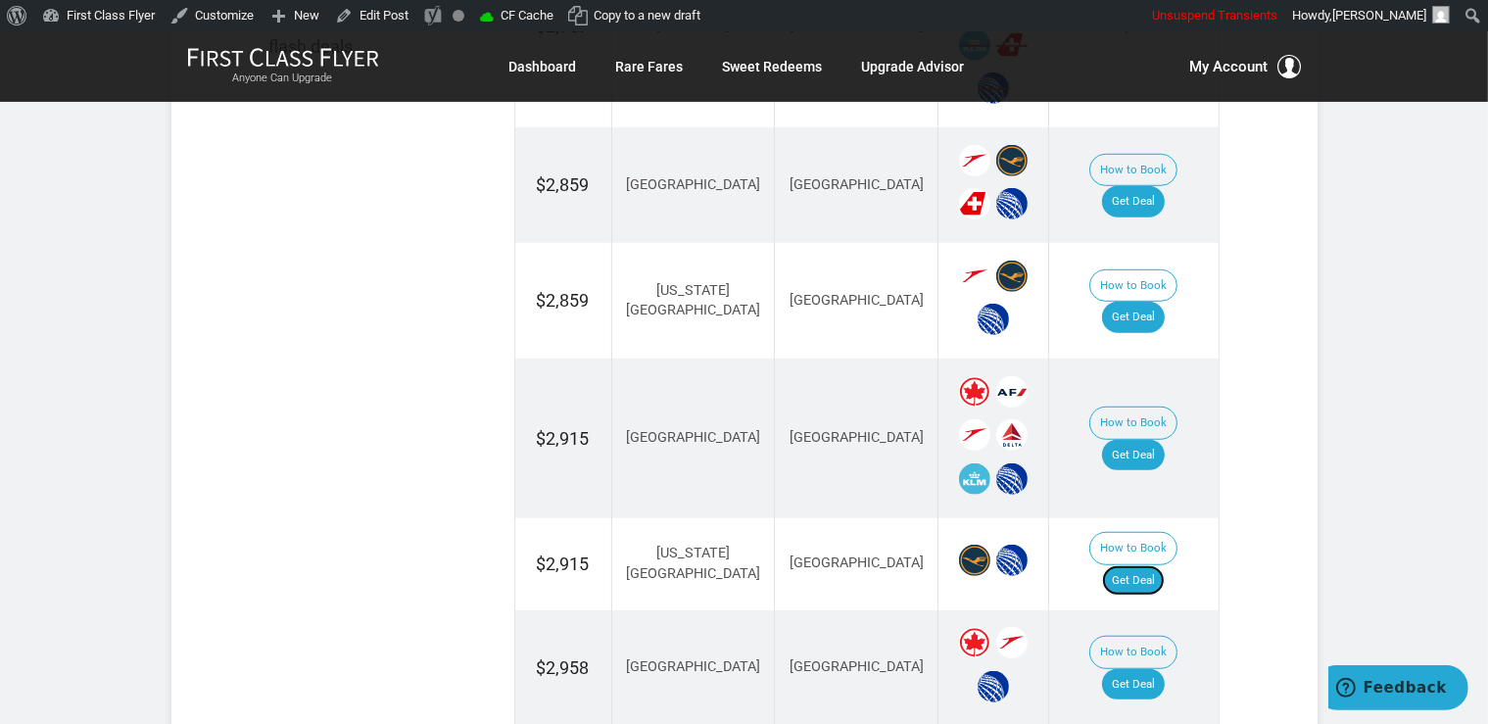
scroll to position [1344, 0]
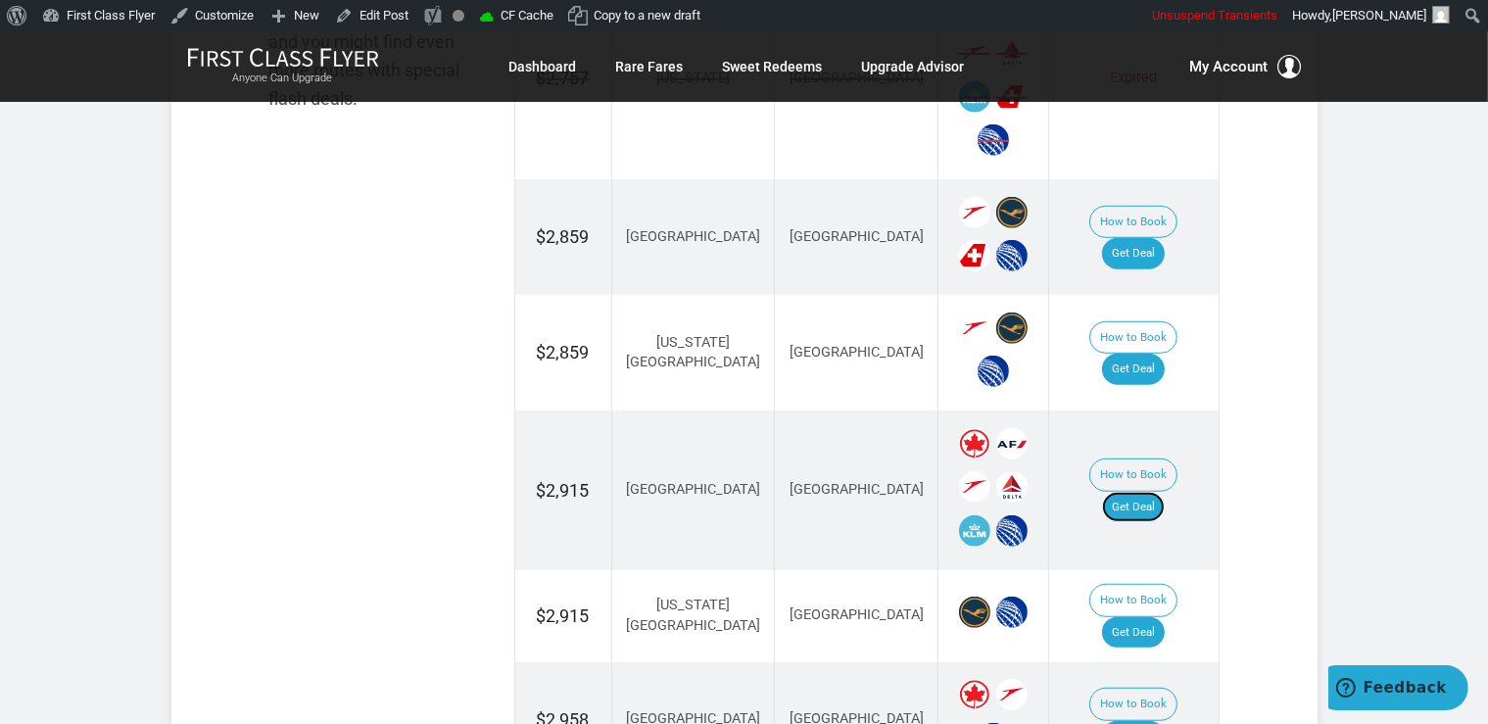
drag, startPoint x: 1130, startPoint y: 480, endPoint x: 1126, endPoint y: 441, distance: 39.4
click at [1131, 492] on link "Get Deal" at bounding box center [1133, 507] width 63 height 31
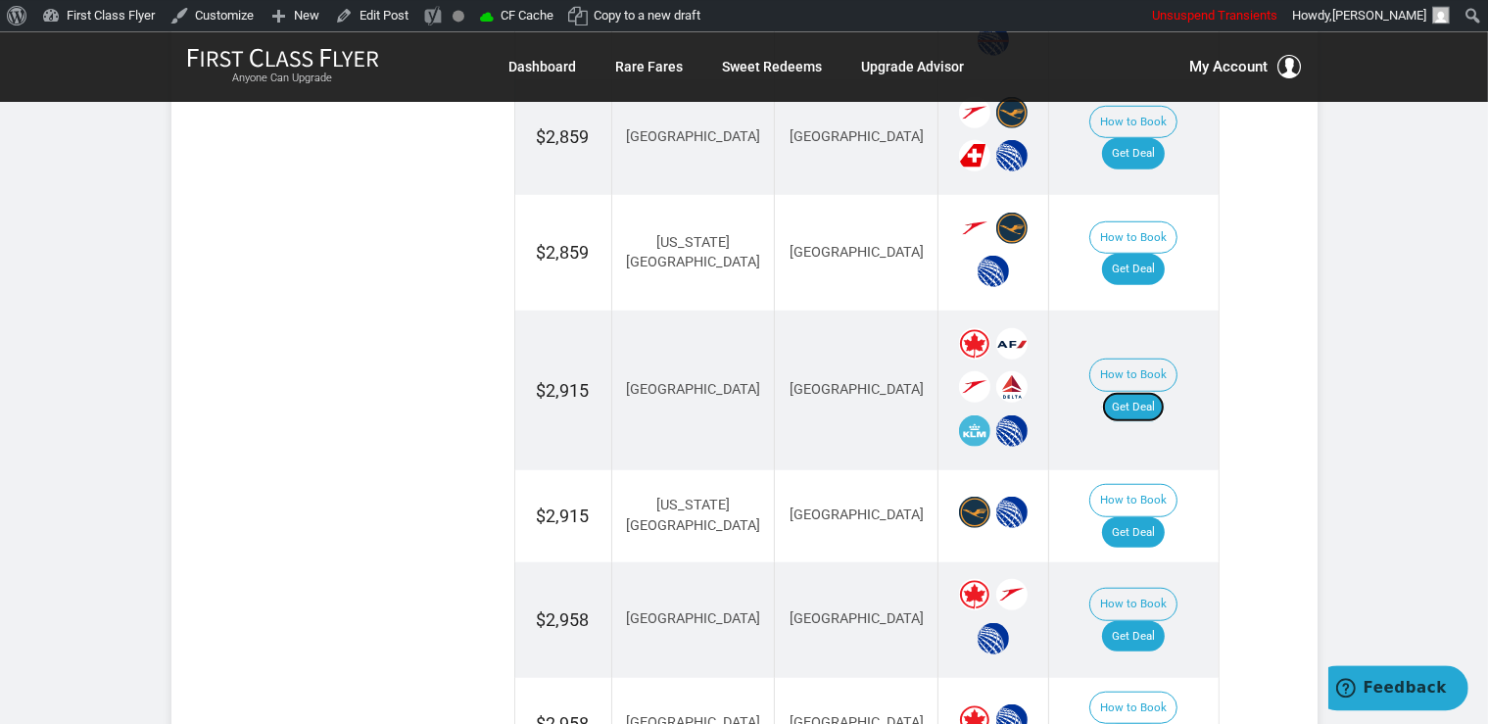
scroll to position [1551, 0]
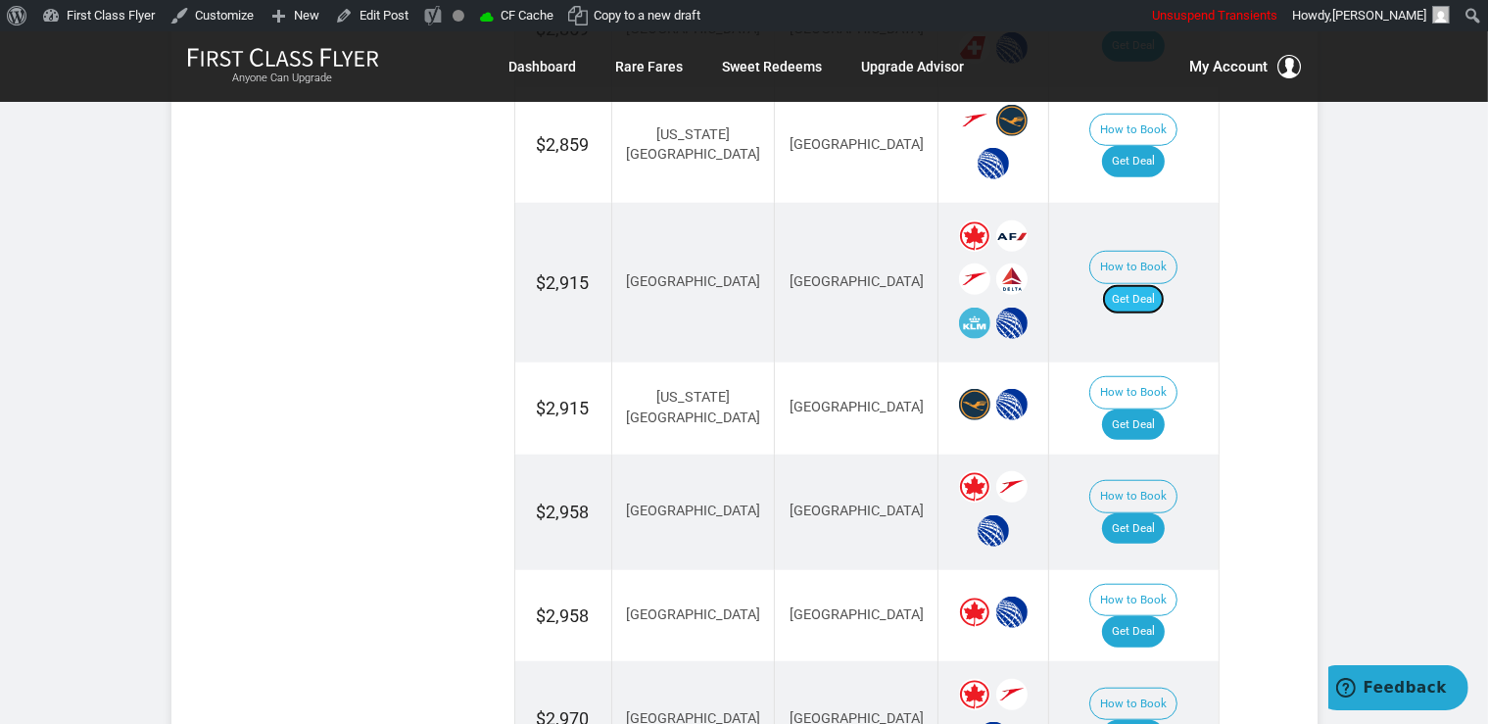
click at [1127, 284] on link "Get Deal" at bounding box center [1133, 299] width 63 height 31
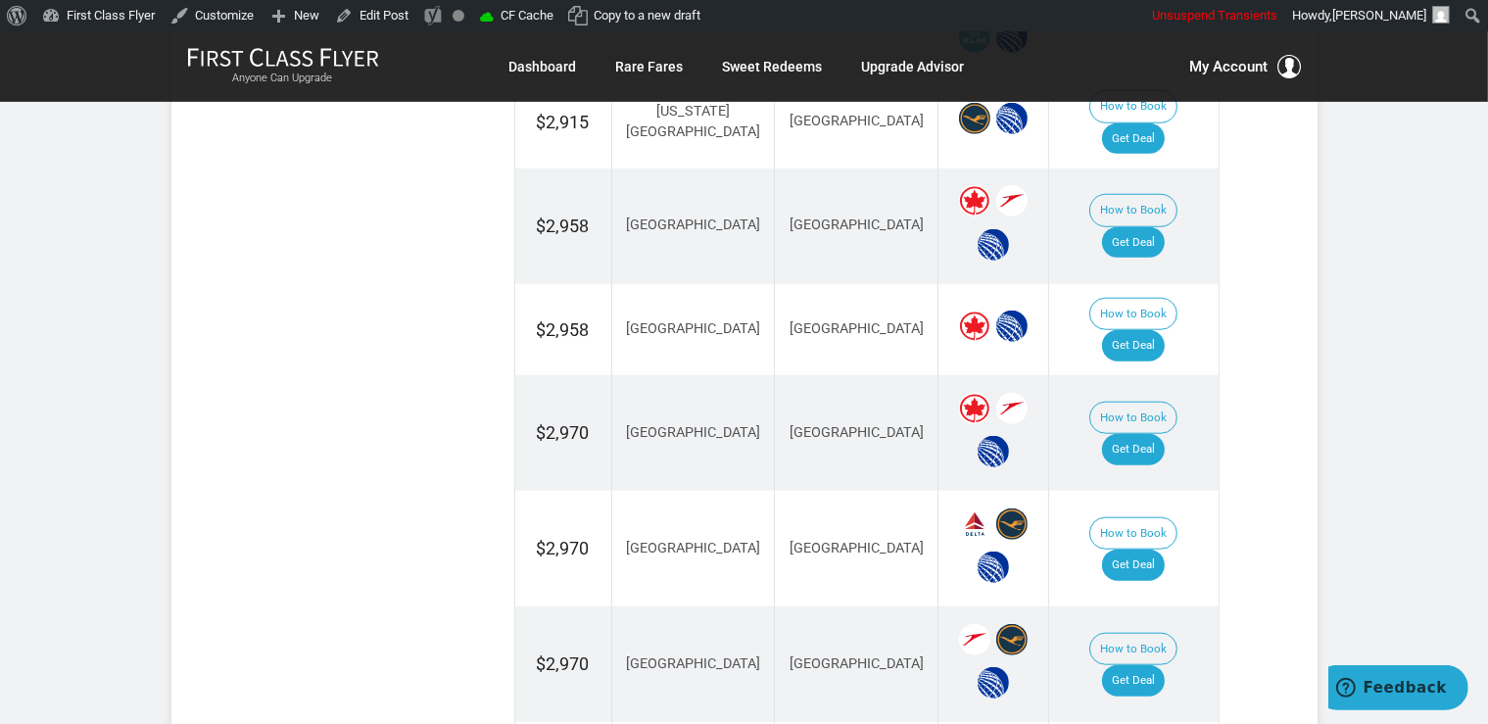
scroll to position [1861, 0]
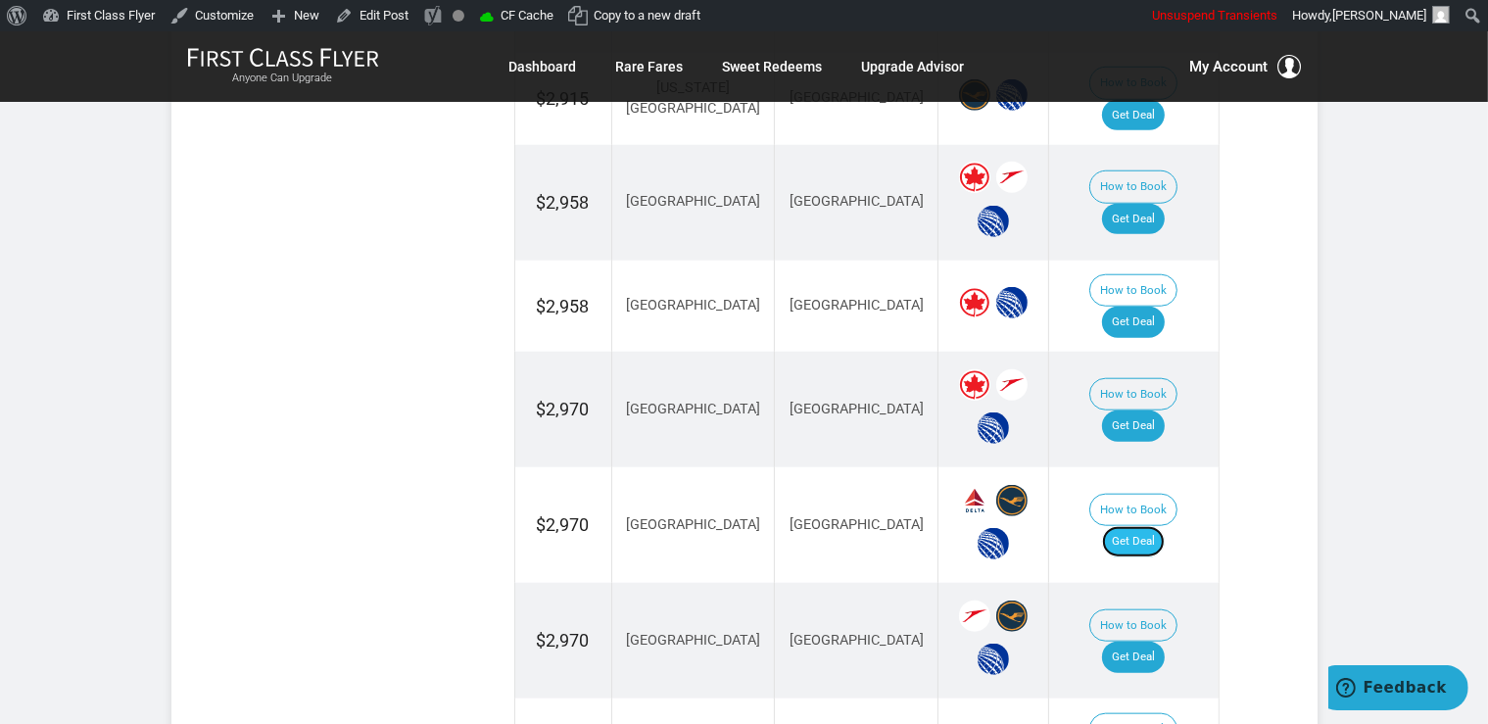
click at [1134, 526] on link "Get Deal" at bounding box center [1133, 541] width 63 height 31
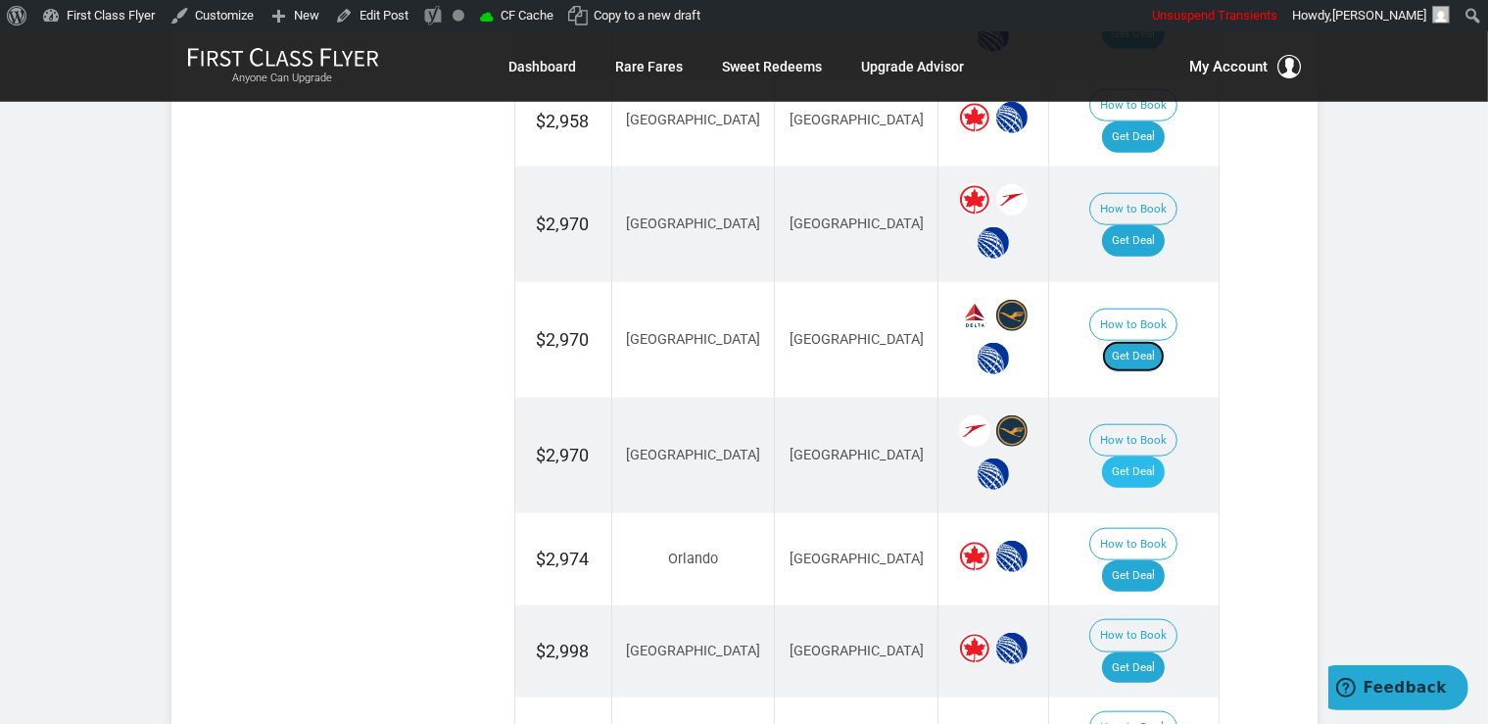
scroll to position [2069, 0]
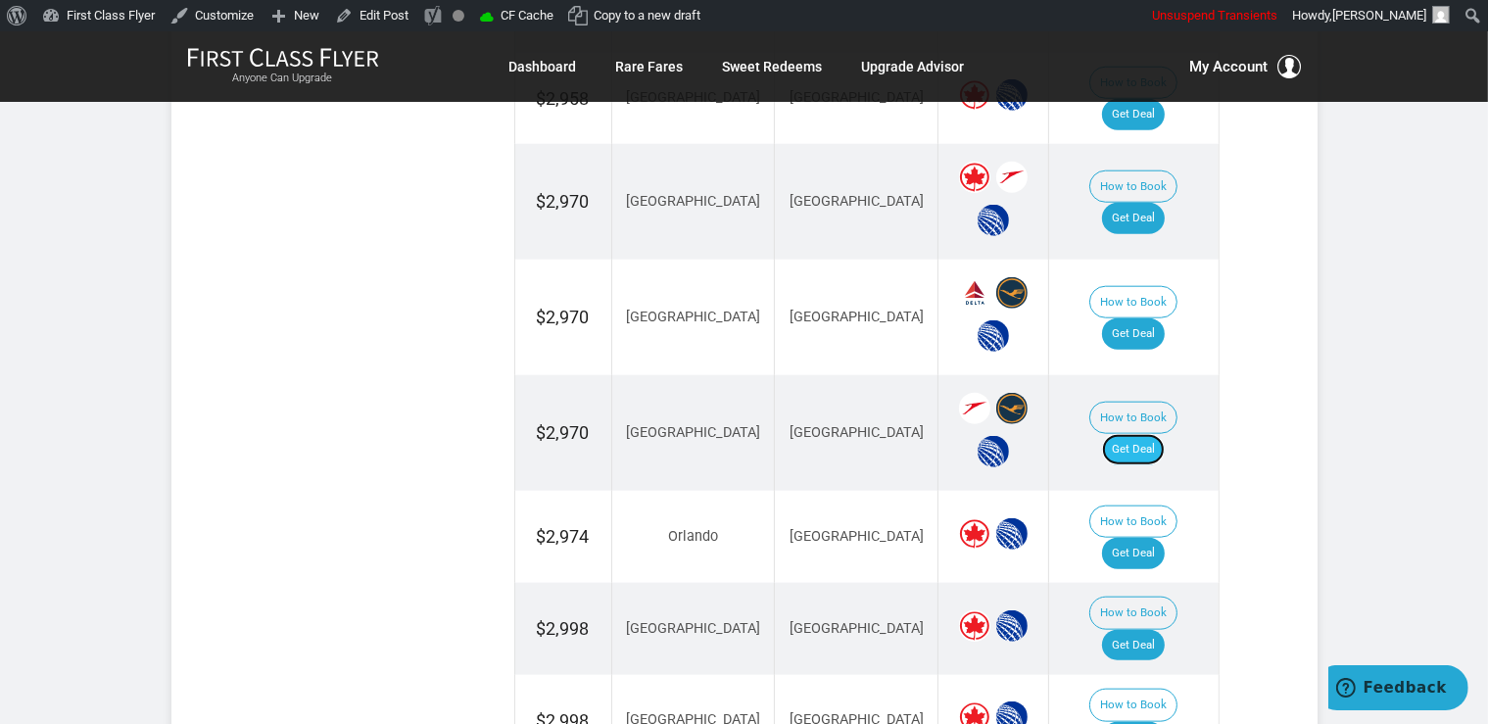
click at [1165, 434] on link "Get Deal" at bounding box center [1133, 449] width 63 height 31
click at [1165, 630] on link "Get Deal" at bounding box center [1133, 645] width 63 height 31
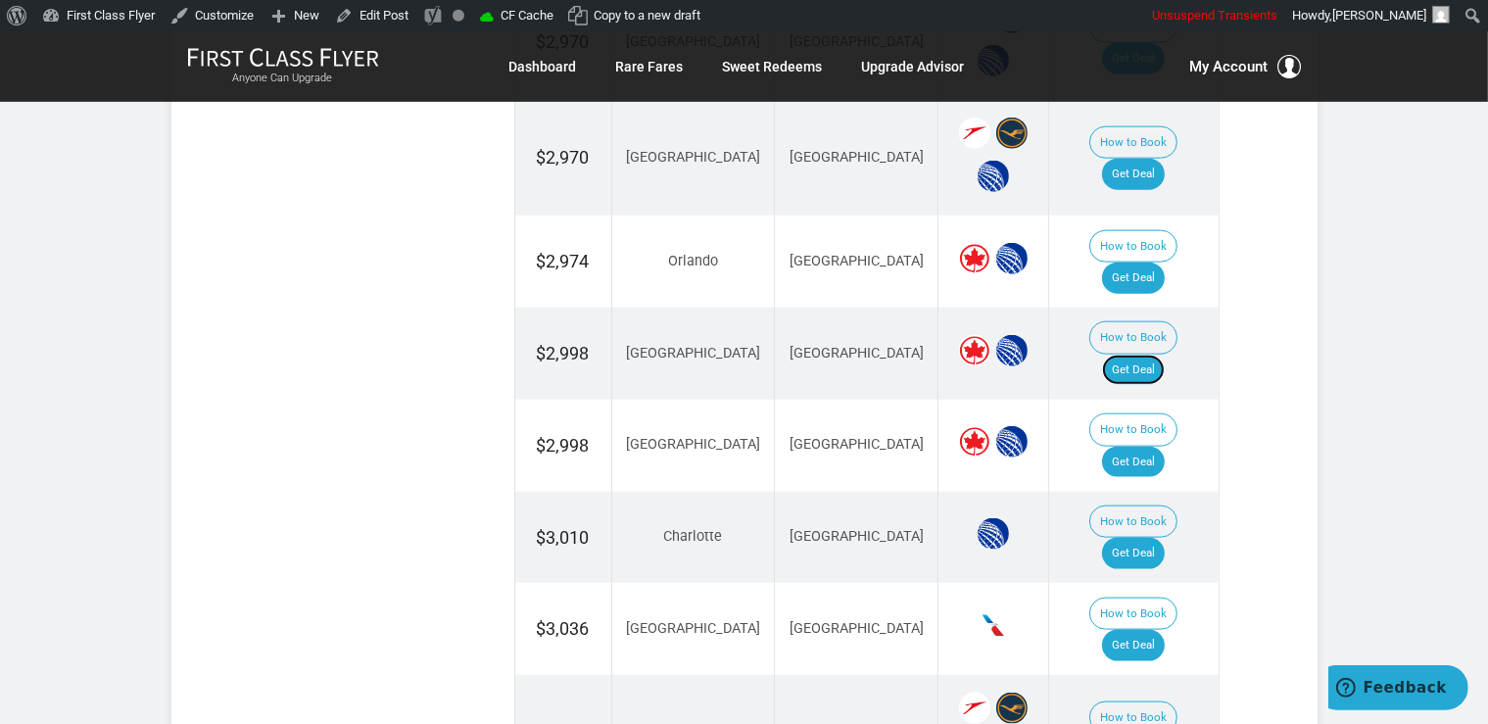
scroll to position [2378, 0]
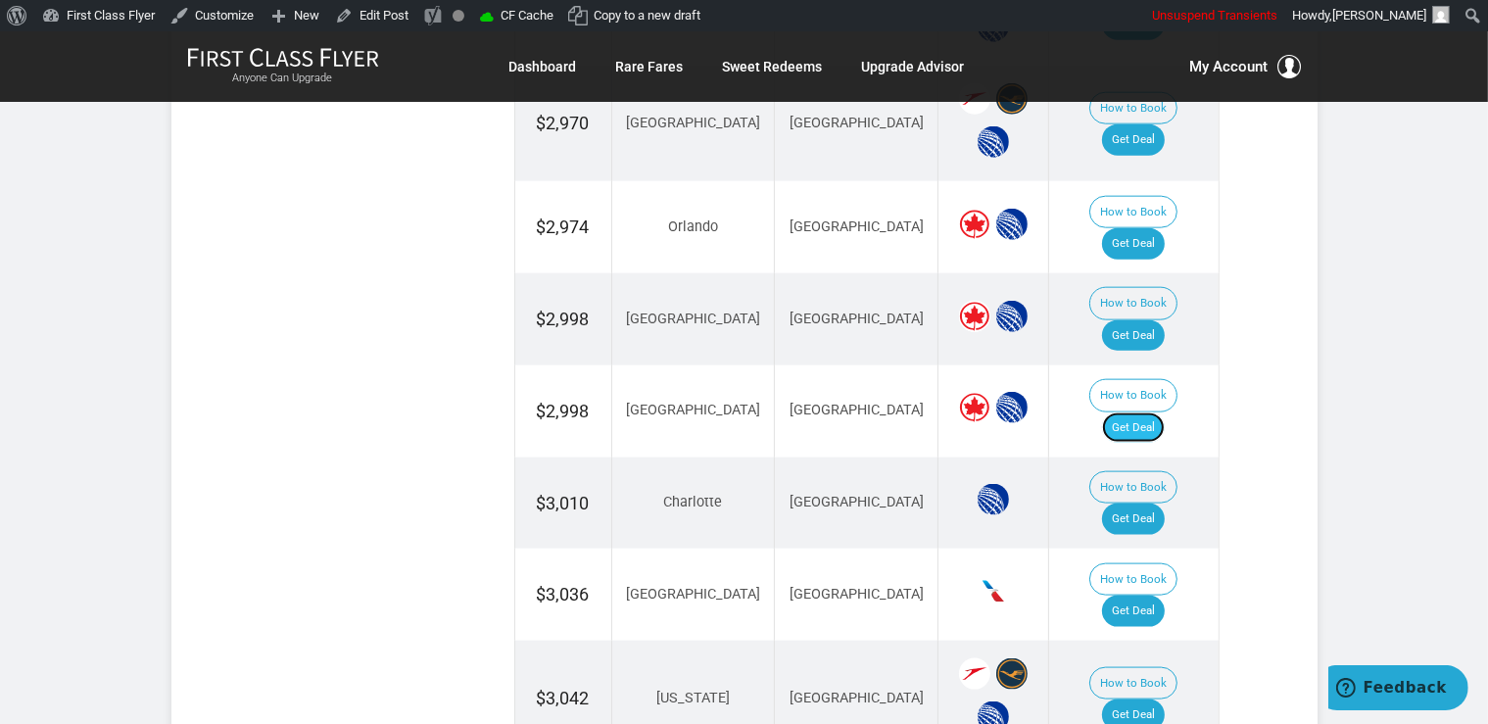
click at [1134, 412] on link "Get Deal" at bounding box center [1133, 427] width 63 height 31
click at [1162, 503] on link "Get Deal" at bounding box center [1133, 518] width 63 height 31
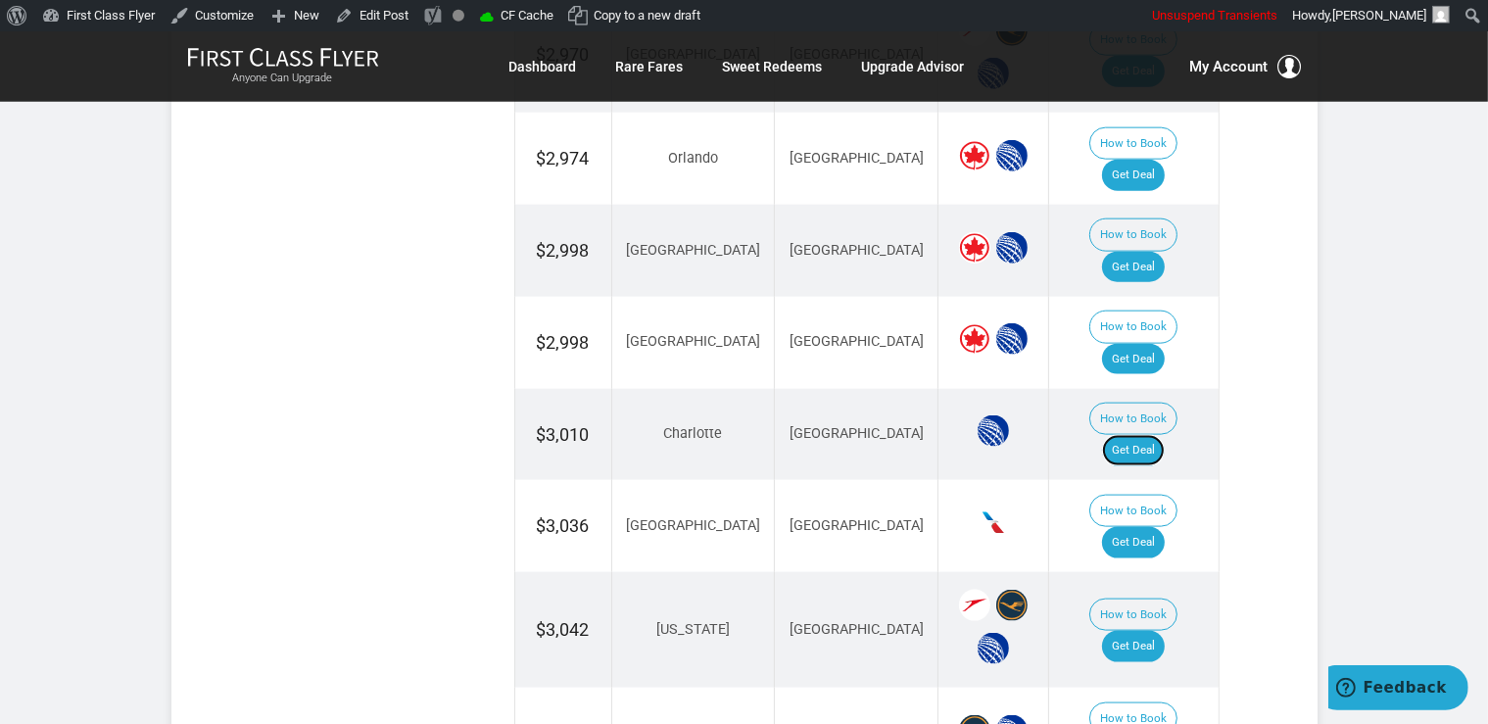
scroll to position [2482, 0]
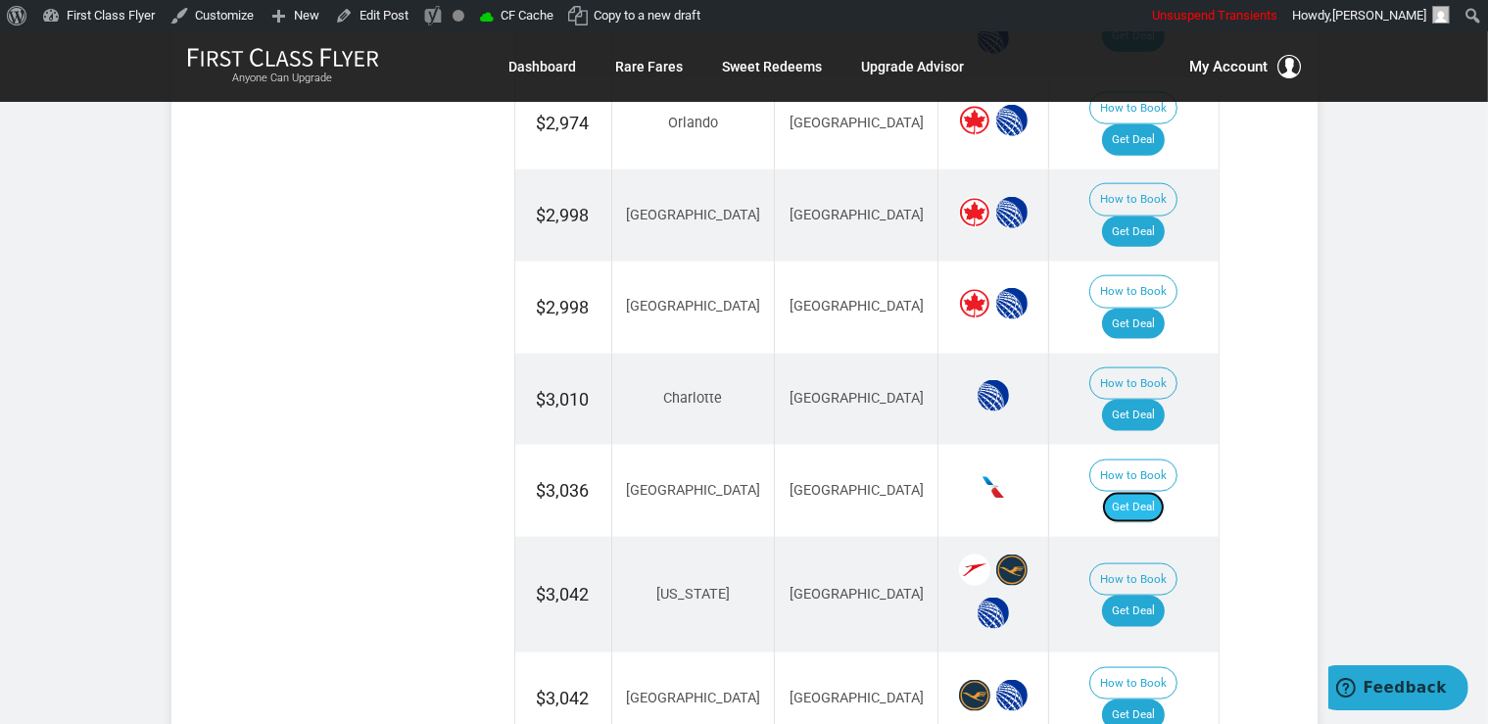
click at [1165, 492] on link "Get Deal" at bounding box center [1133, 507] width 63 height 31
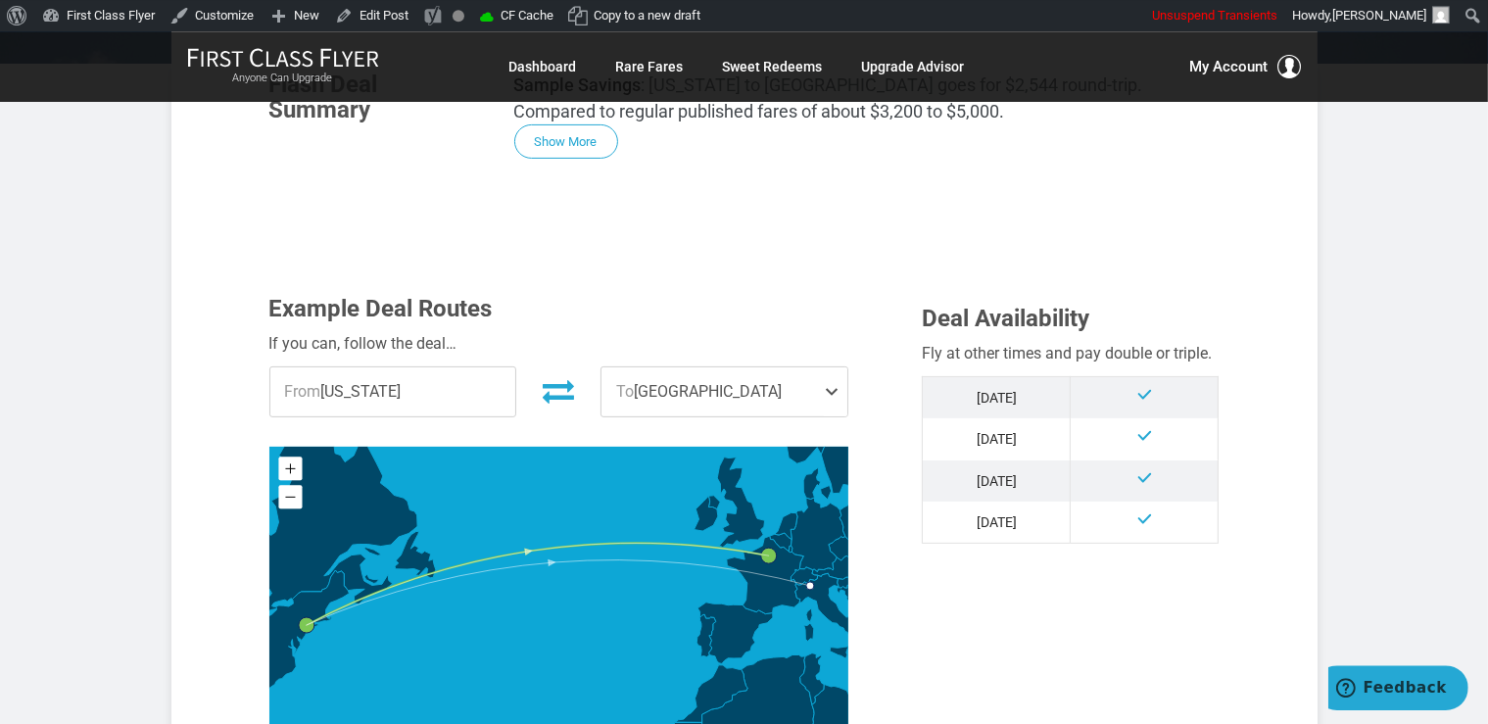
scroll to position [517, 0]
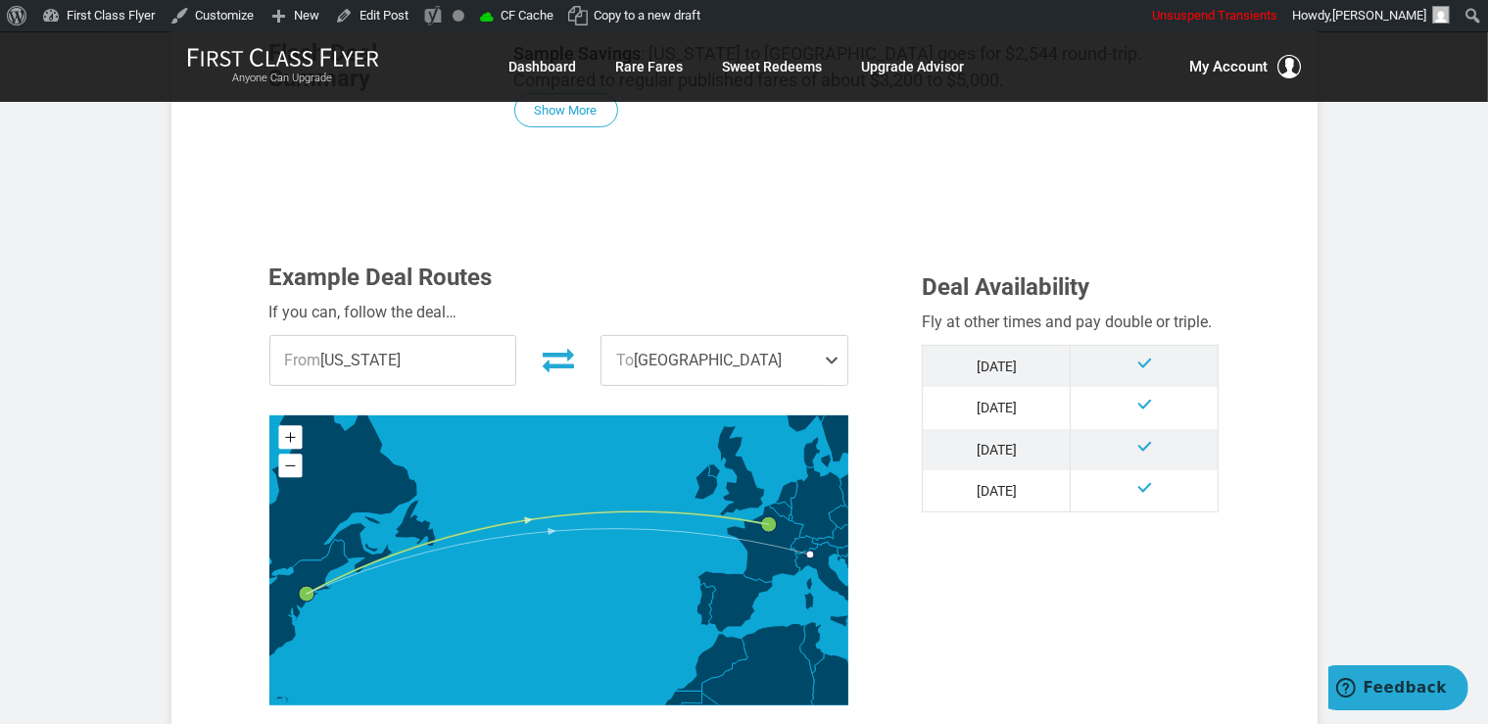
click at [932, 660] on div "Example Deal Routes If you can, follow the deal… From [US_STATE] To [GEOGRAPHIC…" at bounding box center [744, 499] width 979 height 470
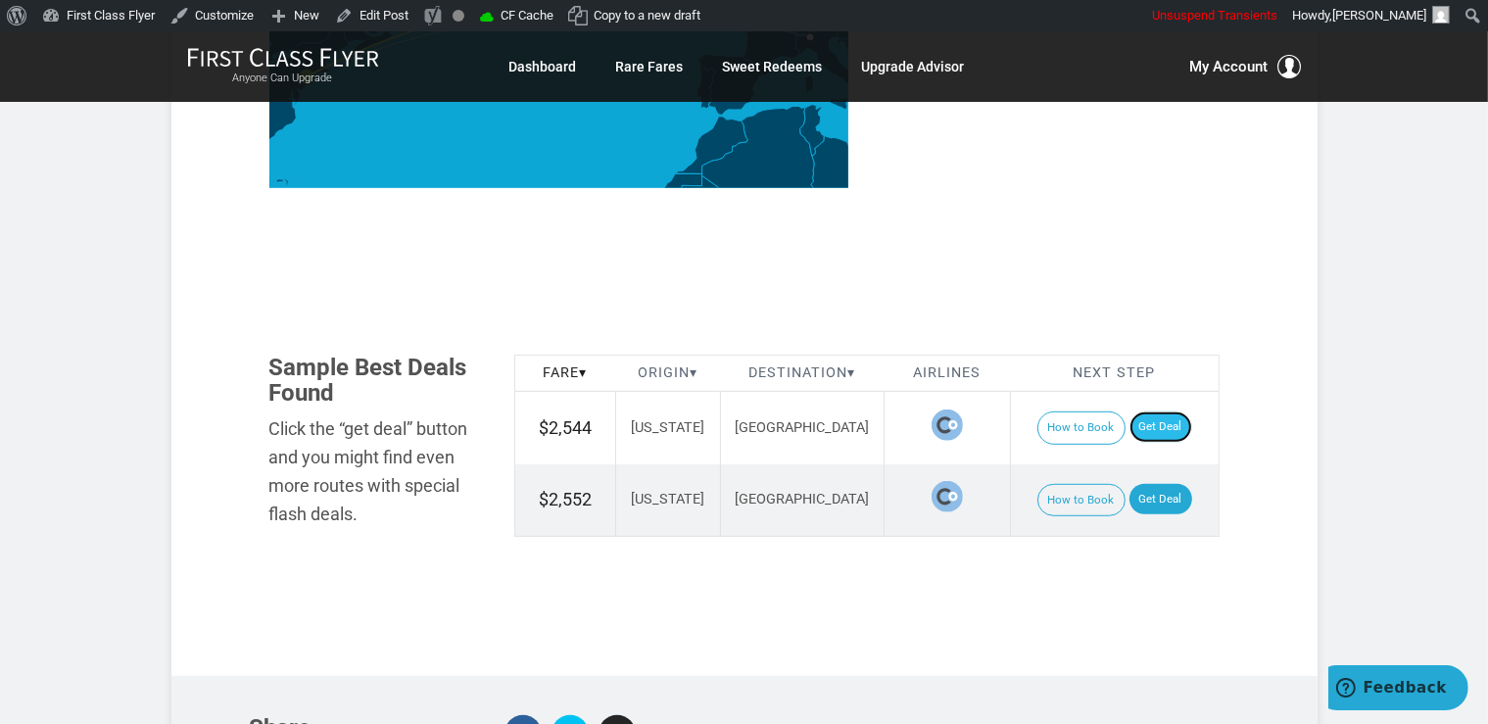
click at [1162, 411] on link "Get Deal" at bounding box center [1160, 426] width 63 height 31
click at [1164, 484] on link "Get Deal" at bounding box center [1160, 499] width 63 height 31
drag, startPoint x: 1119, startPoint y: 445, endPoint x: 1125, endPoint y: 427, distance: 18.9
click at [1129, 484] on link "Get Deal" at bounding box center [1160, 499] width 63 height 31
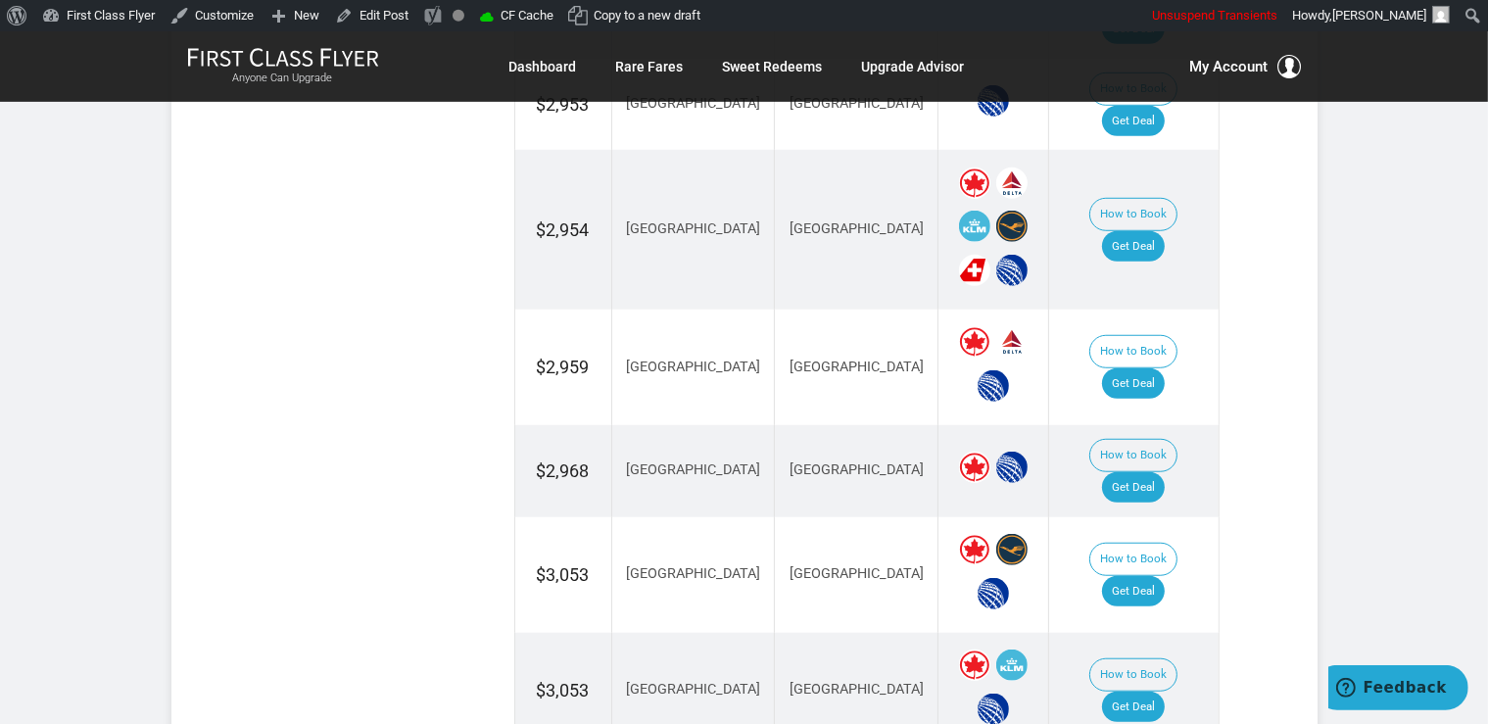
scroll to position [1551, 0]
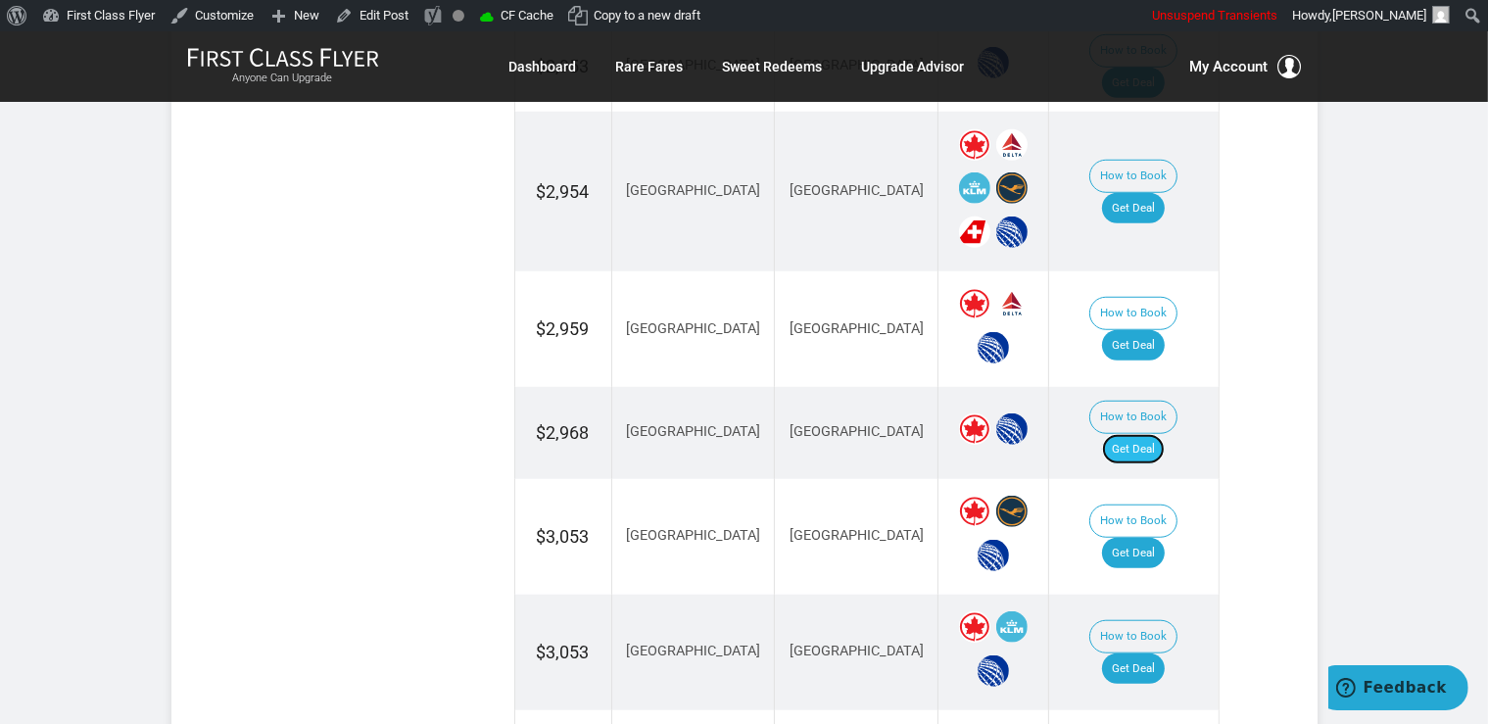
click at [1165, 434] on link "Get Deal" at bounding box center [1133, 449] width 63 height 31
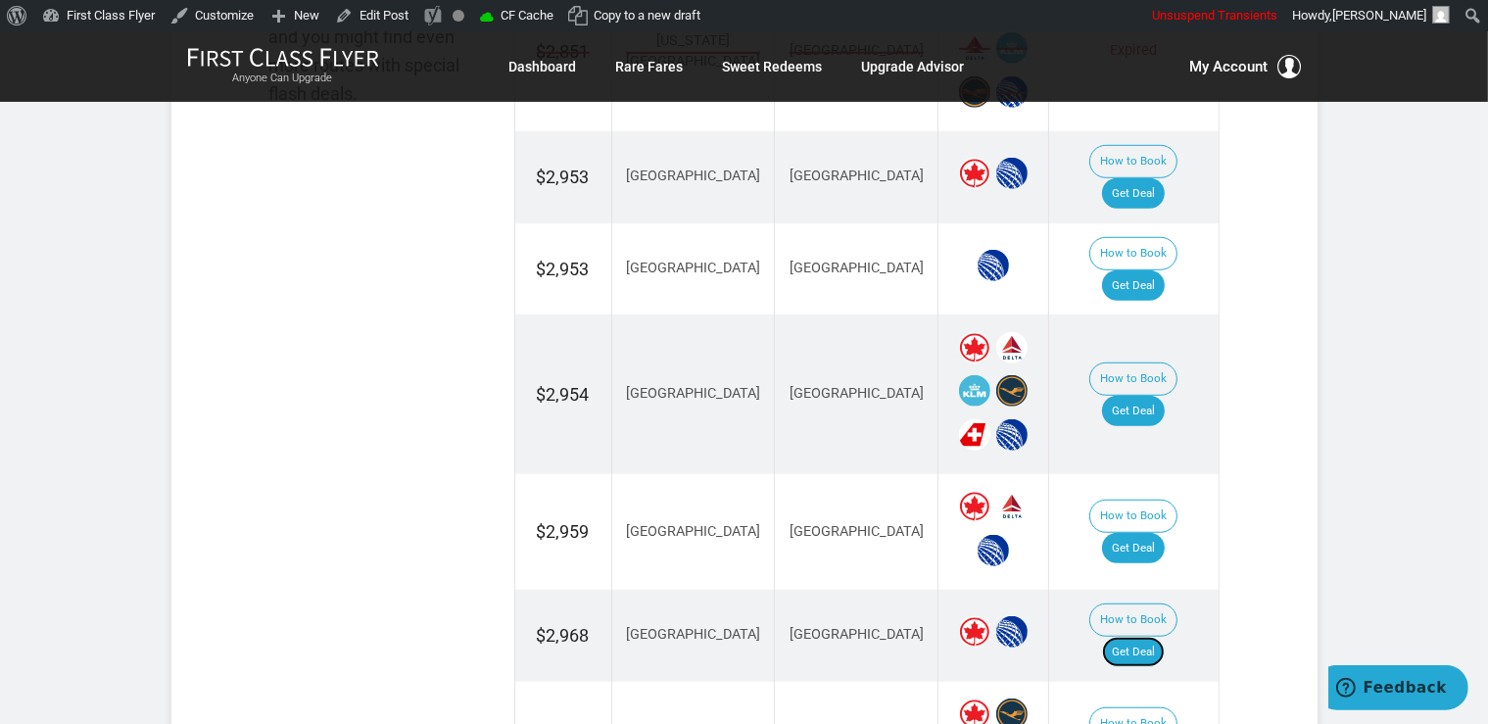
scroll to position [1344, 0]
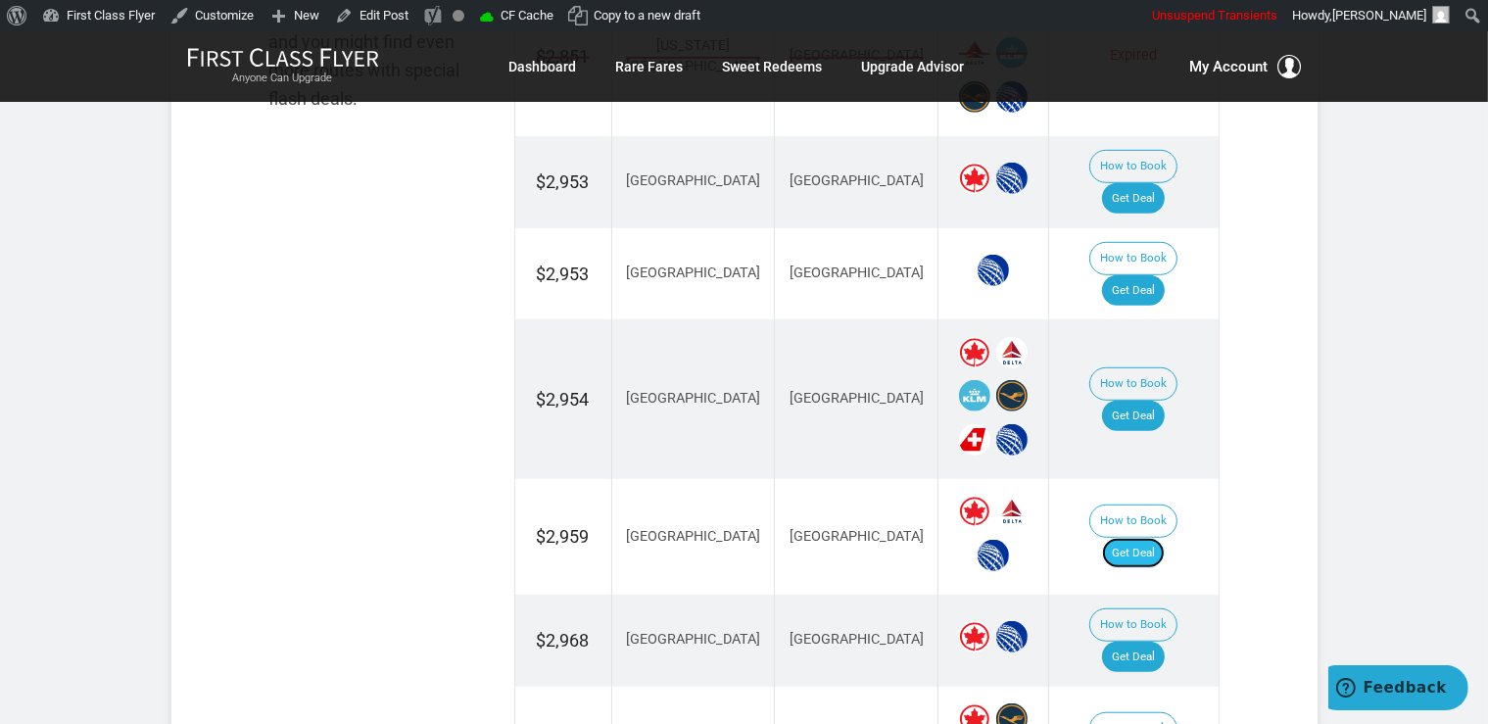
click at [1145, 538] on link "Get Deal" at bounding box center [1133, 553] width 63 height 31
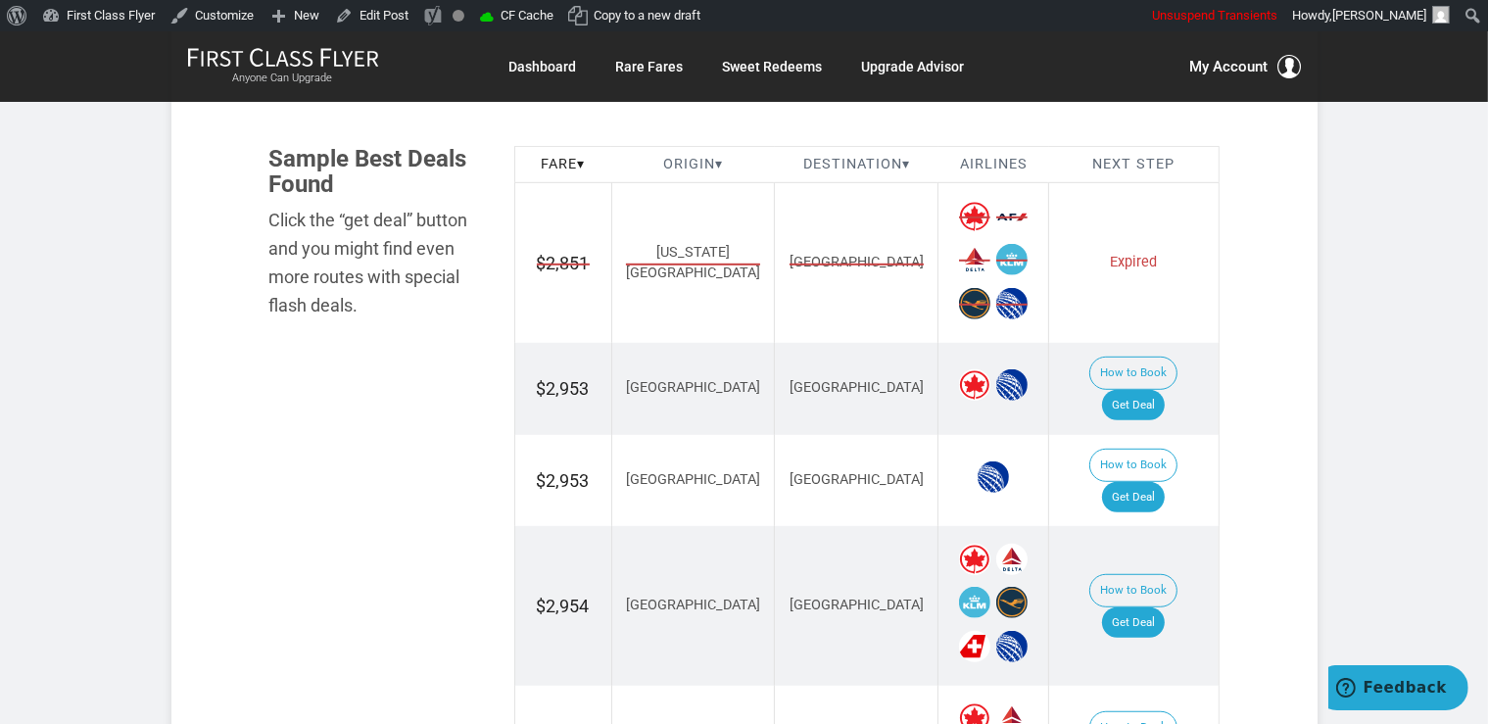
scroll to position [1241, 0]
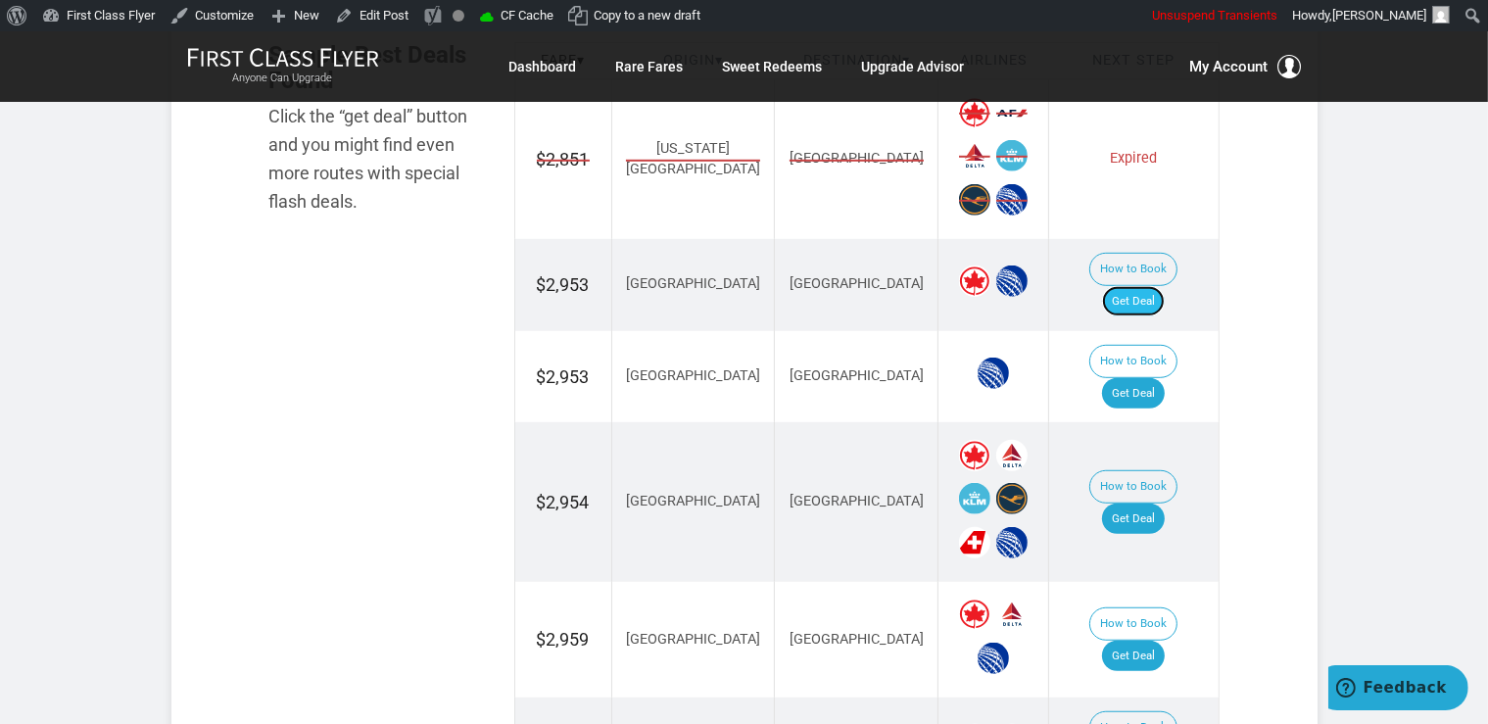
click at [1164, 286] on link "Get Deal" at bounding box center [1133, 301] width 63 height 31
click at [1162, 378] on link "Get Deal" at bounding box center [1133, 393] width 63 height 31
click at [1153, 503] on link "Get Deal" at bounding box center [1133, 518] width 63 height 31
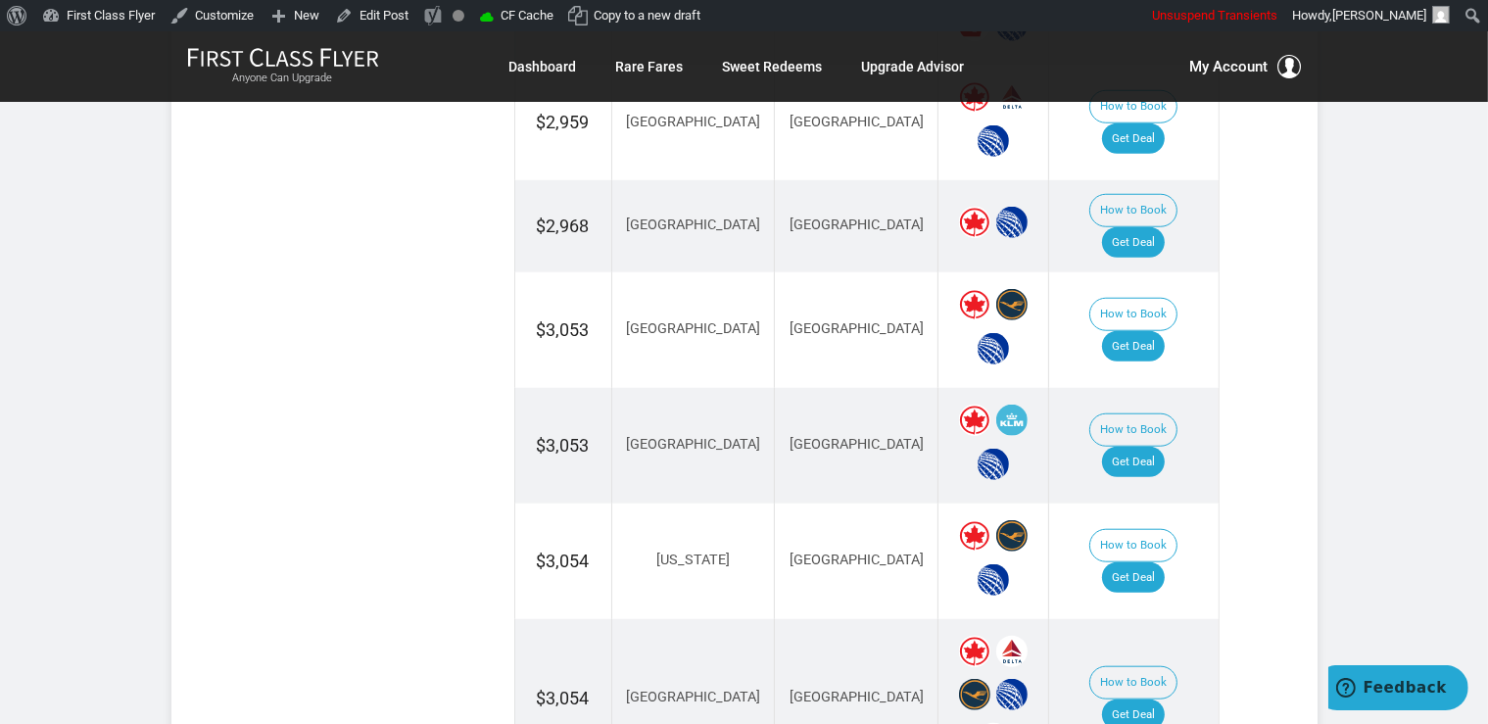
scroll to position [1551, 0]
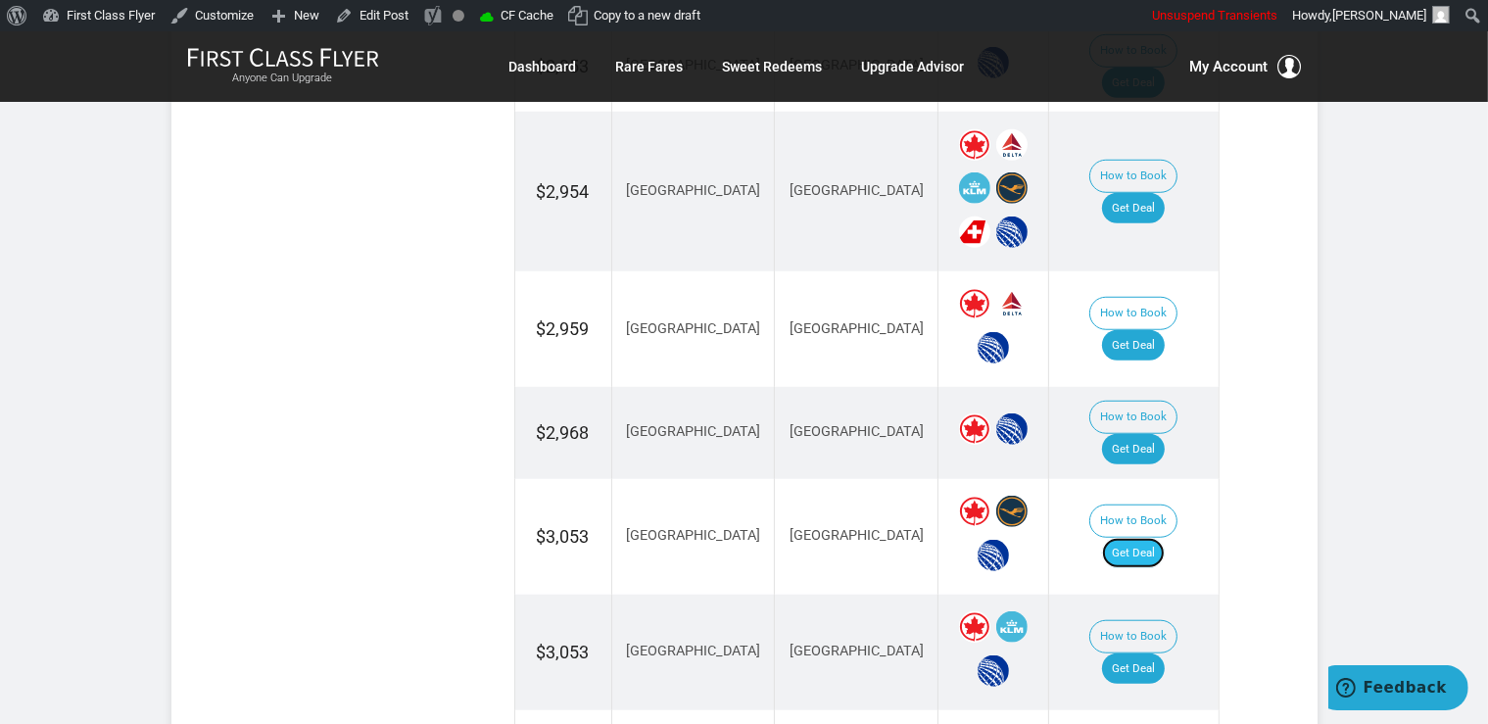
click at [1159, 538] on link "Get Deal" at bounding box center [1133, 553] width 63 height 31
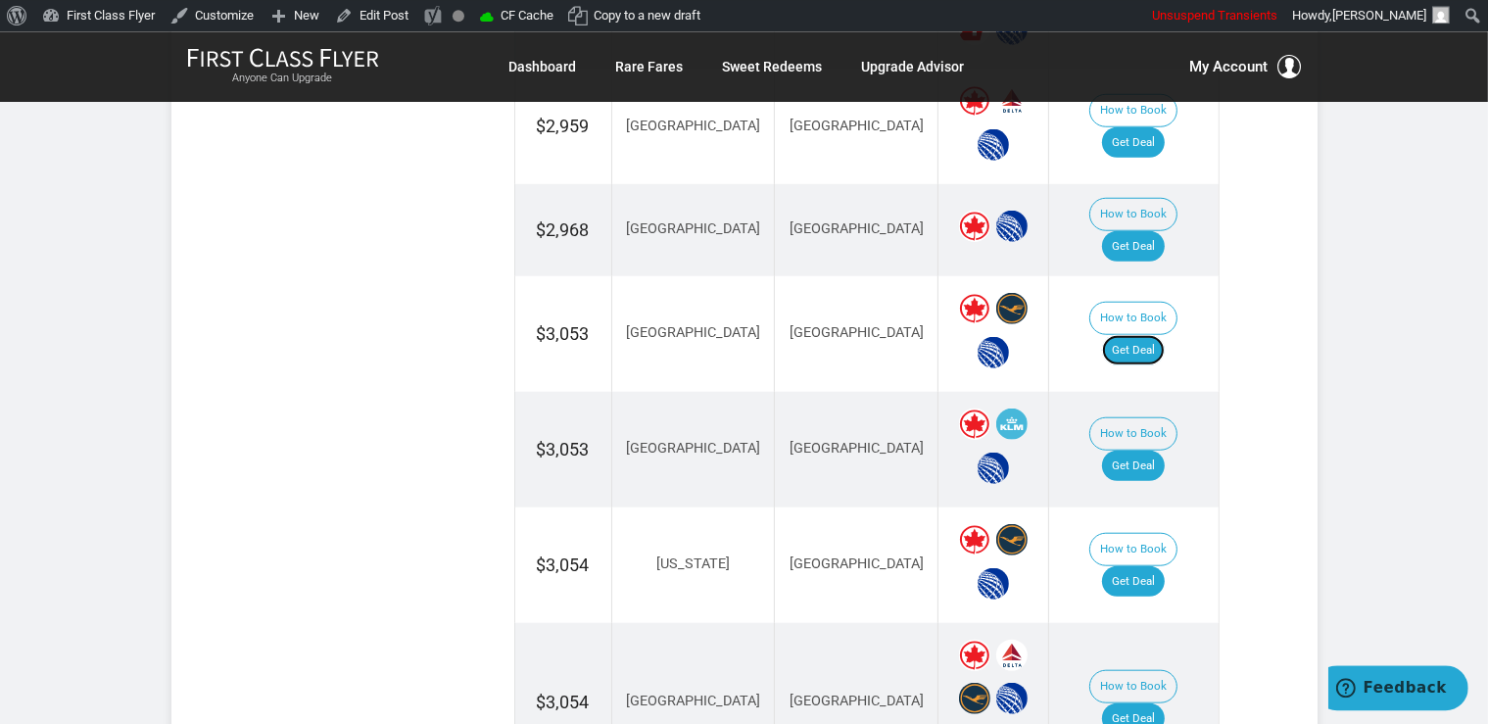
scroll to position [1758, 0]
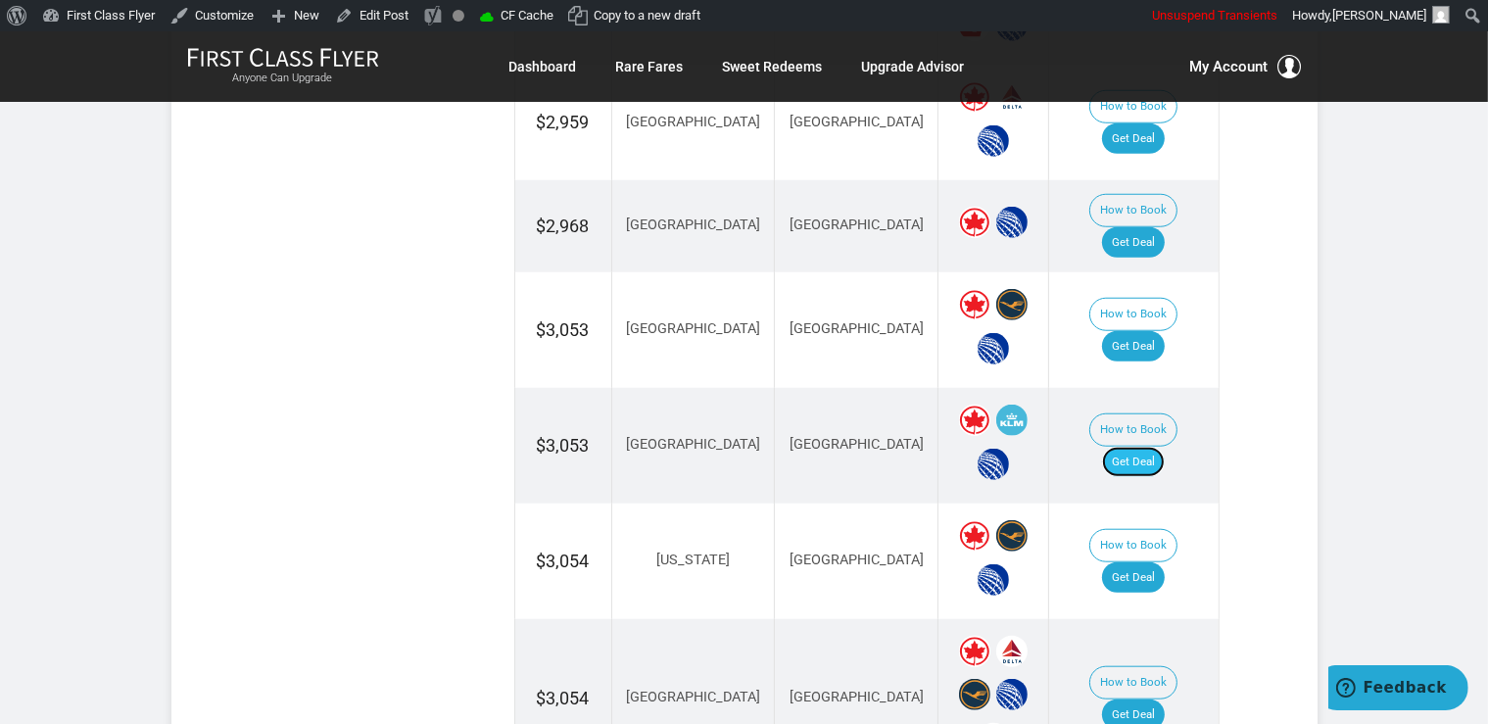
click at [1149, 447] on link "Get Deal" at bounding box center [1133, 462] width 63 height 31
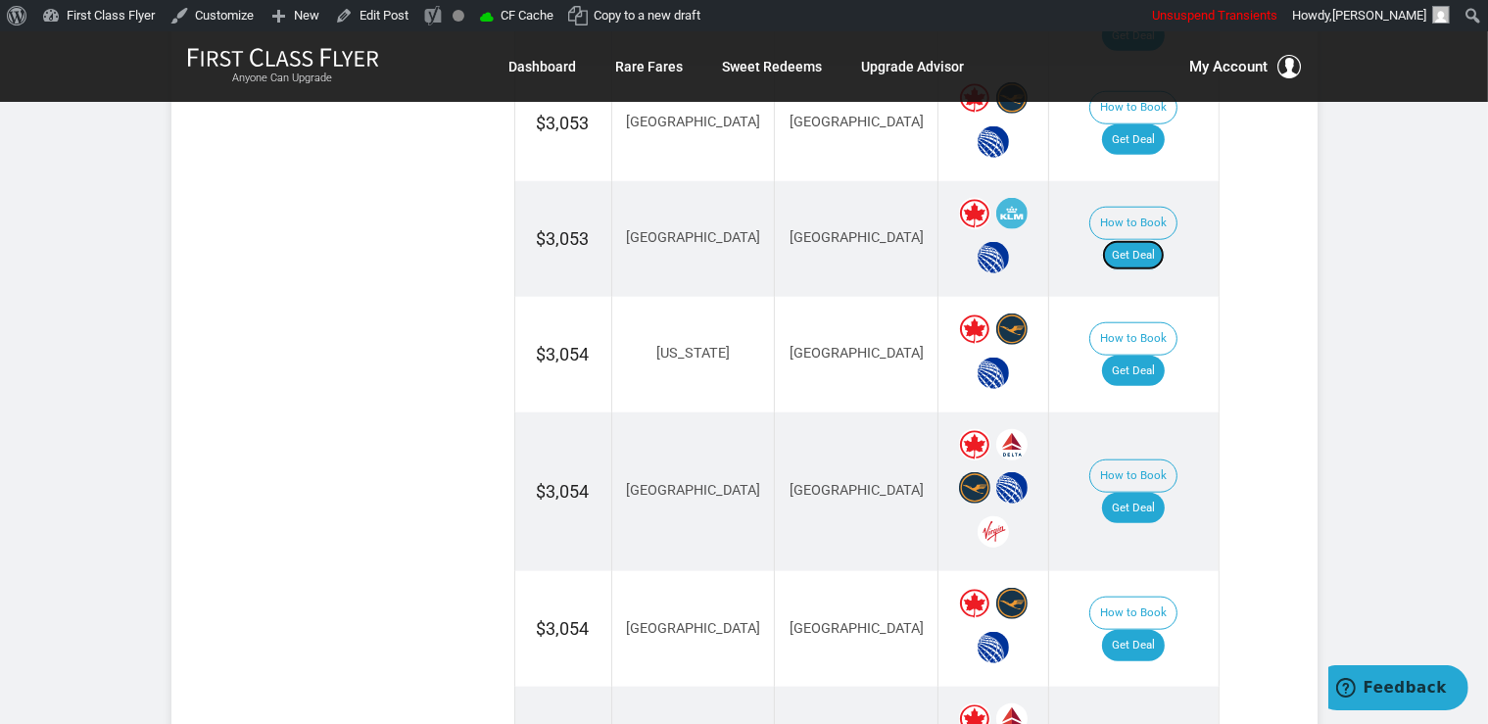
scroll to position [2275, 0]
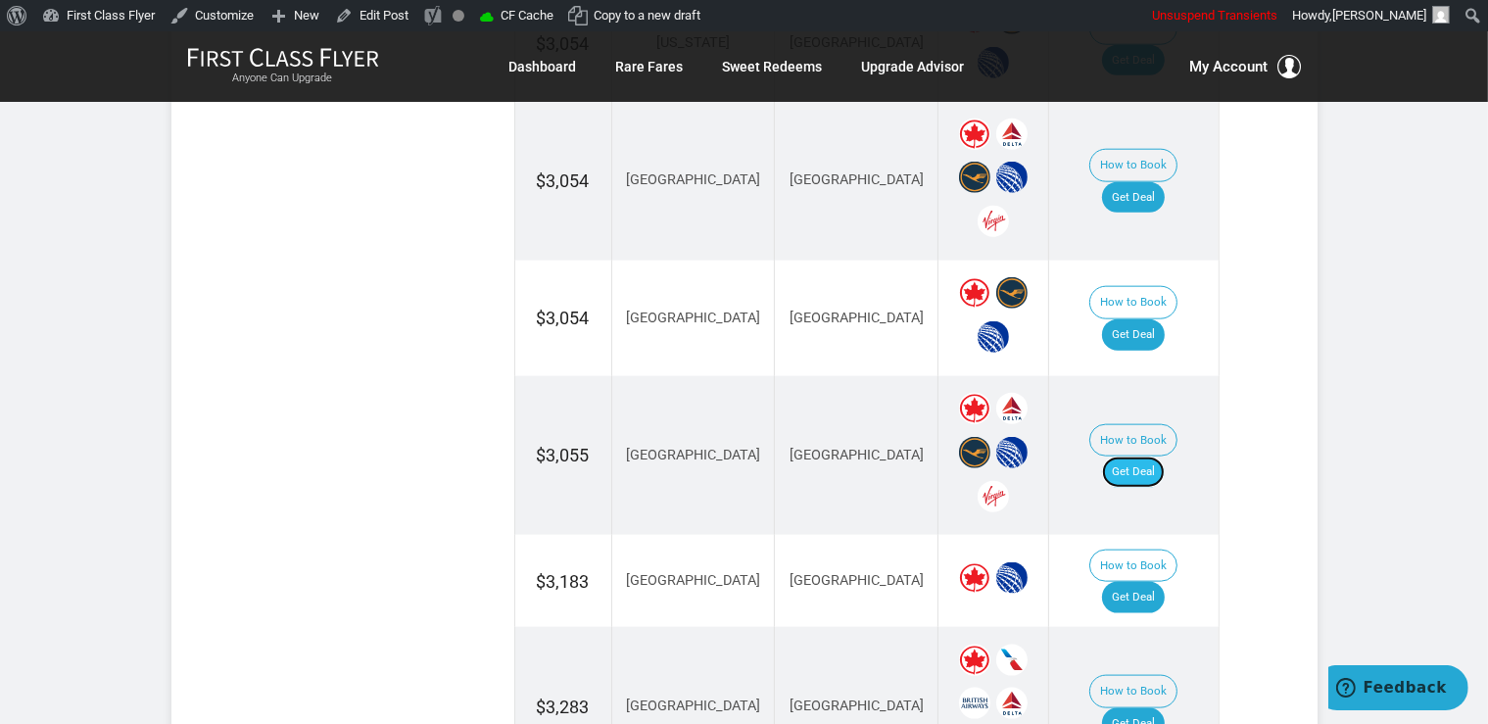
click at [1142, 456] on link "Get Deal" at bounding box center [1133, 471] width 63 height 31
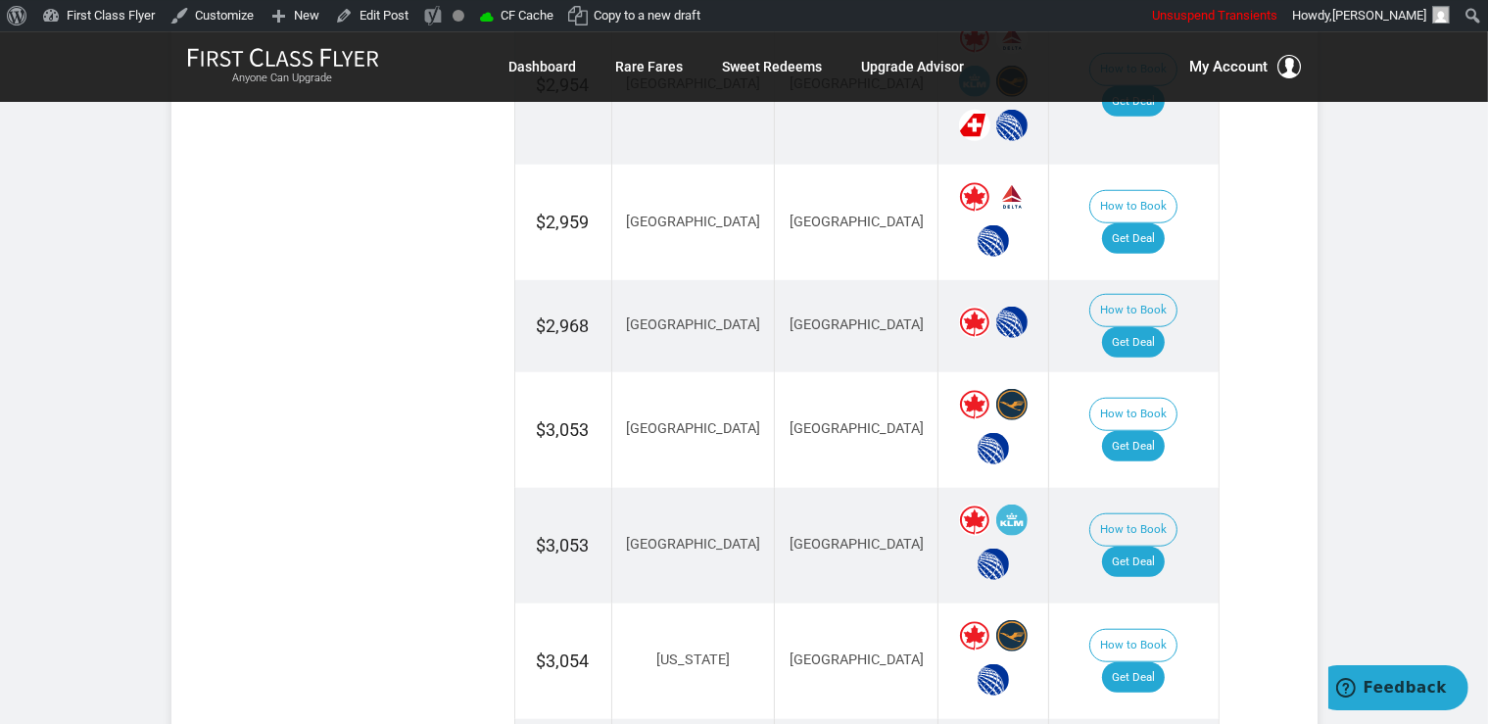
scroll to position [1758, 0]
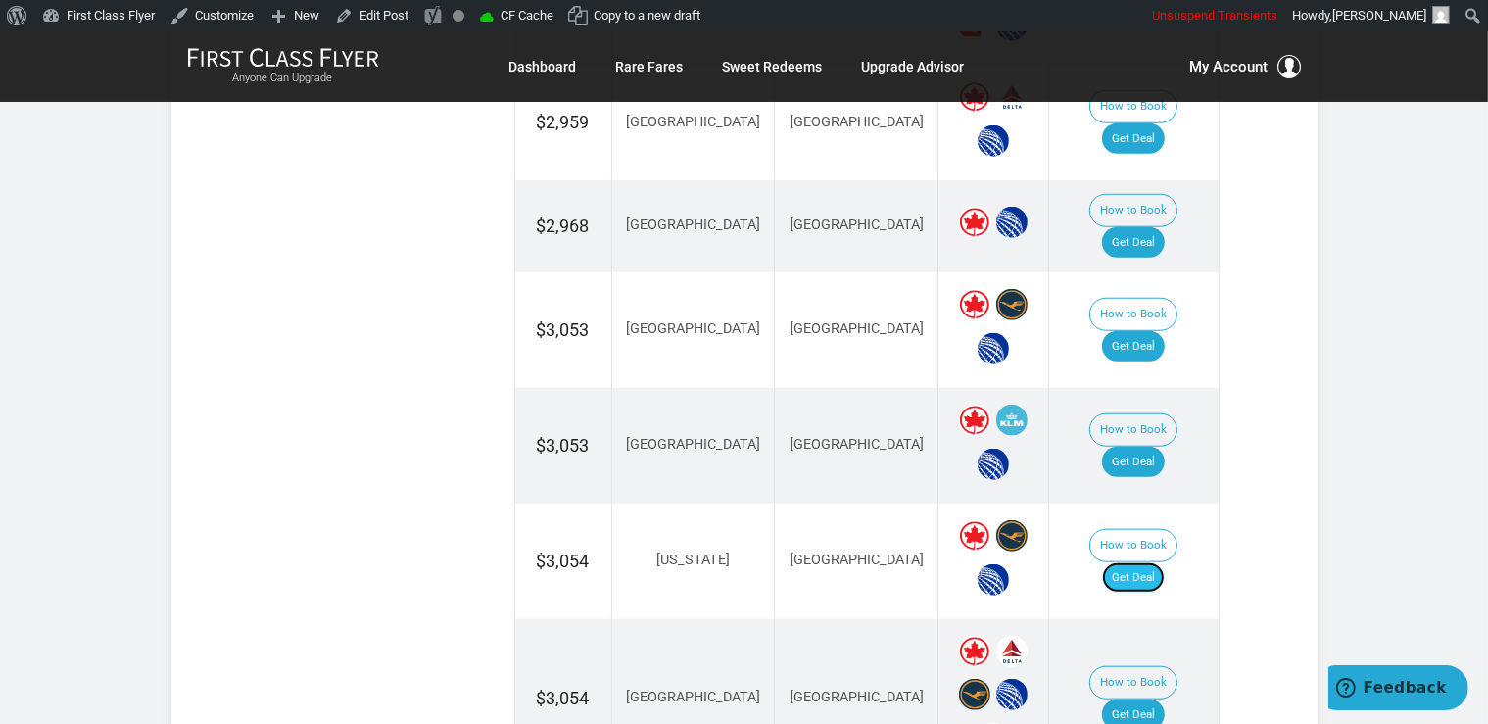
drag, startPoint x: 1167, startPoint y: 474, endPoint x: 1159, endPoint y: 434, distance: 40.9
click at [1165, 562] on link "Get Deal" at bounding box center [1133, 577] width 63 height 31
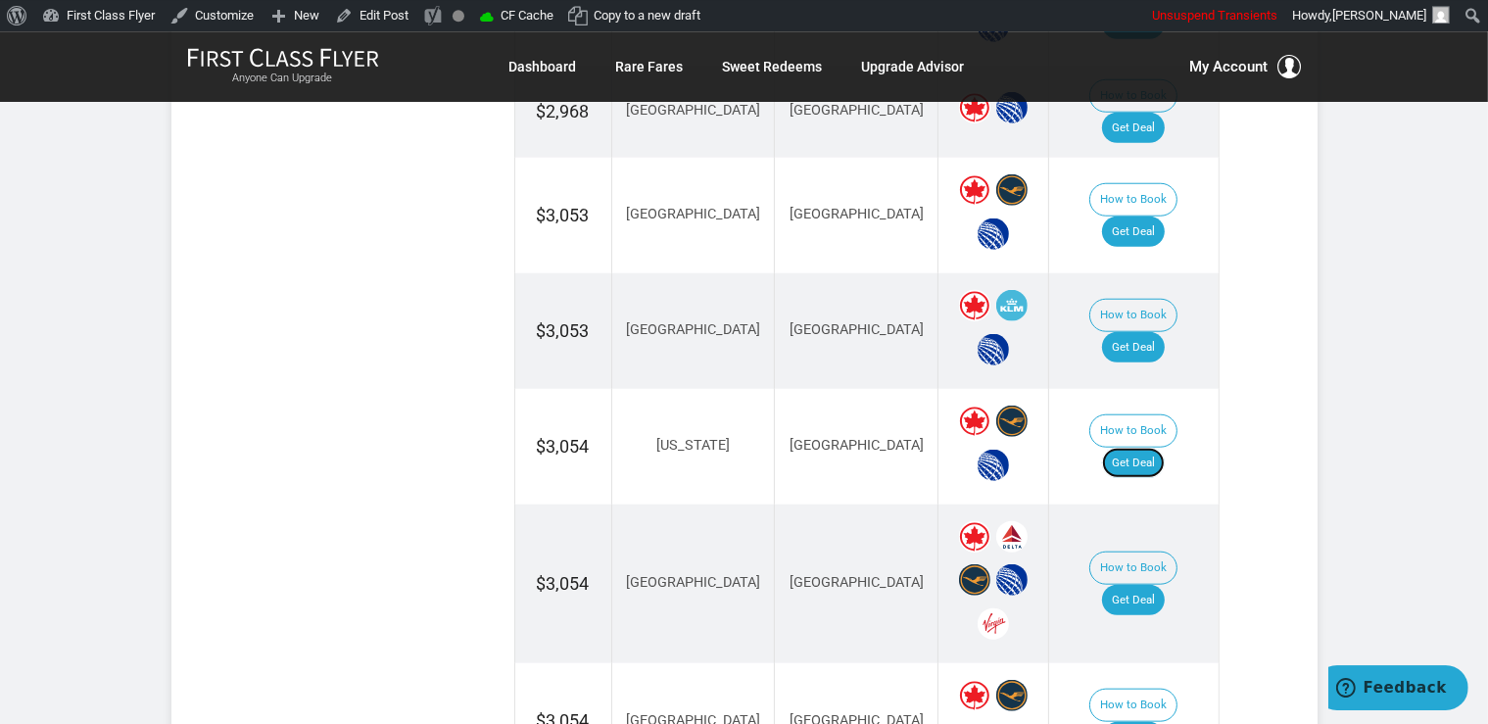
scroll to position [1965, 0]
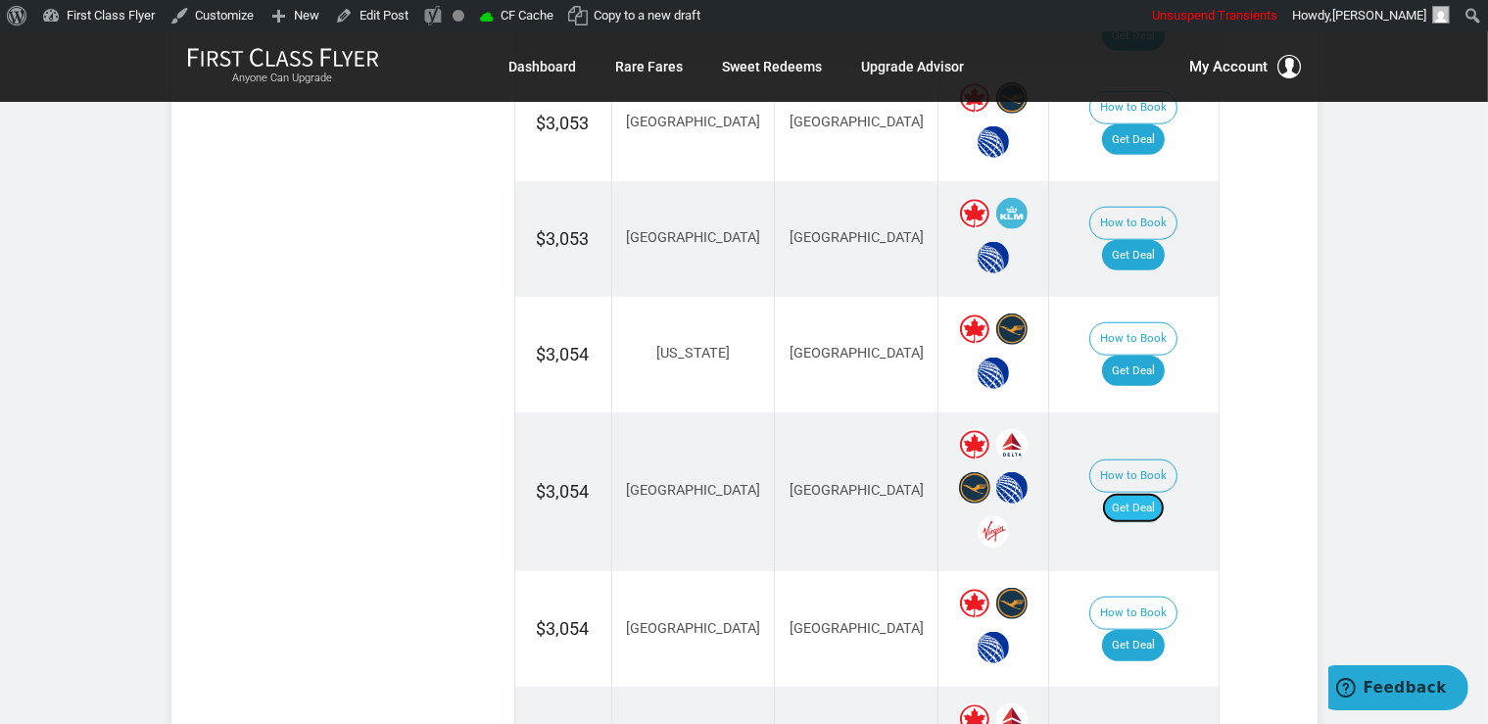
click at [1136, 493] on link "Get Deal" at bounding box center [1133, 508] width 63 height 31
click at [1145, 630] on link "Get Deal" at bounding box center [1133, 645] width 63 height 31
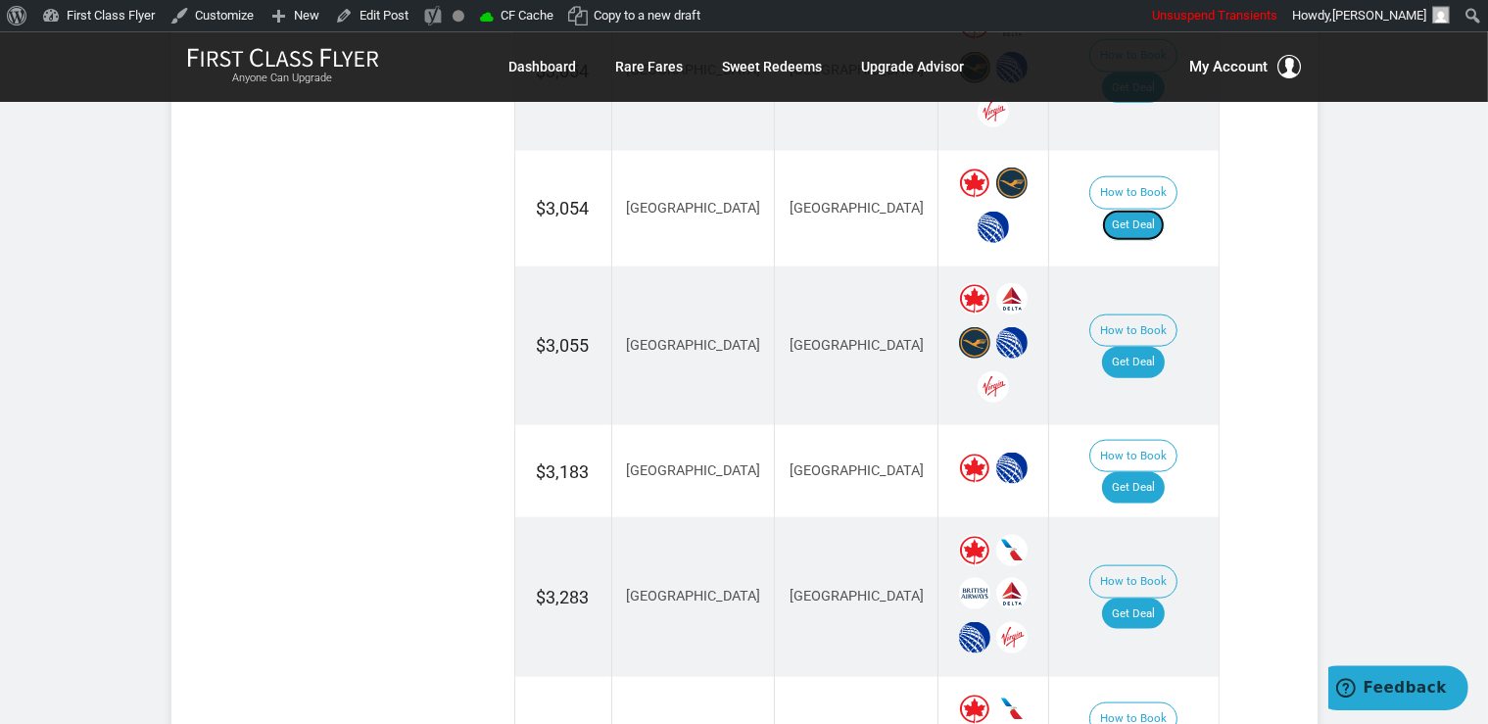
scroll to position [2482, 0]
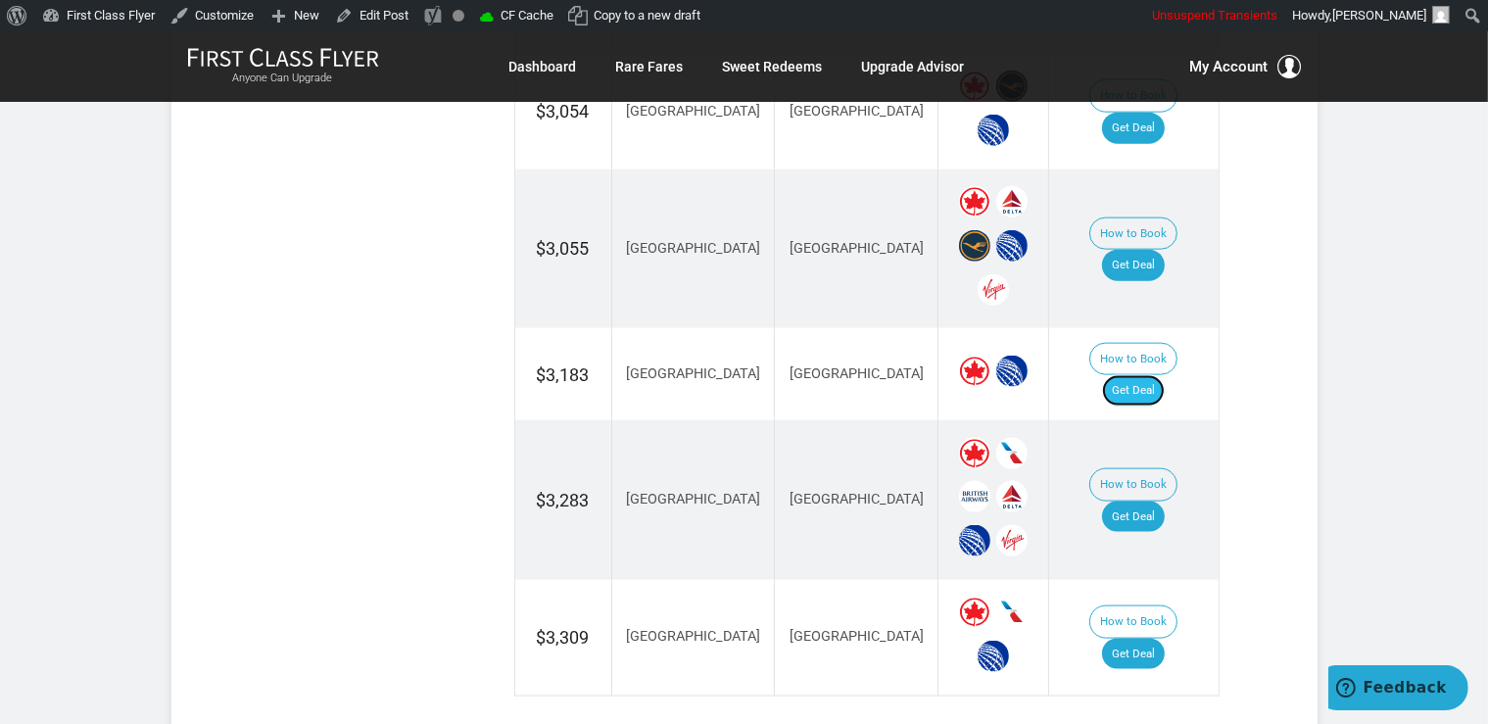
click at [1153, 375] on link "Get Deal" at bounding box center [1133, 390] width 63 height 31
click at [1158, 501] on link "Get Deal" at bounding box center [1133, 516] width 63 height 31
click at [1165, 639] on link "Get Deal" at bounding box center [1133, 654] width 63 height 31
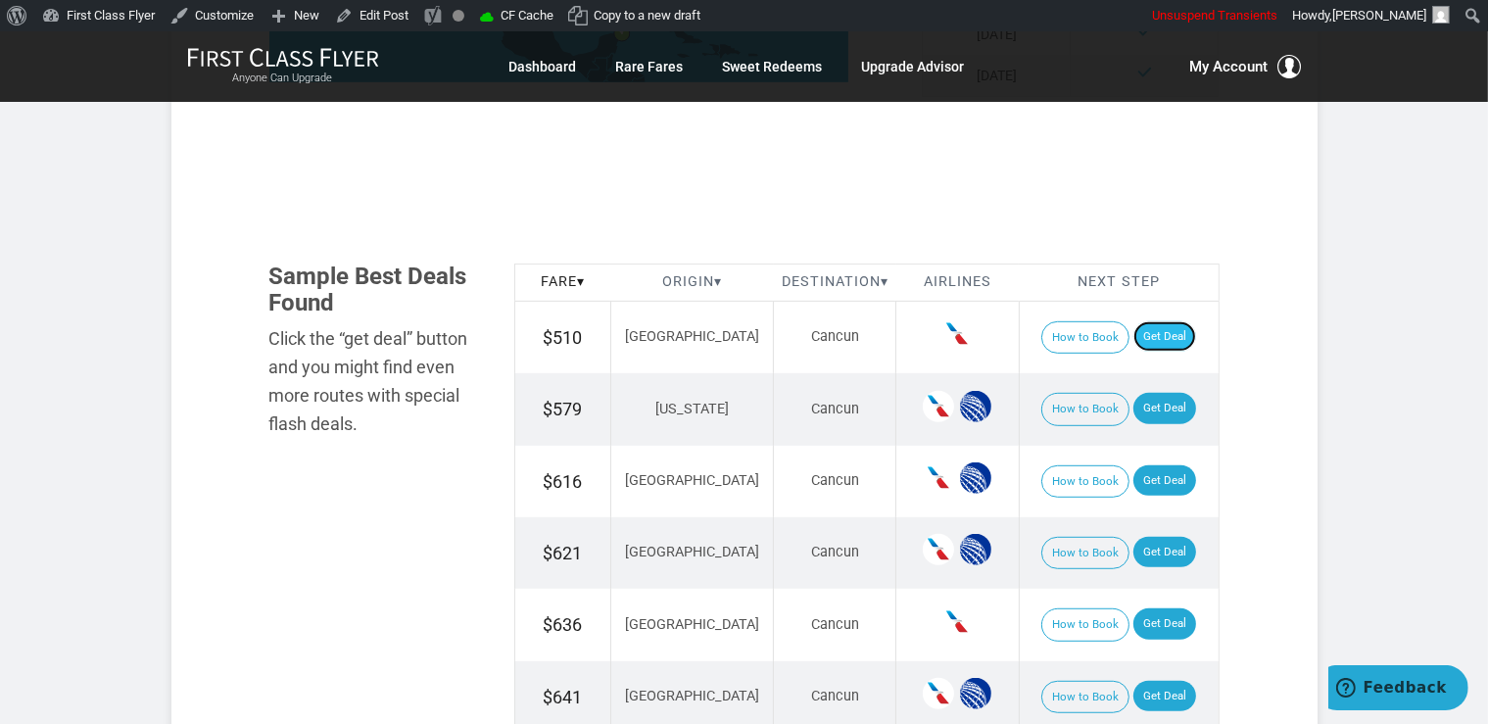
click at [1145, 346] on link "Get Deal" at bounding box center [1164, 336] width 63 height 31
click at [1140, 413] on link "Get Deal" at bounding box center [1164, 408] width 63 height 31
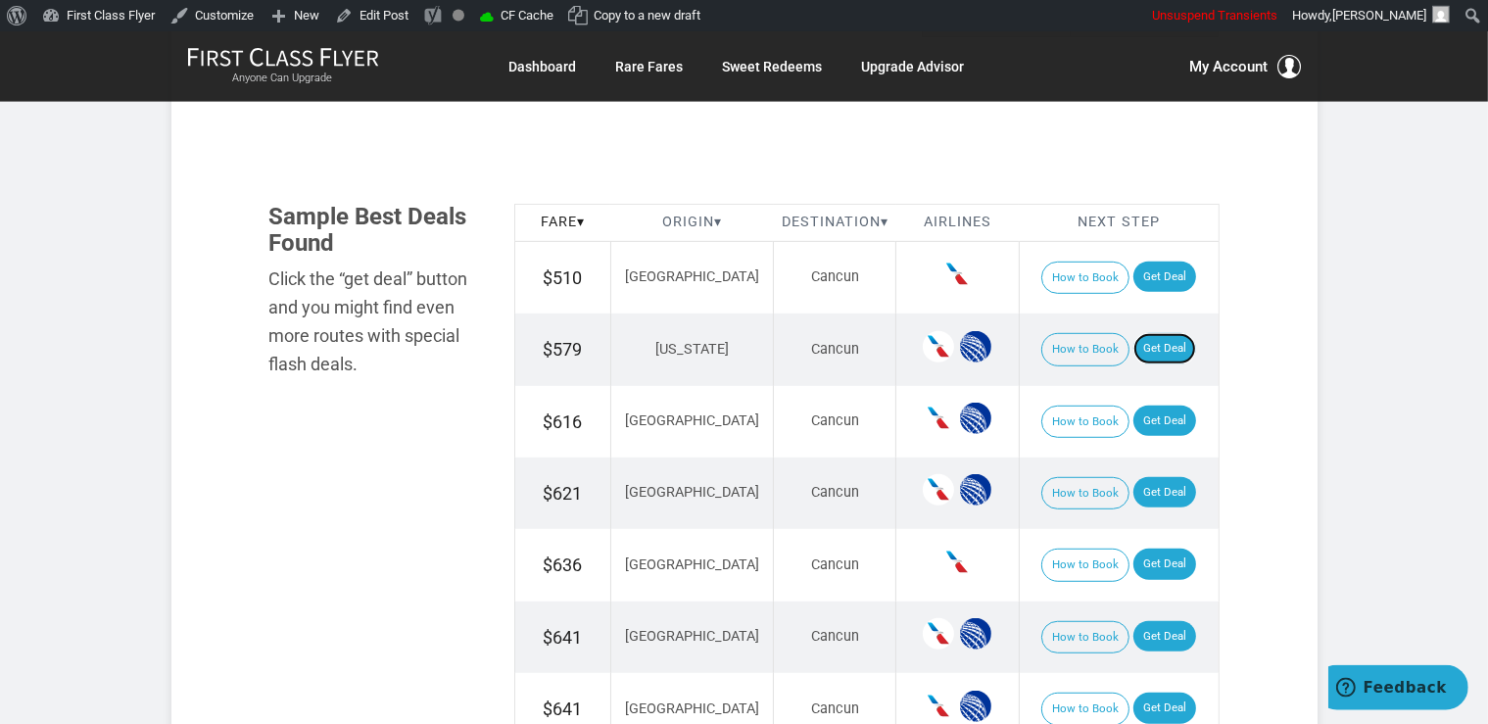
scroll to position [1137, 0]
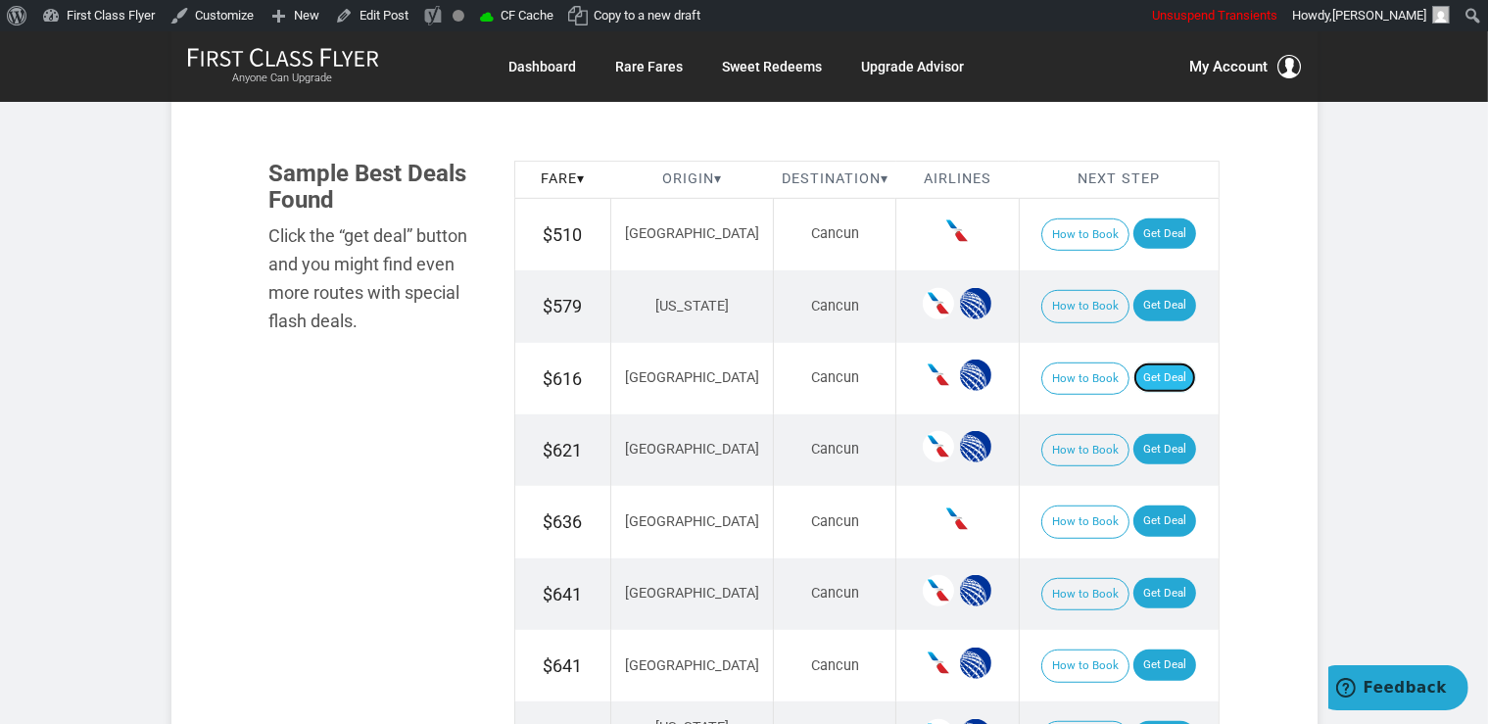
click at [1158, 362] on link "Get Deal" at bounding box center [1164, 377] width 63 height 31
click at [1162, 445] on link "Get Deal" at bounding box center [1164, 449] width 63 height 31
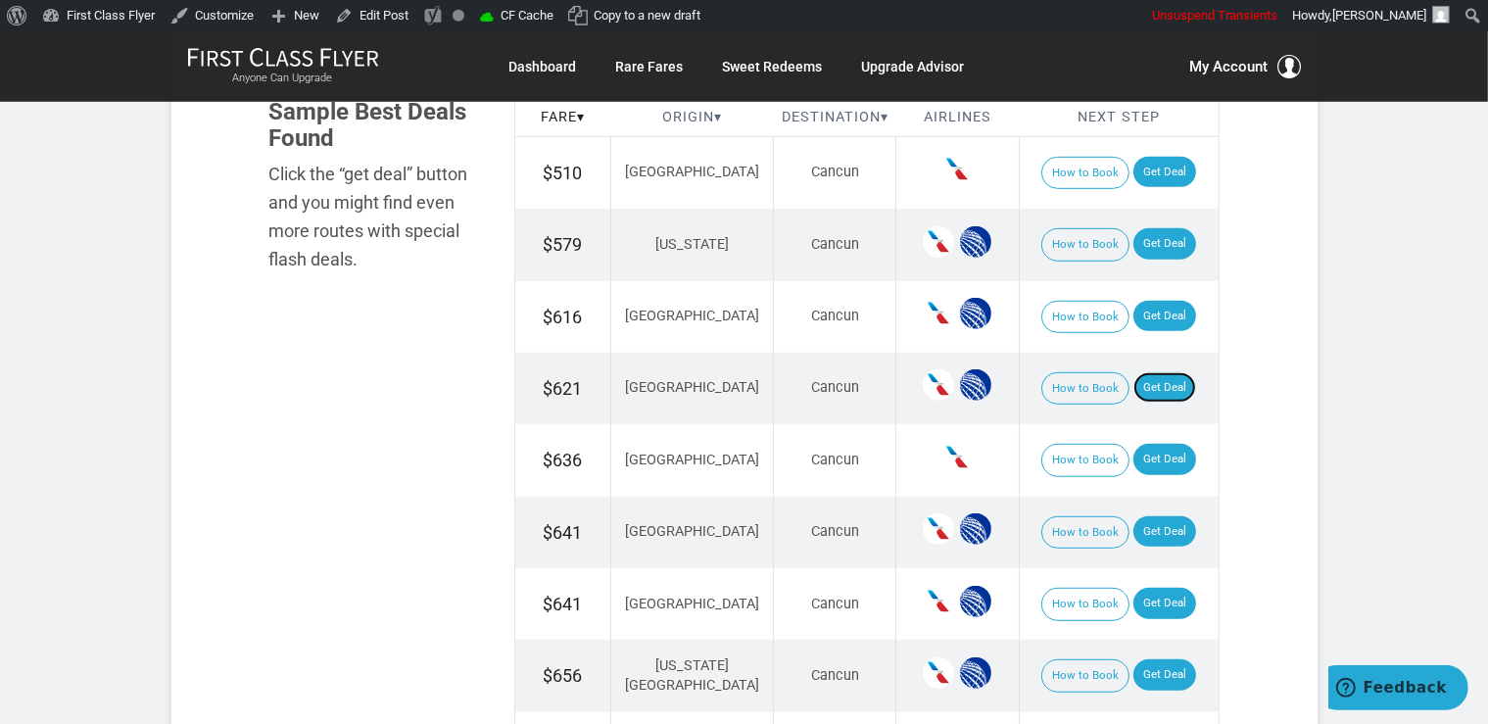
scroll to position [1344, 0]
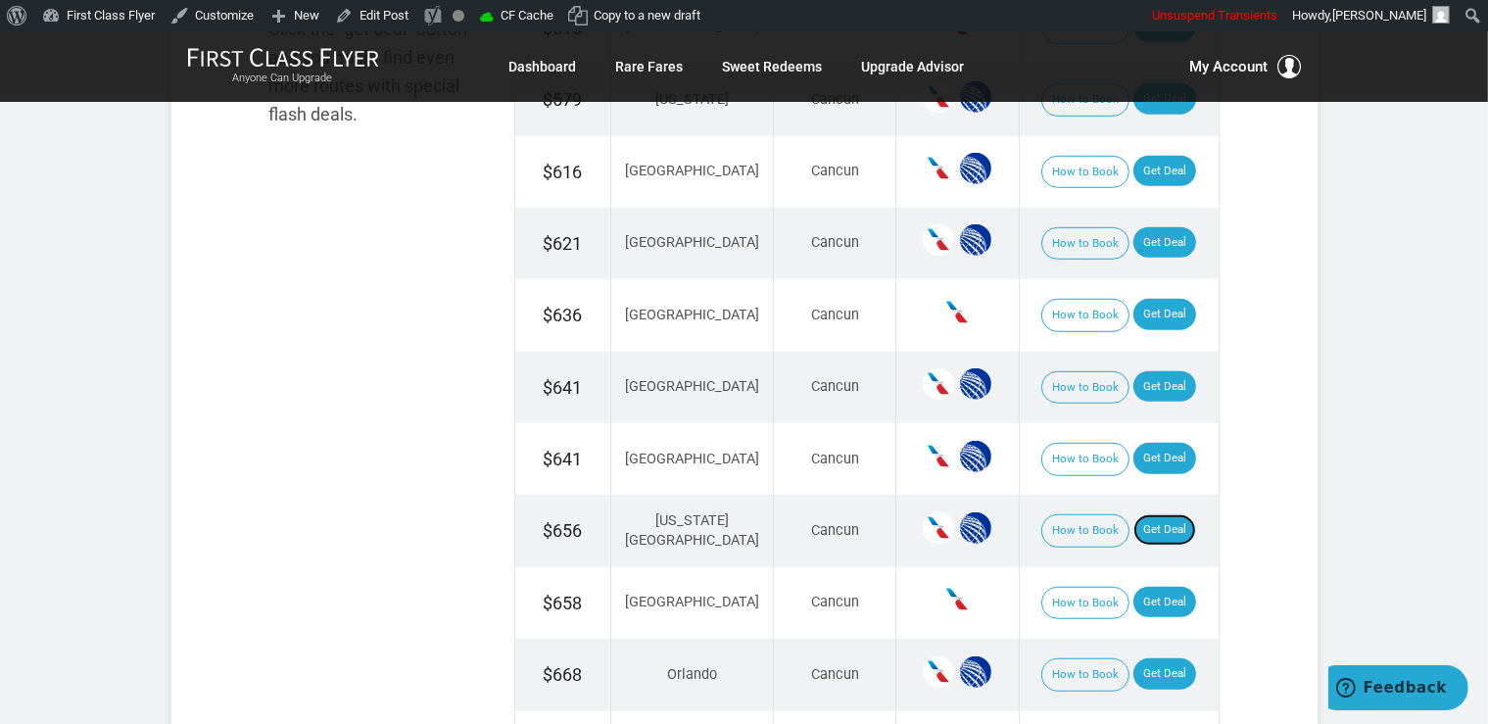
drag, startPoint x: 1143, startPoint y: 524, endPoint x: 1149, endPoint y: 498, distance: 27.1
click at [1143, 523] on link "Get Deal" at bounding box center [1164, 529] width 63 height 31
click at [1145, 522] on link "Get Deal" at bounding box center [1164, 529] width 63 height 31
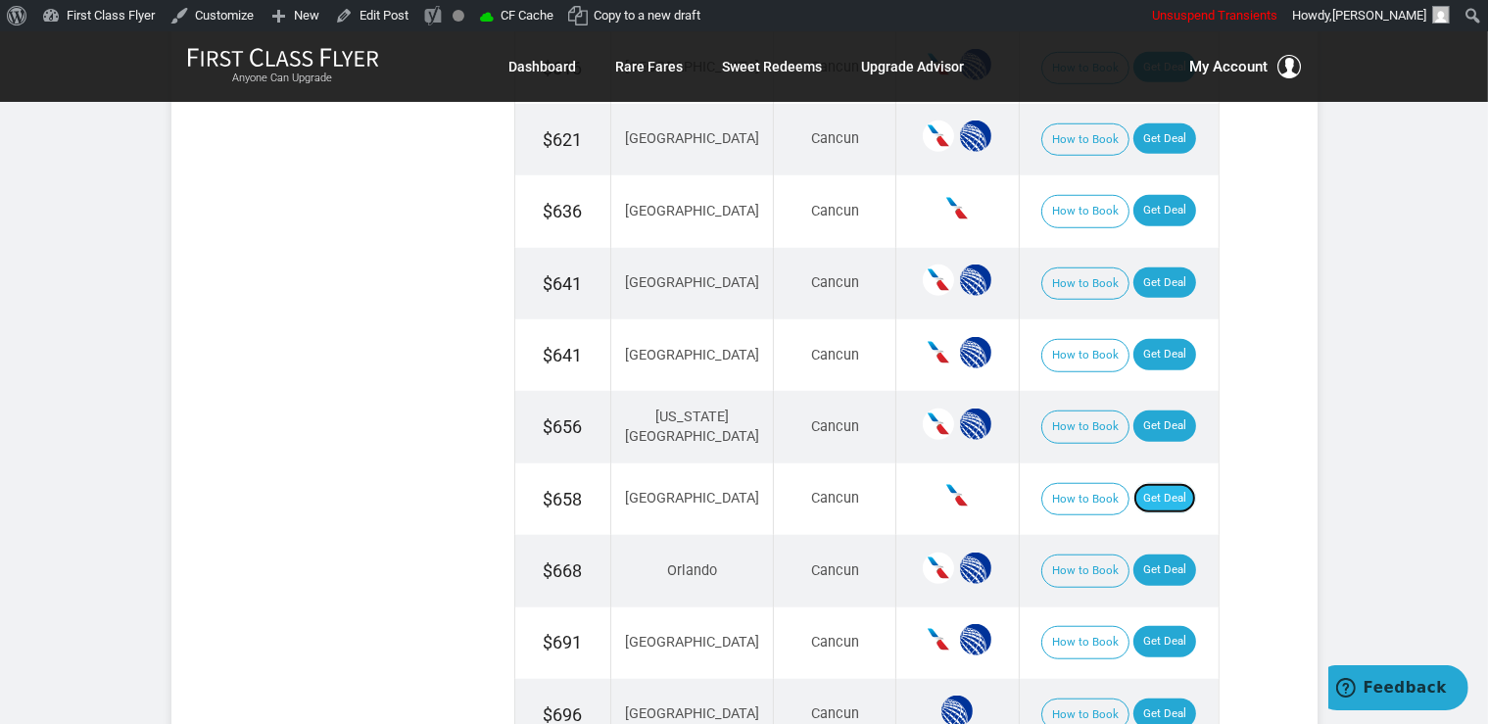
click at [1142, 485] on link "Get Deal" at bounding box center [1164, 498] width 63 height 31
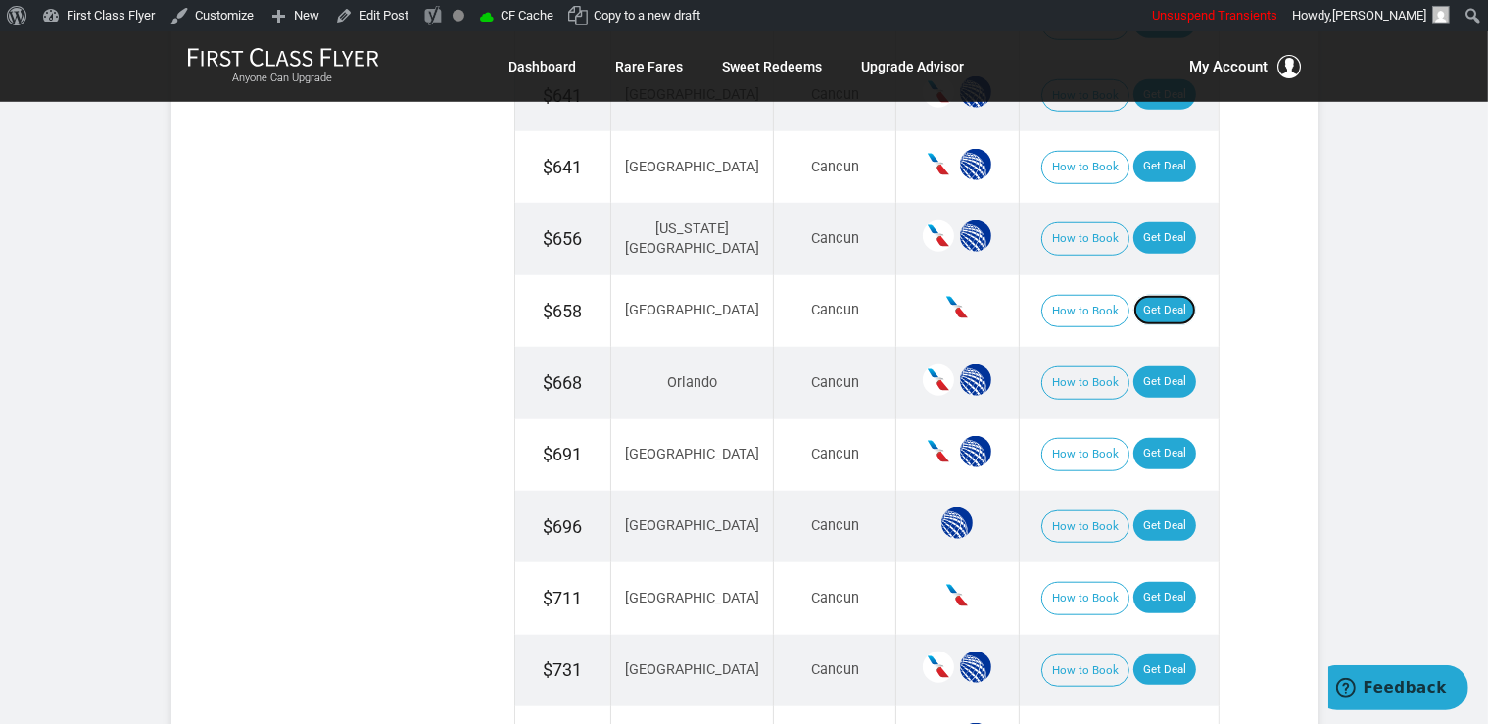
scroll to position [1654, 0]
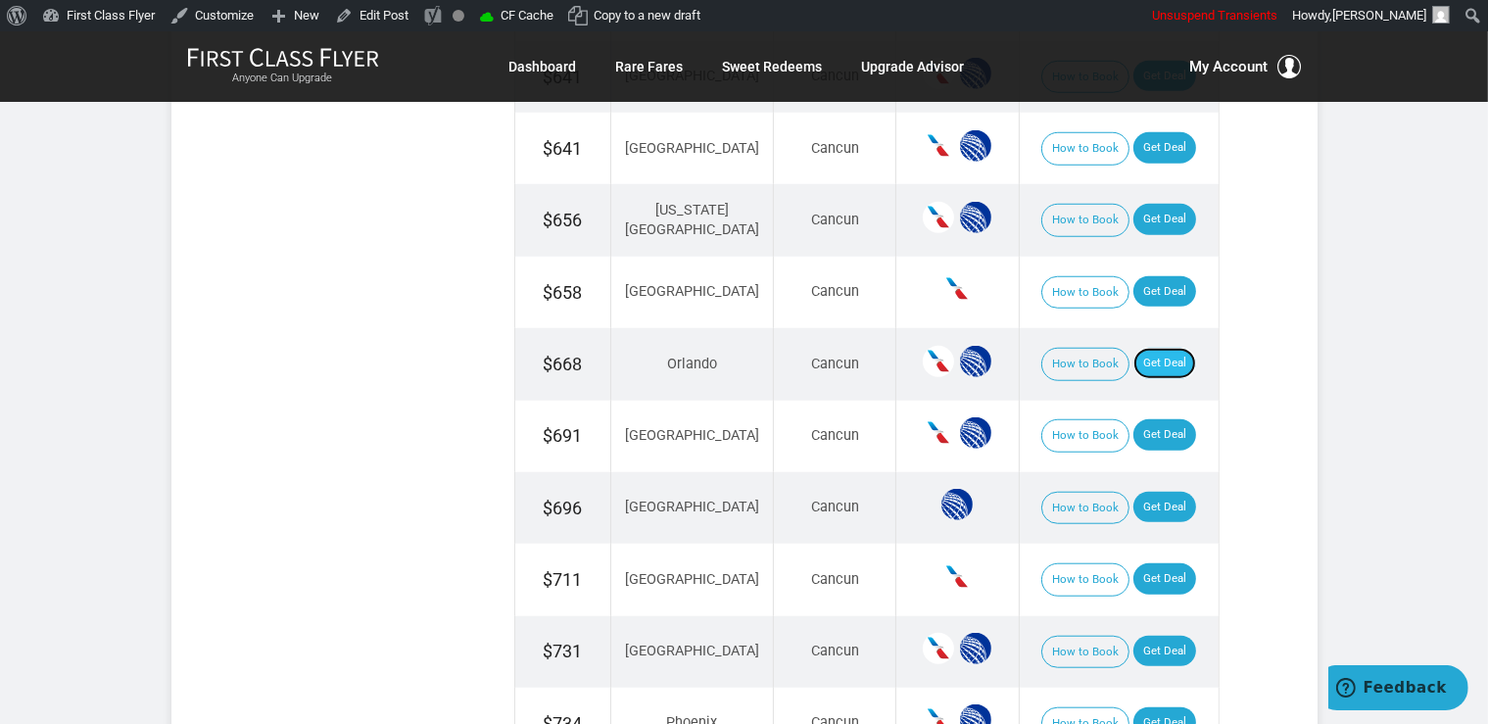
click at [1143, 355] on link "Get Deal" at bounding box center [1164, 363] width 63 height 31
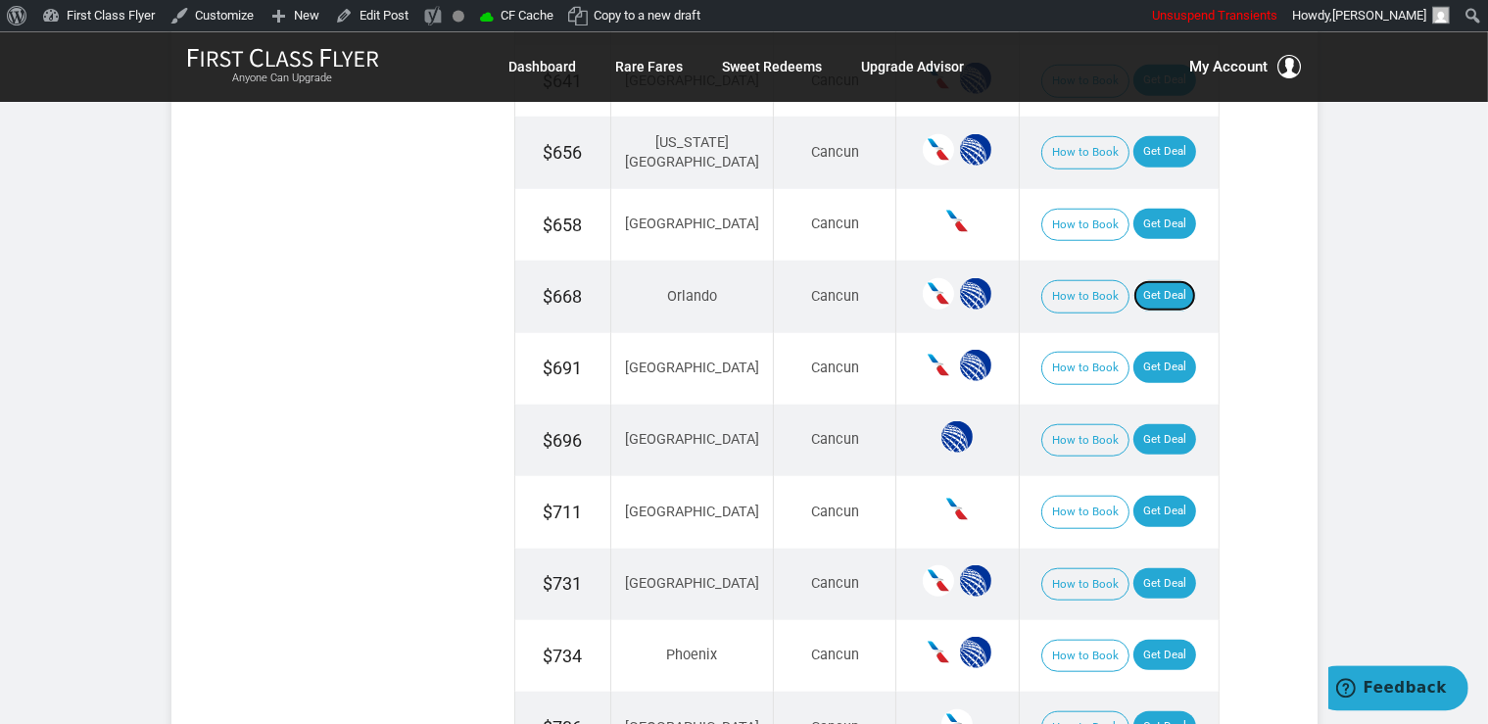
scroll to position [1758, 0]
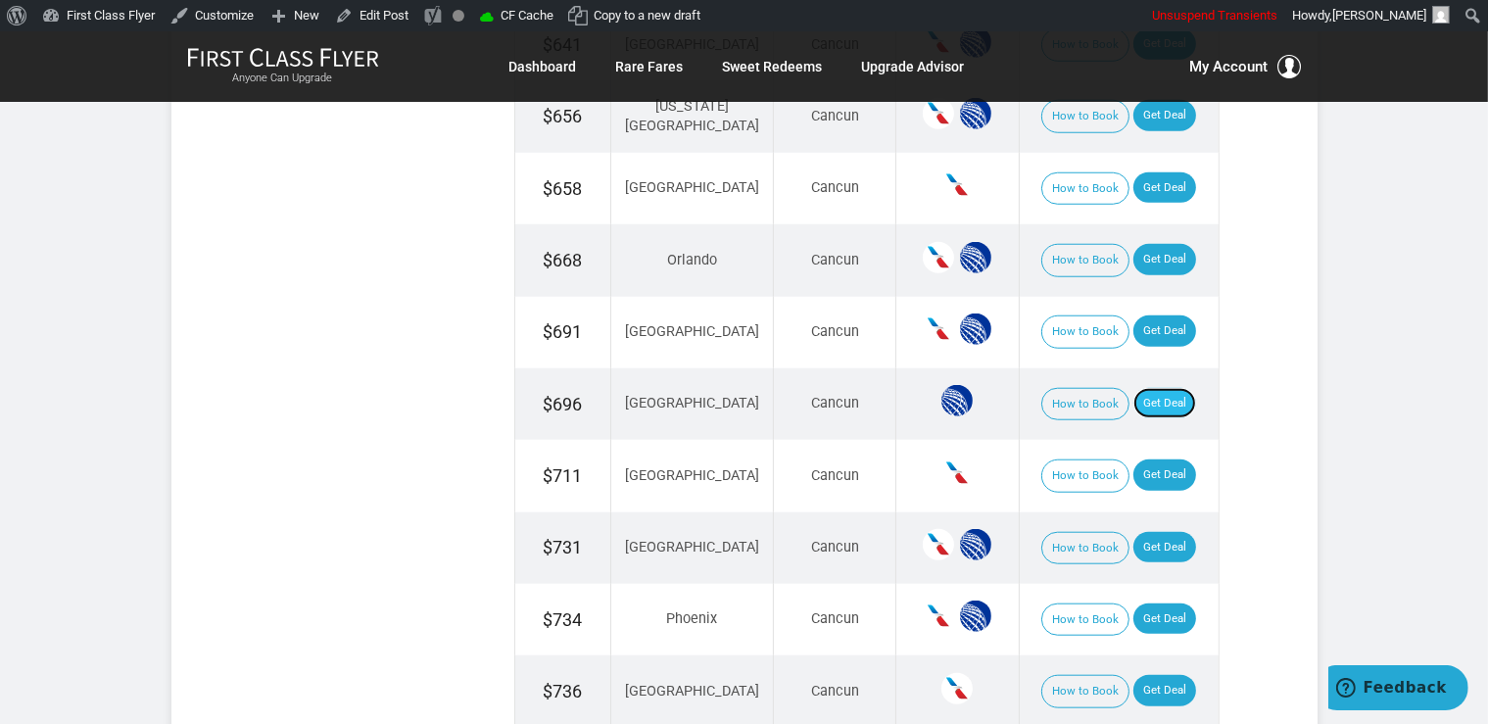
click at [1143, 395] on link "Get Deal" at bounding box center [1164, 403] width 63 height 31
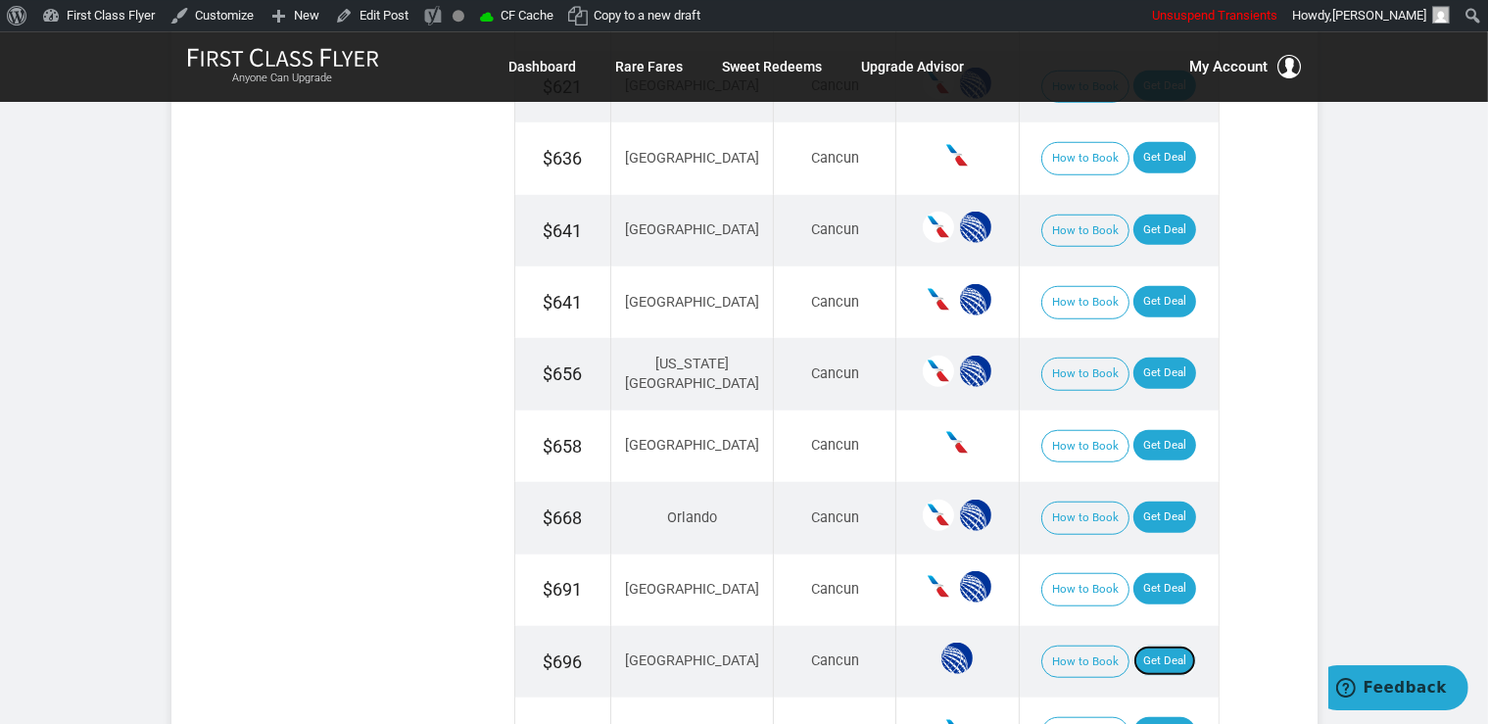
scroll to position [1448, 0]
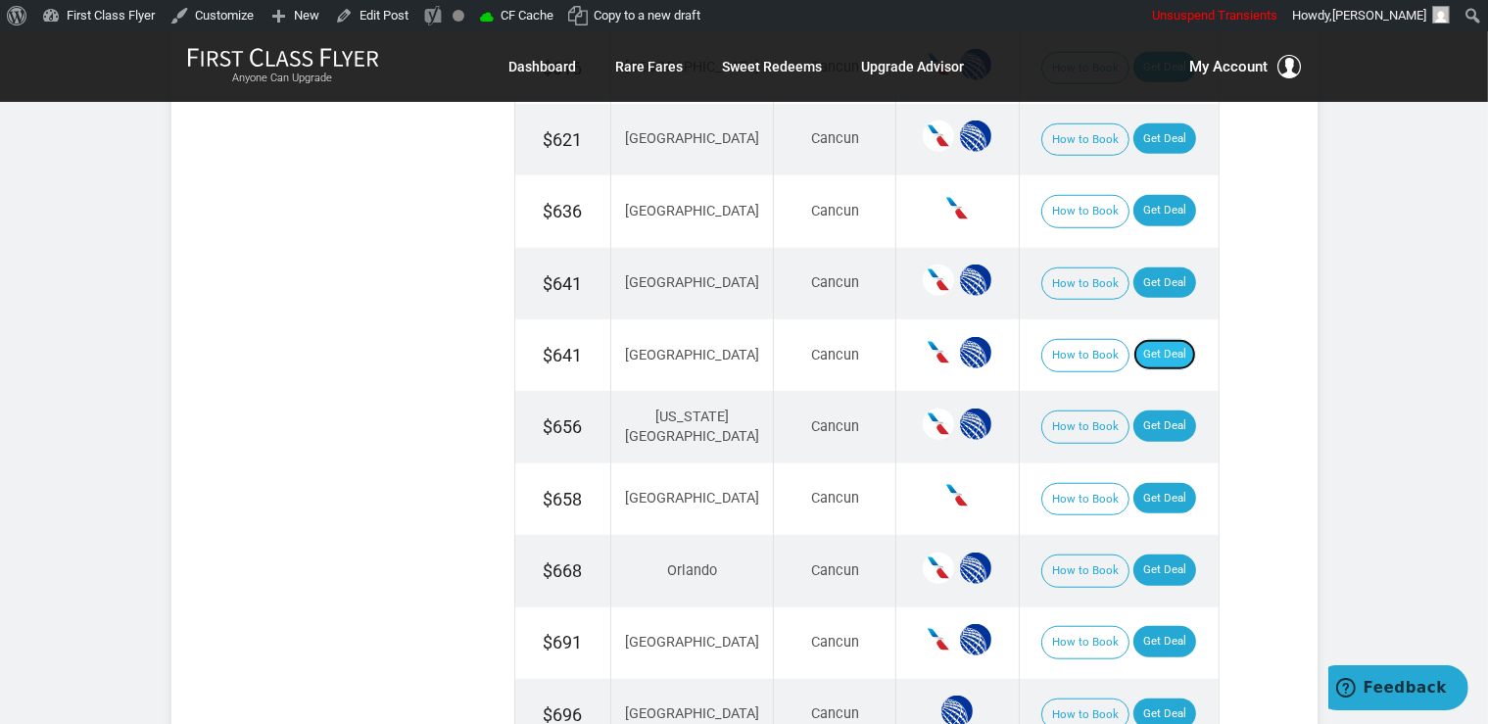
click at [1147, 340] on link "Get Deal" at bounding box center [1164, 354] width 63 height 31
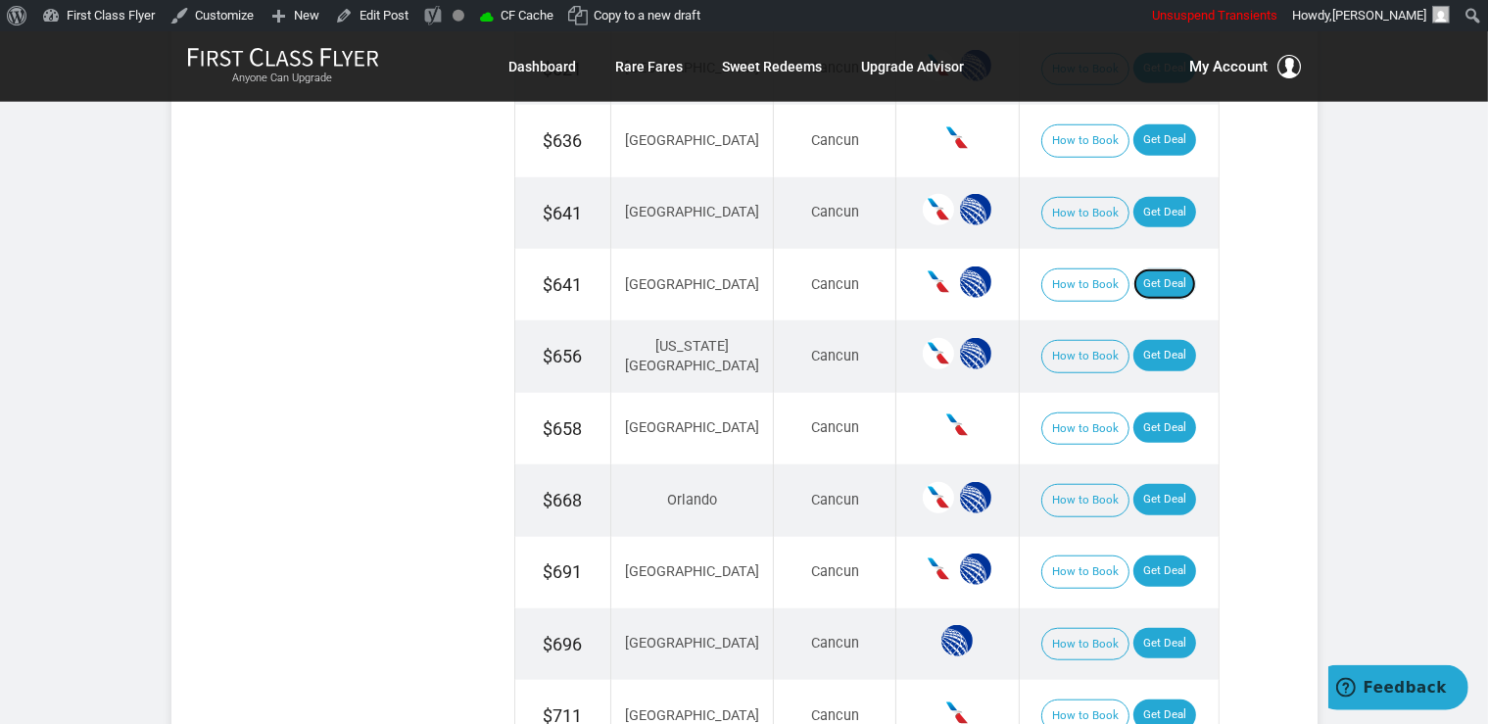
scroll to position [1551, 0]
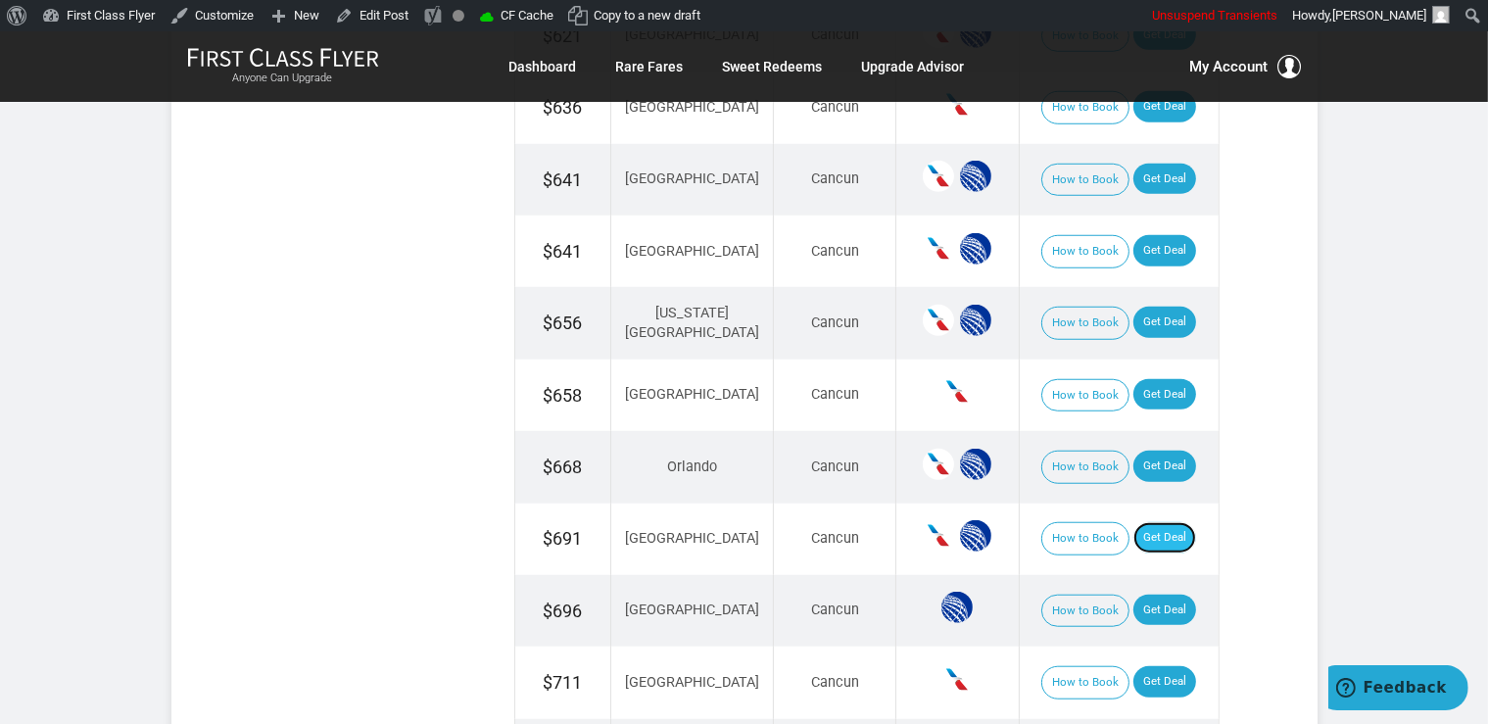
click at [1161, 532] on link "Get Deal" at bounding box center [1164, 537] width 63 height 31
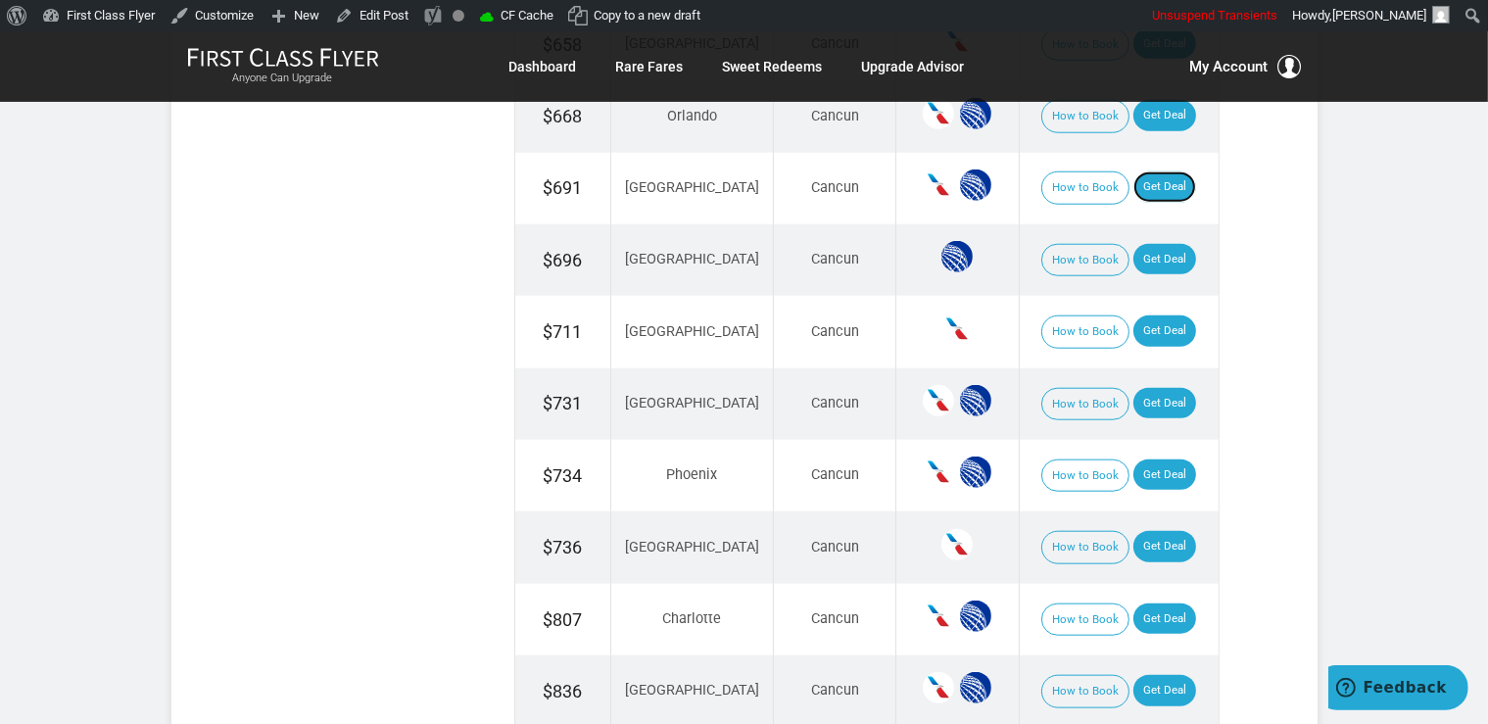
scroll to position [1965, 0]
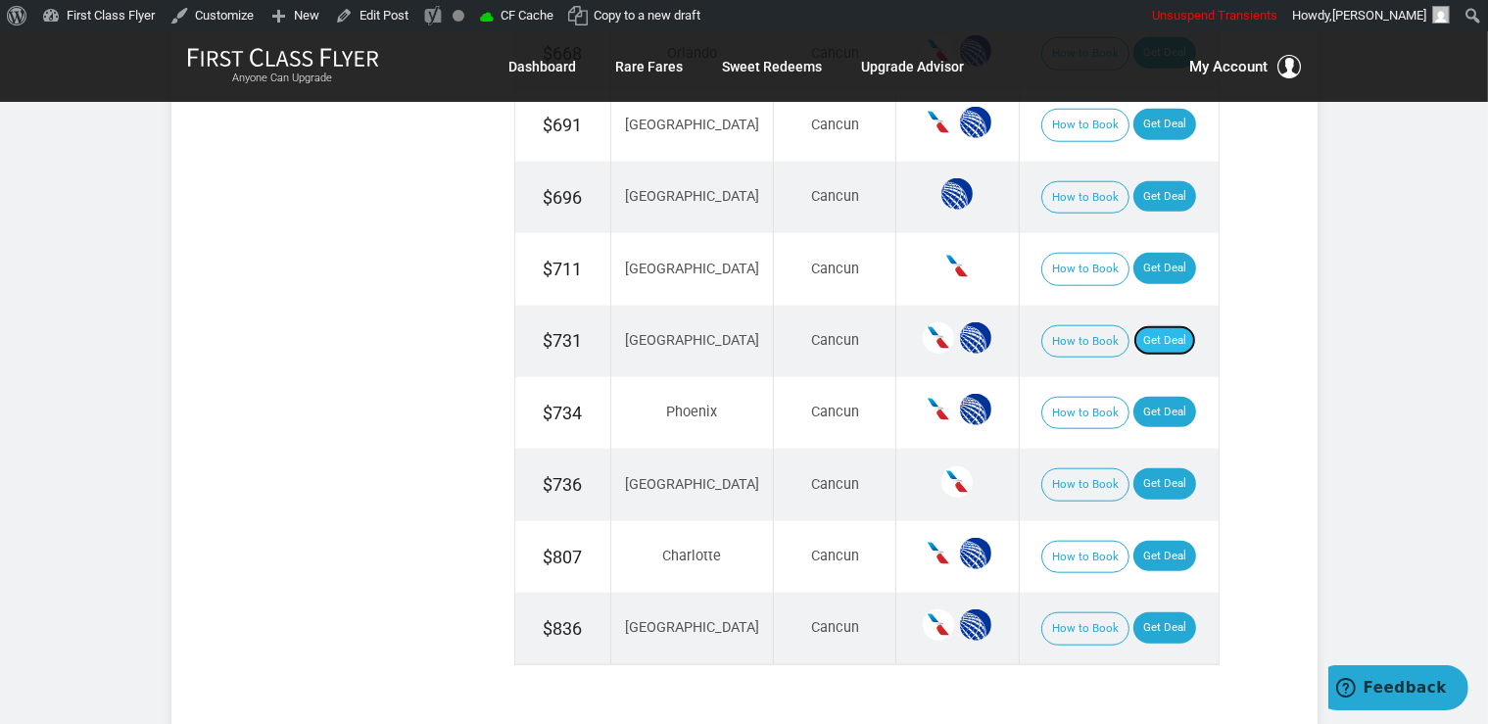
click at [1143, 325] on link "Get Deal" at bounding box center [1164, 340] width 63 height 31
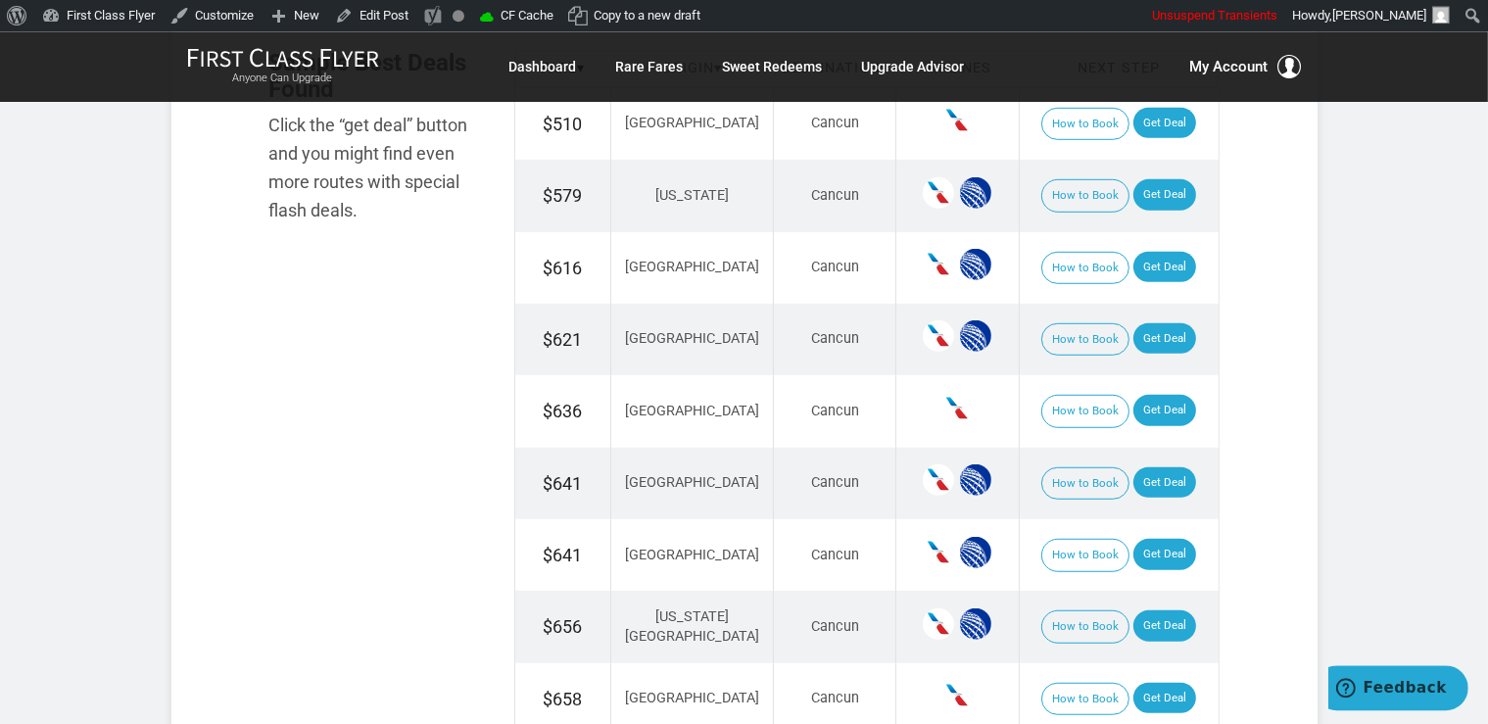
scroll to position [1241, 0]
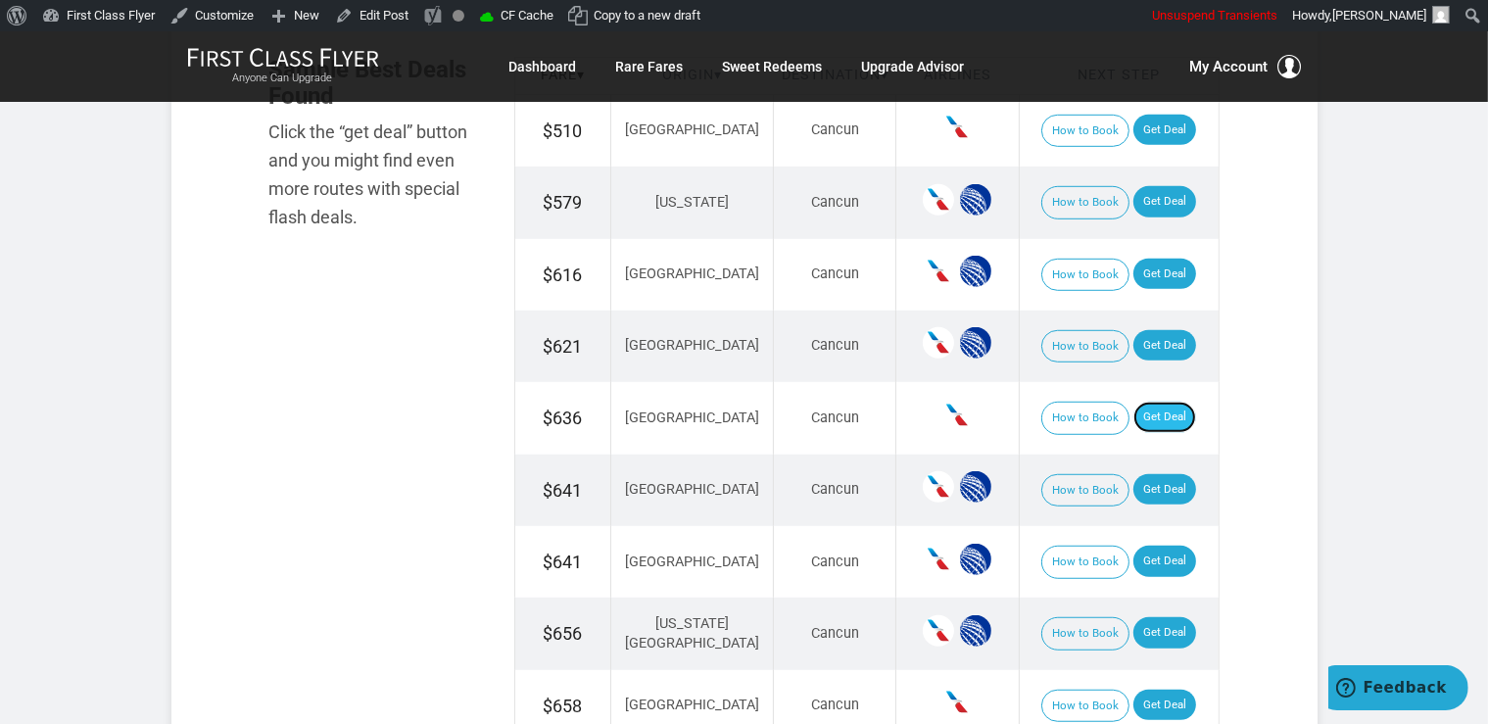
click at [1166, 421] on link "Get Deal" at bounding box center [1164, 417] width 63 height 31
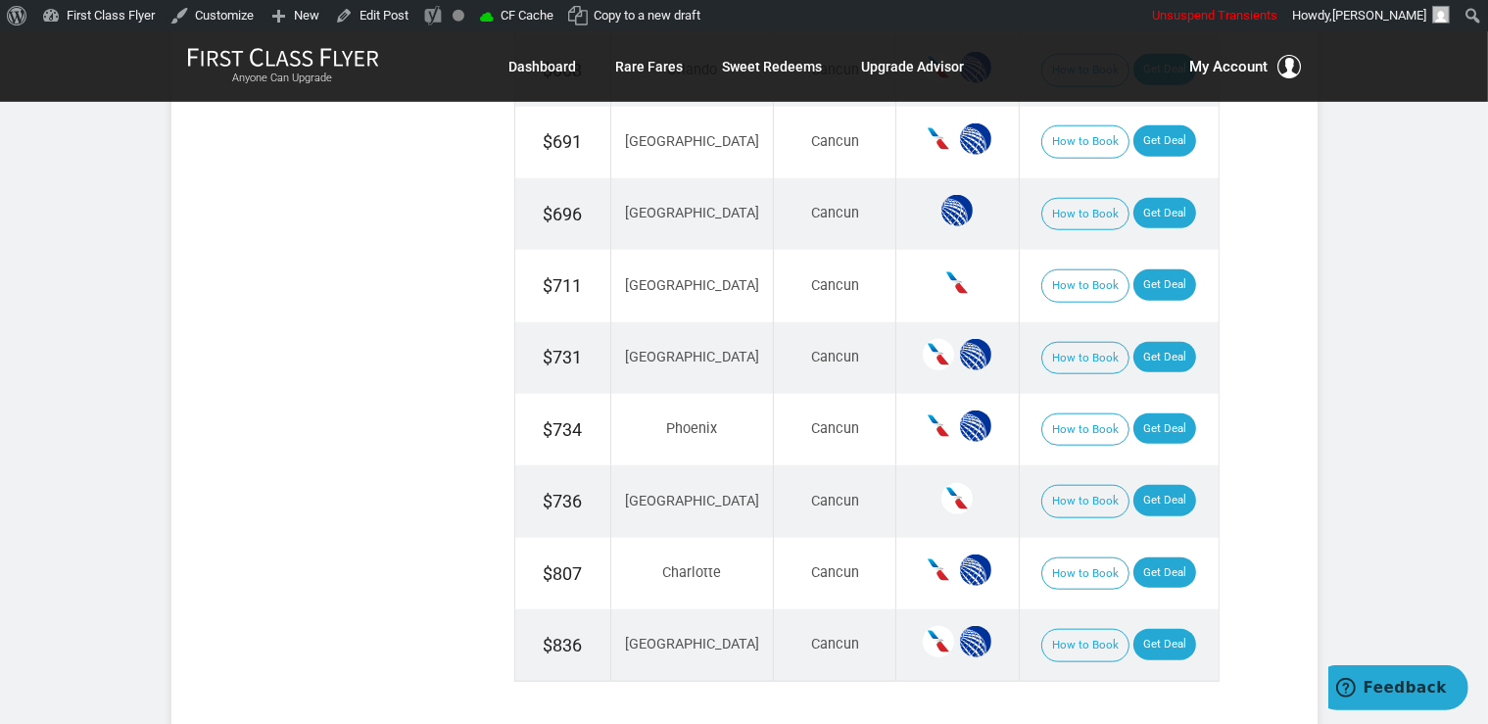
scroll to position [1965, 0]
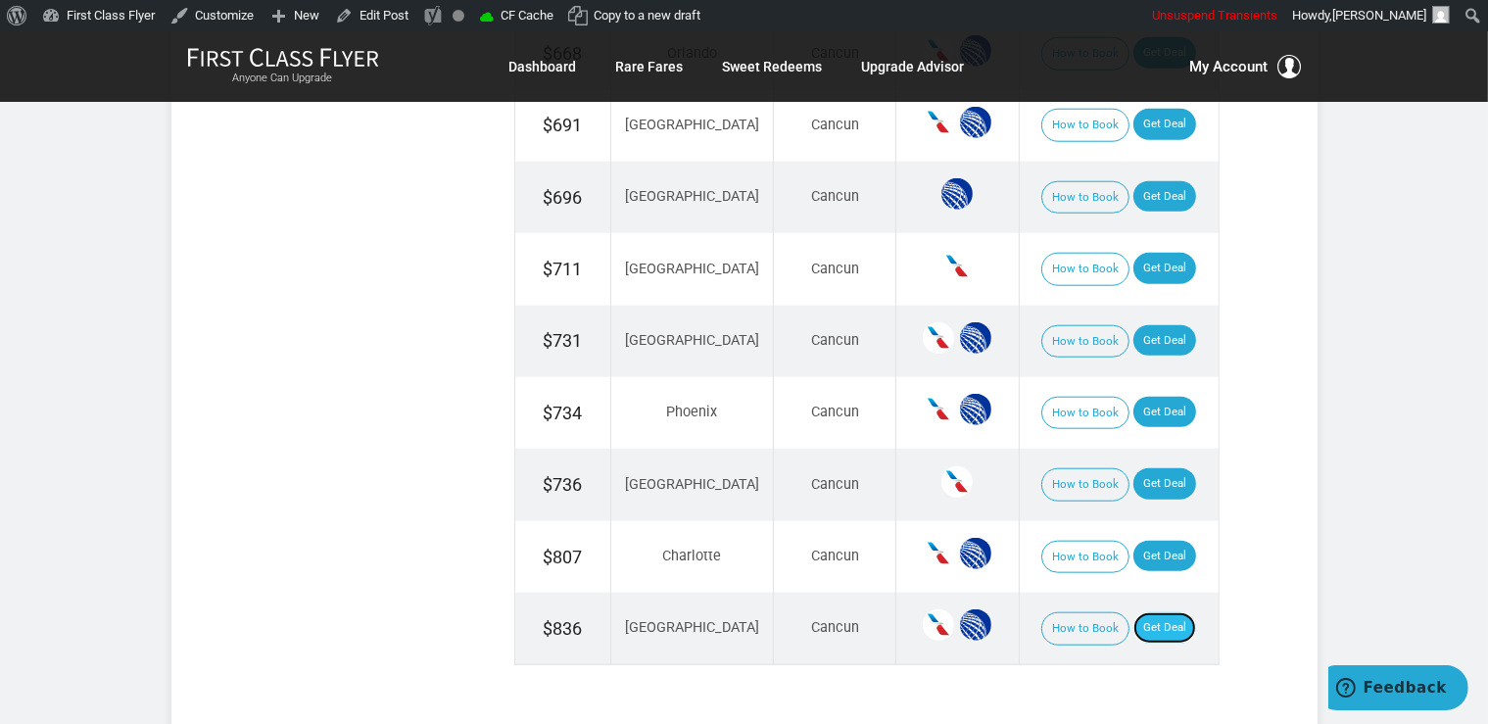
click at [1147, 613] on link "Get Deal" at bounding box center [1164, 627] width 63 height 31
click at [1158, 255] on link "Get Deal" at bounding box center [1164, 268] width 63 height 31
click at [1160, 399] on link "Get Deal" at bounding box center [1164, 412] width 63 height 31
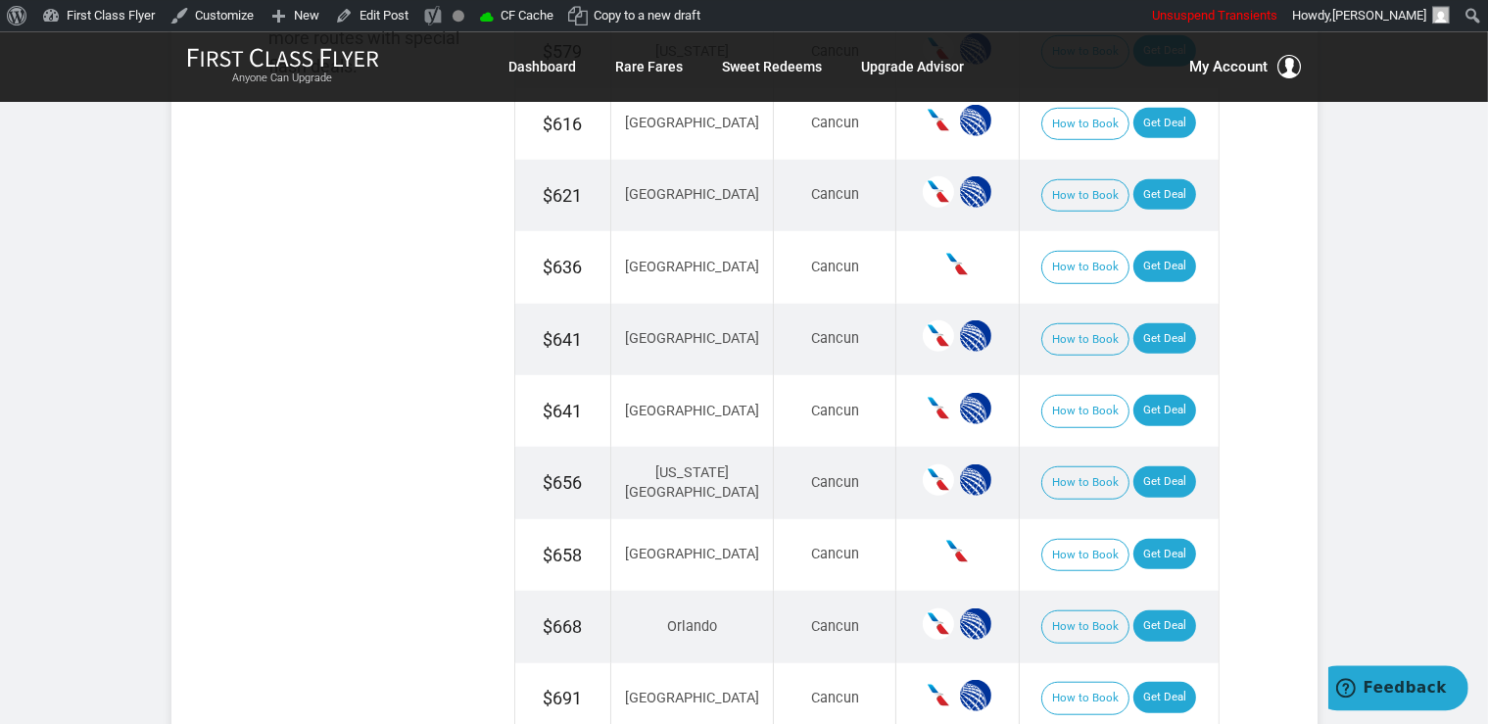
scroll to position [1344, 0]
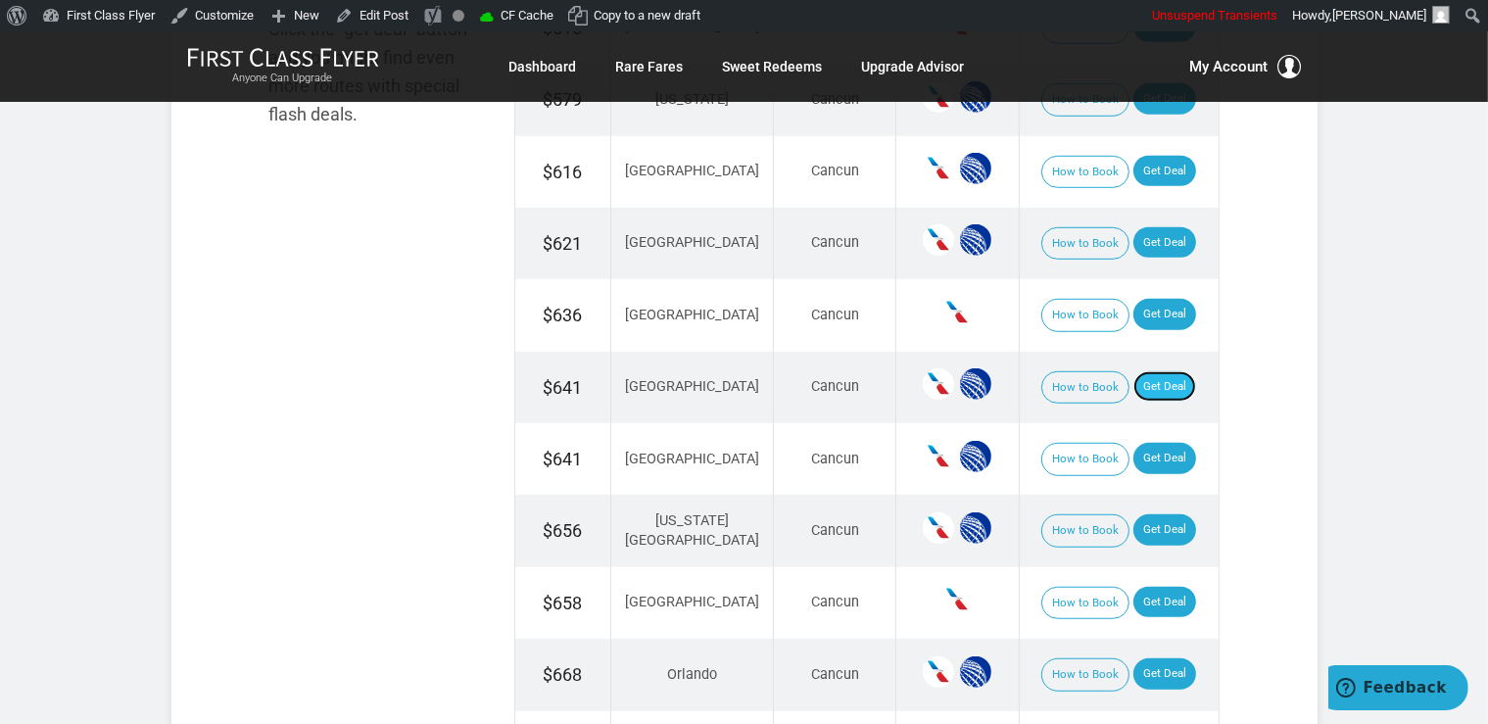
click at [1142, 389] on link "Get Deal" at bounding box center [1164, 386] width 63 height 31
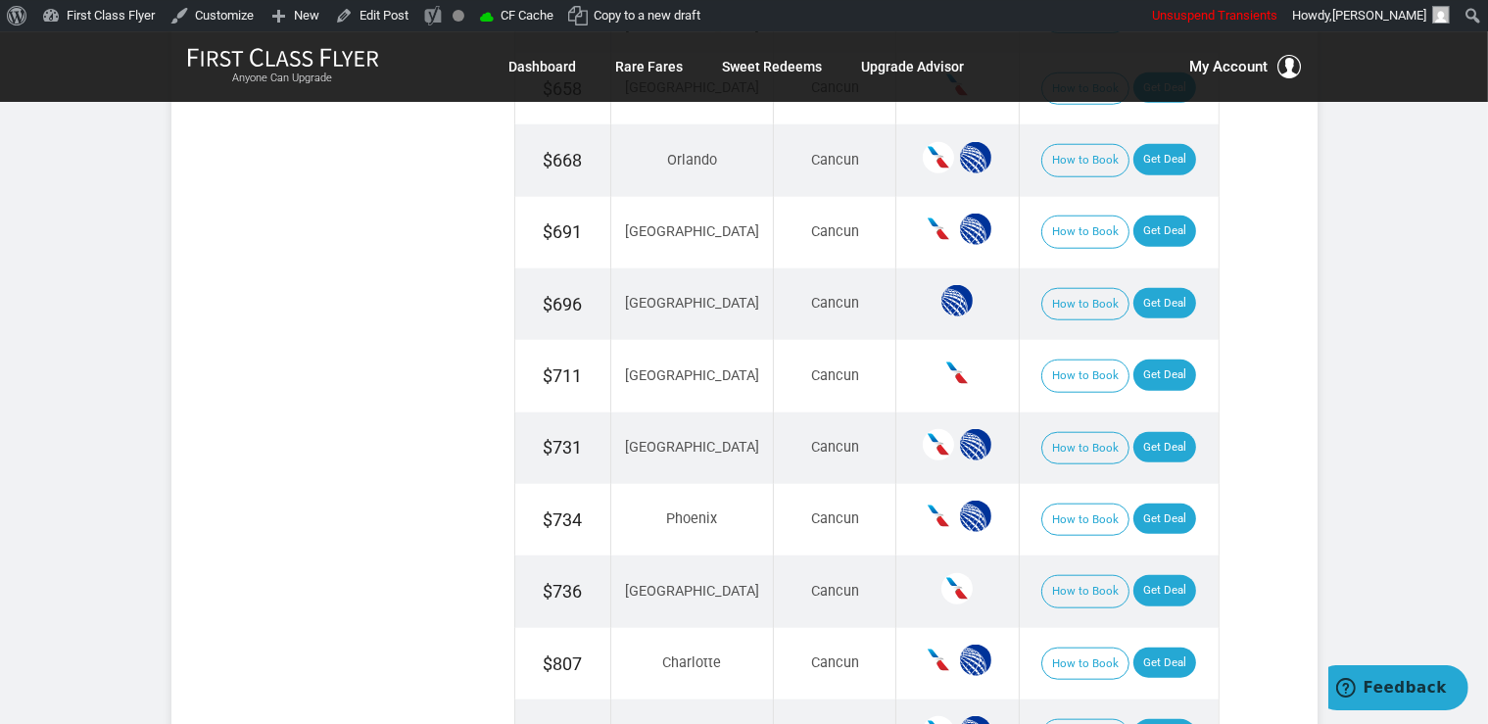
scroll to position [2069, 0]
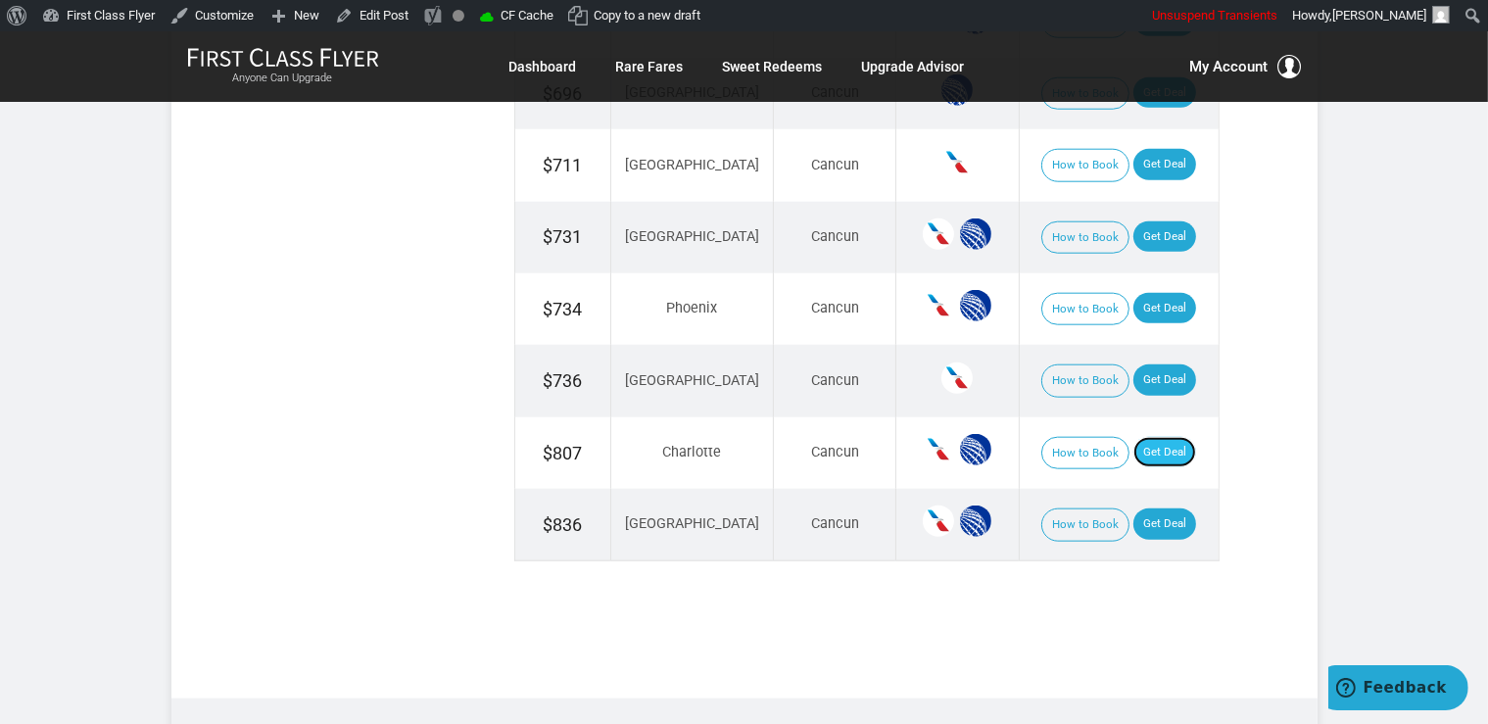
click at [1160, 447] on link "Get Deal" at bounding box center [1164, 452] width 63 height 31
click at [1154, 364] on link "Get Deal" at bounding box center [1164, 379] width 63 height 31
